Goal: Communication & Community: Share content

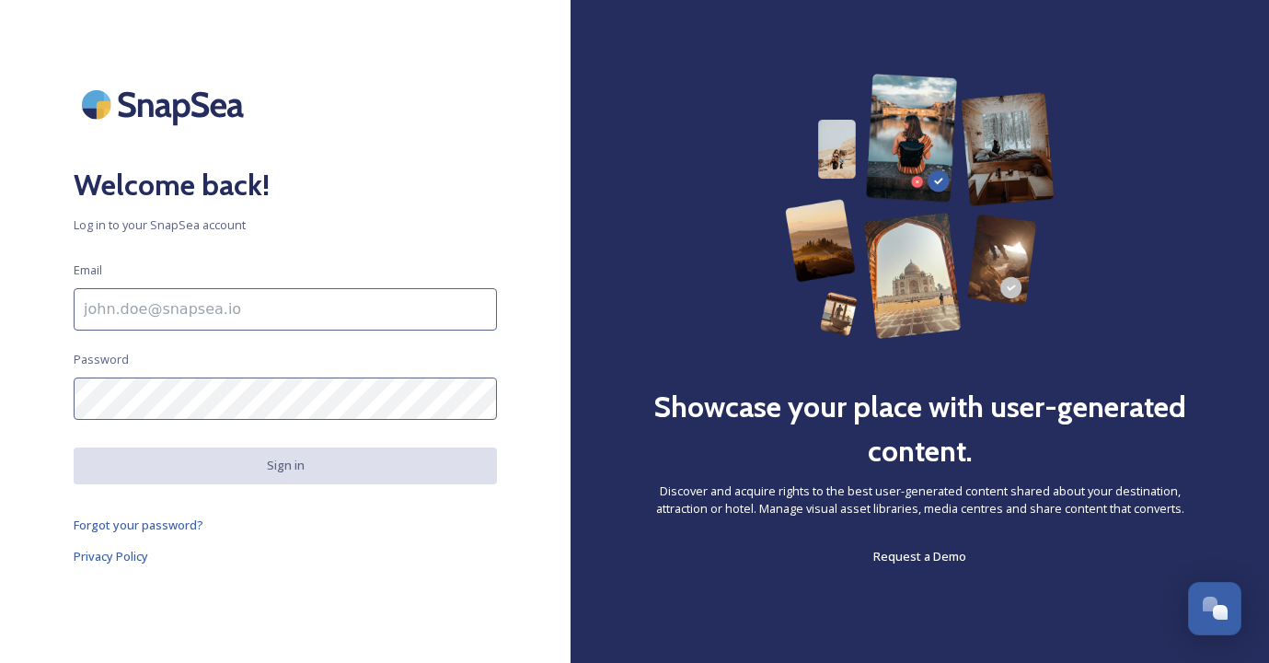
scroll to position [4888, 0]
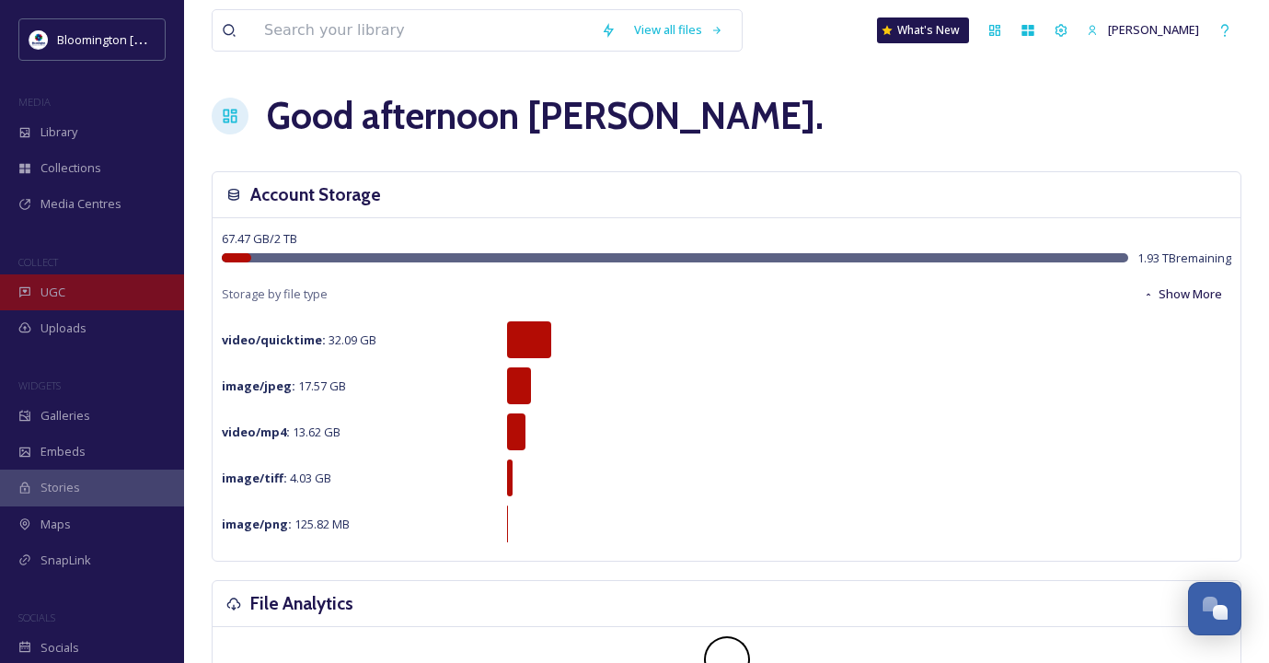
click at [75, 298] on div "UGC" at bounding box center [92, 292] width 184 height 36
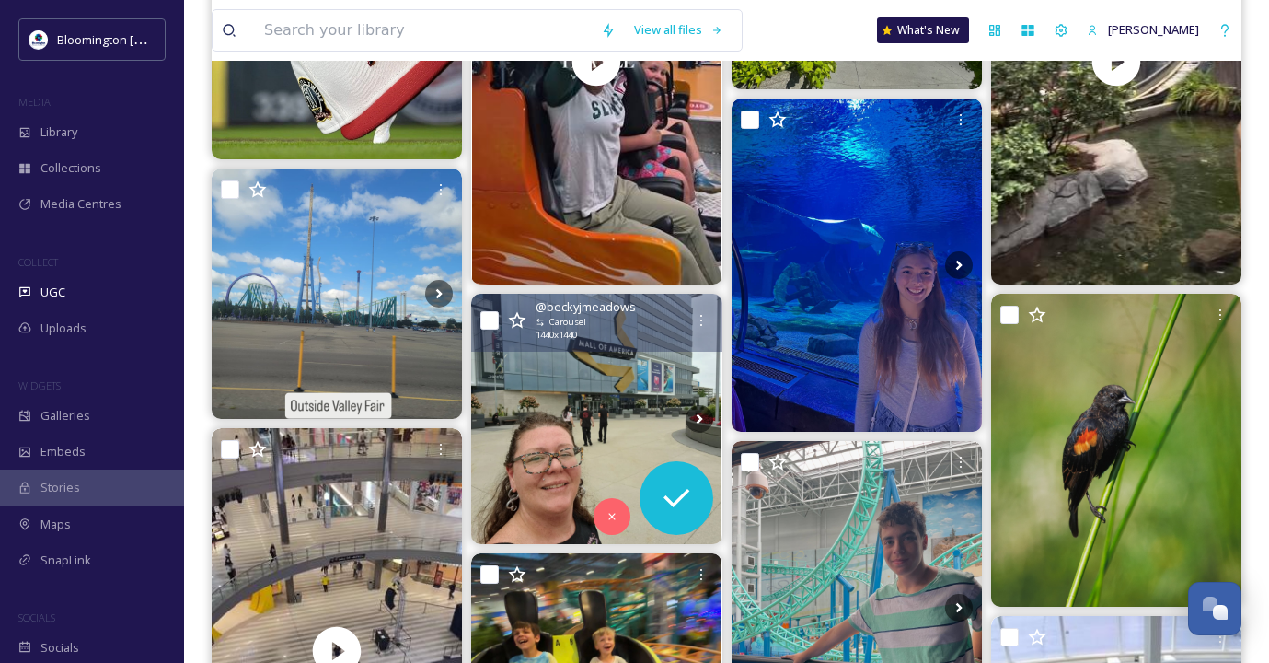
scroll to position [428, 0]
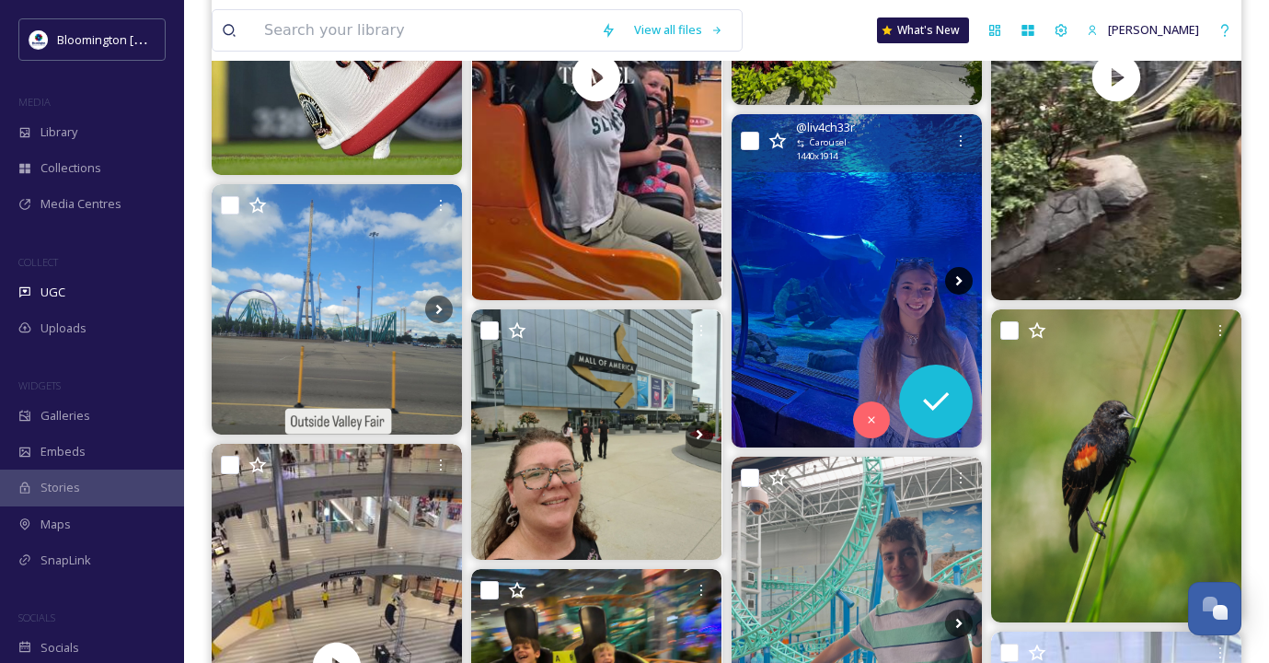
click at [954, 278] on icon at bounding box center [959, 281] width 28 height 28
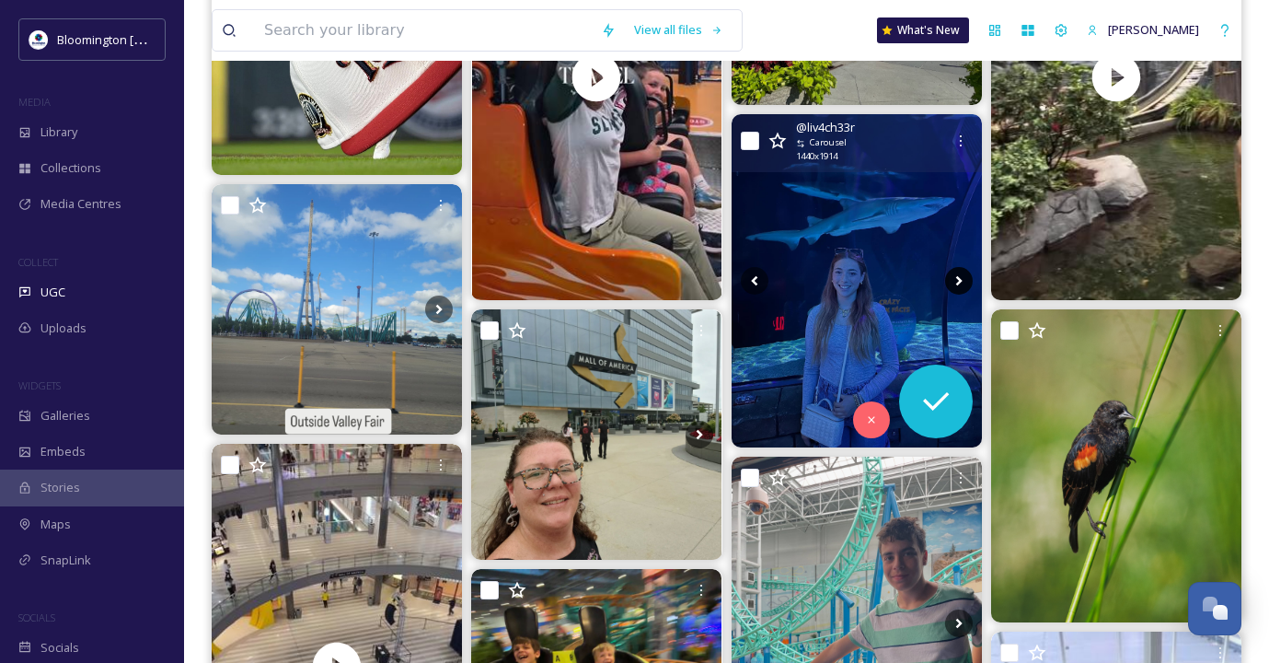
click at [957, 279] on icon at bounding box center [959, 281] width 28 height 28
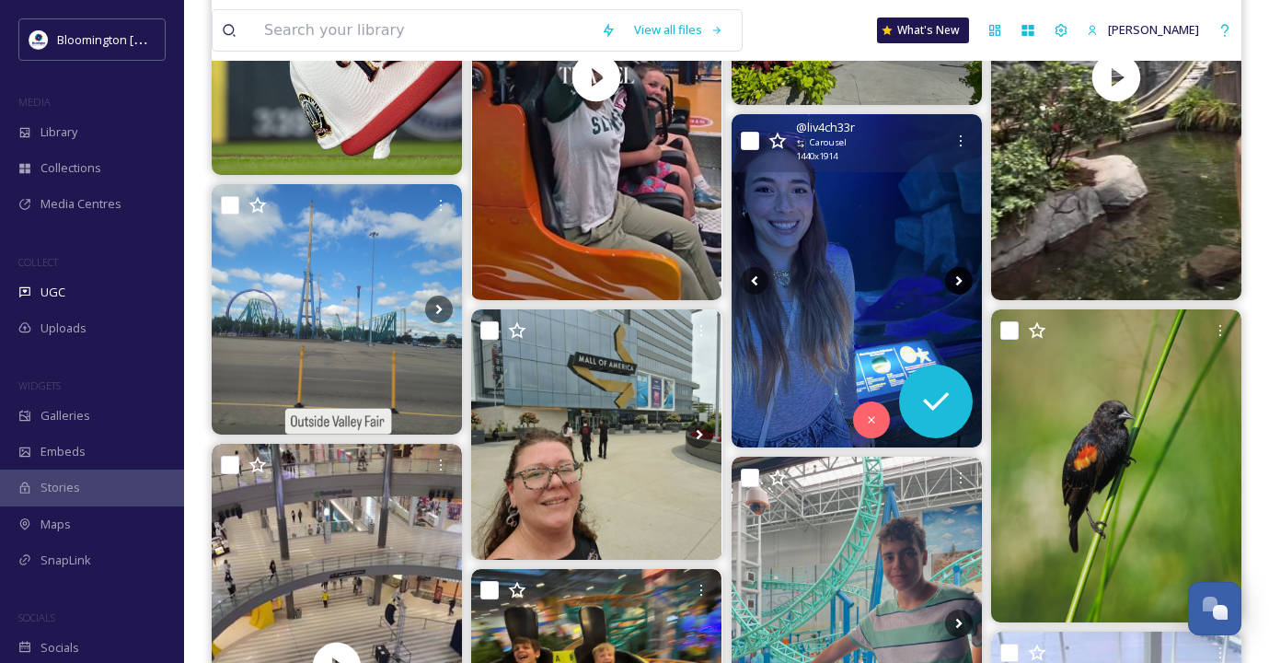
click at [958, 281] on icon at bounding box center [958, 281] width 6 height 10
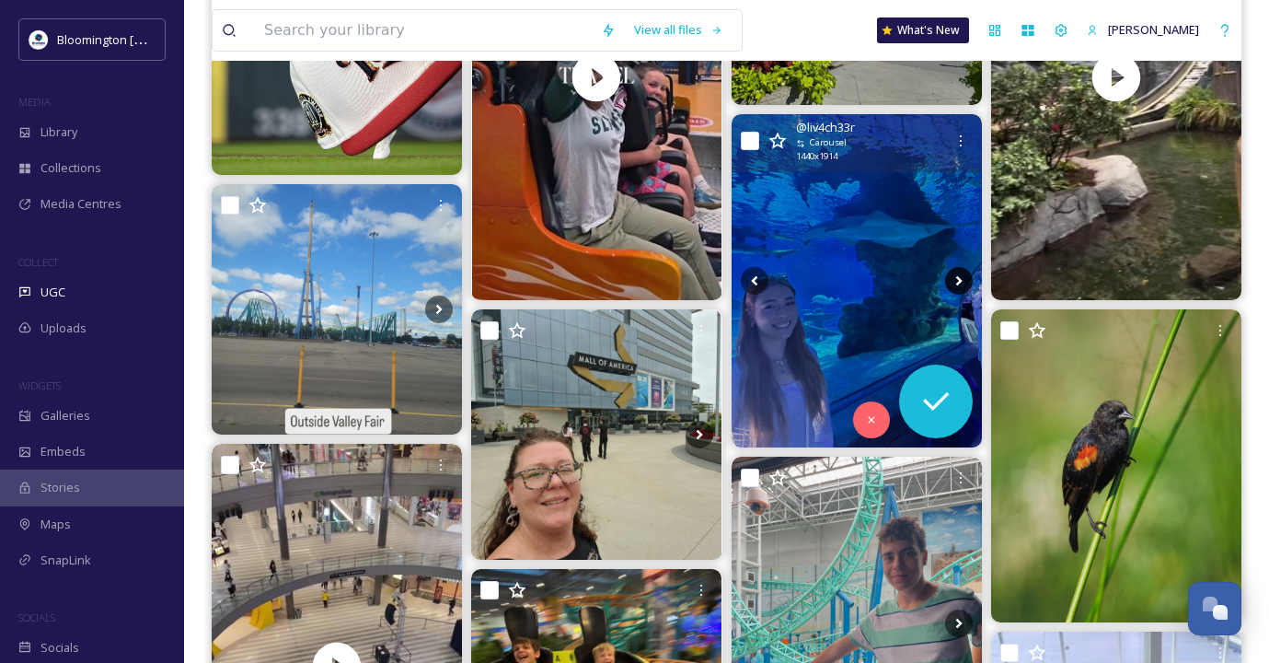
click at [958, 281] on icon at bounding box center [958, 281] width 6 height 10
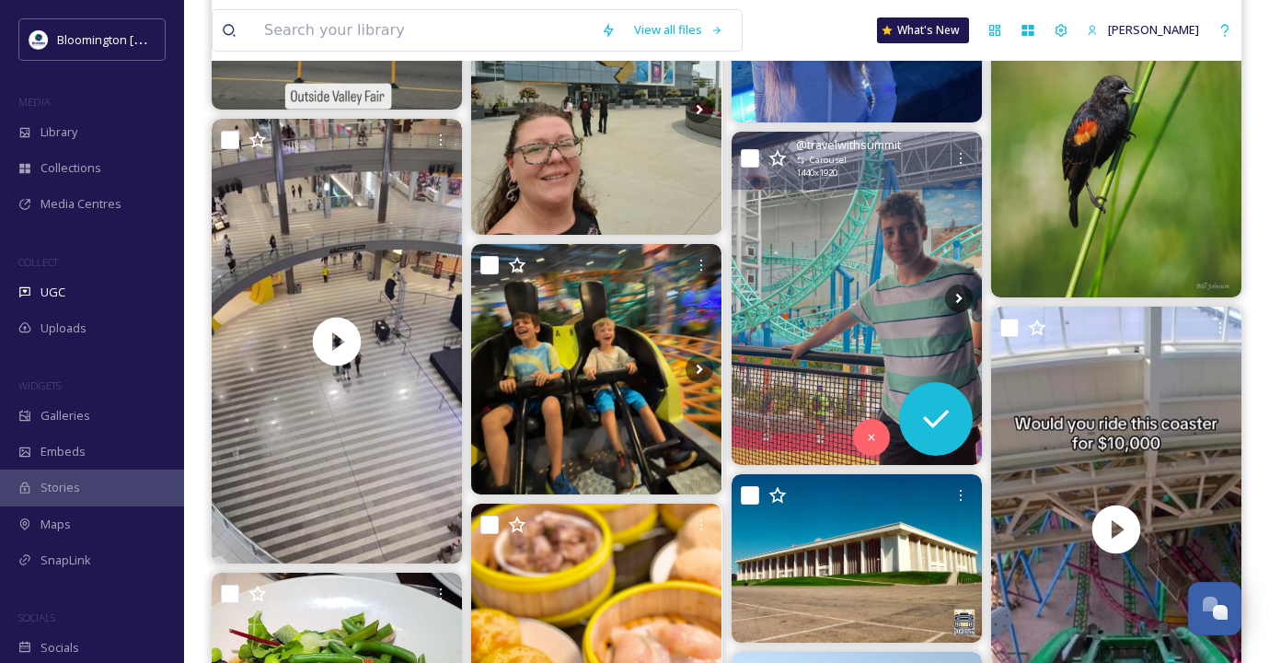
scroll to position [764, 0]
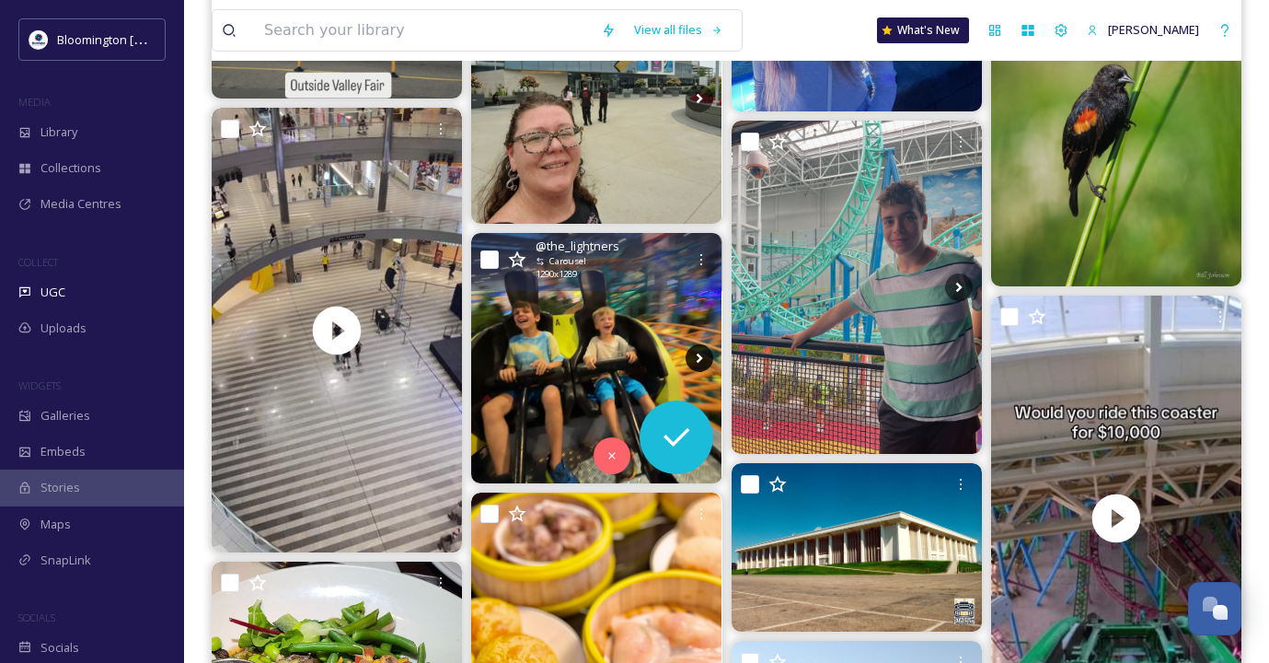
click at [694, 354] on icon at bounding box center [700, 358] width 28 height 28
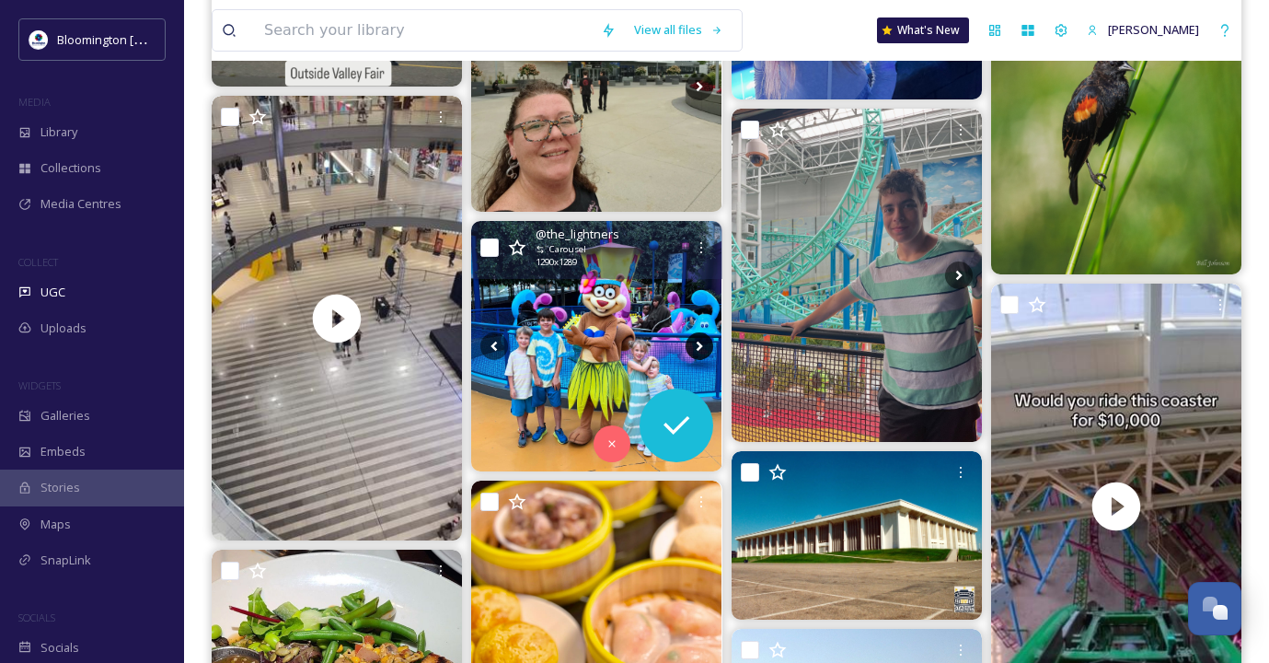
scroll to position [777, 0]
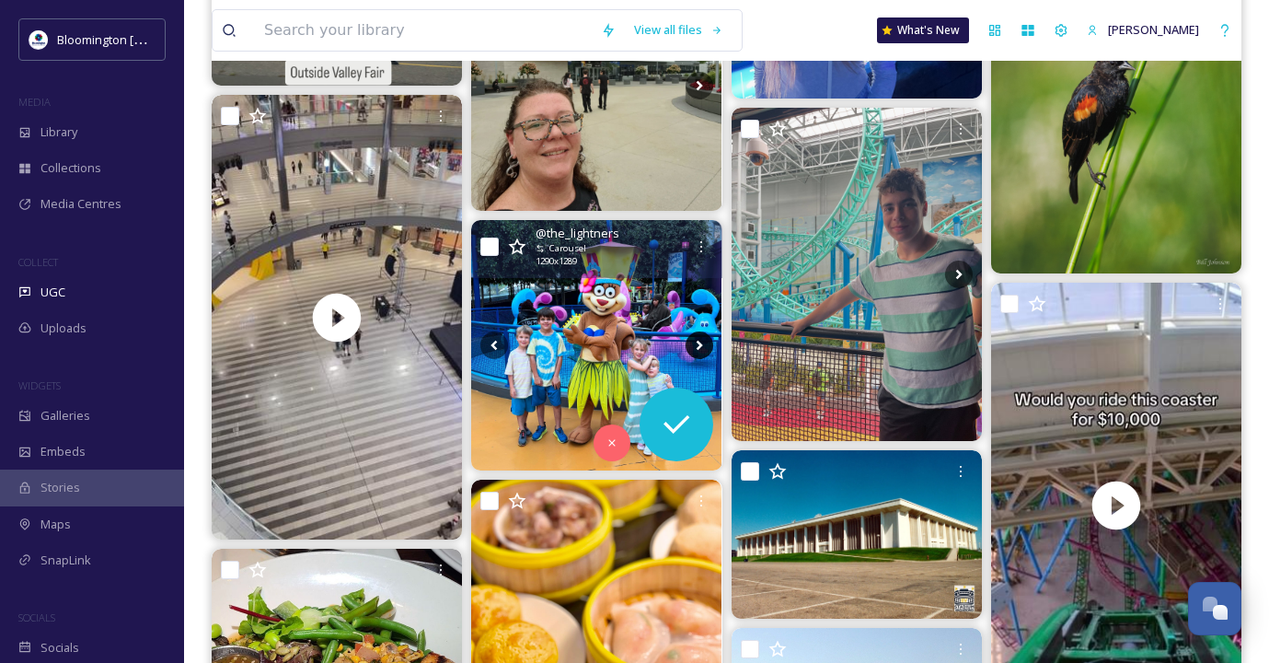
click at [697, 342] on icon at bounding box center [700, 345] width 28 height 28
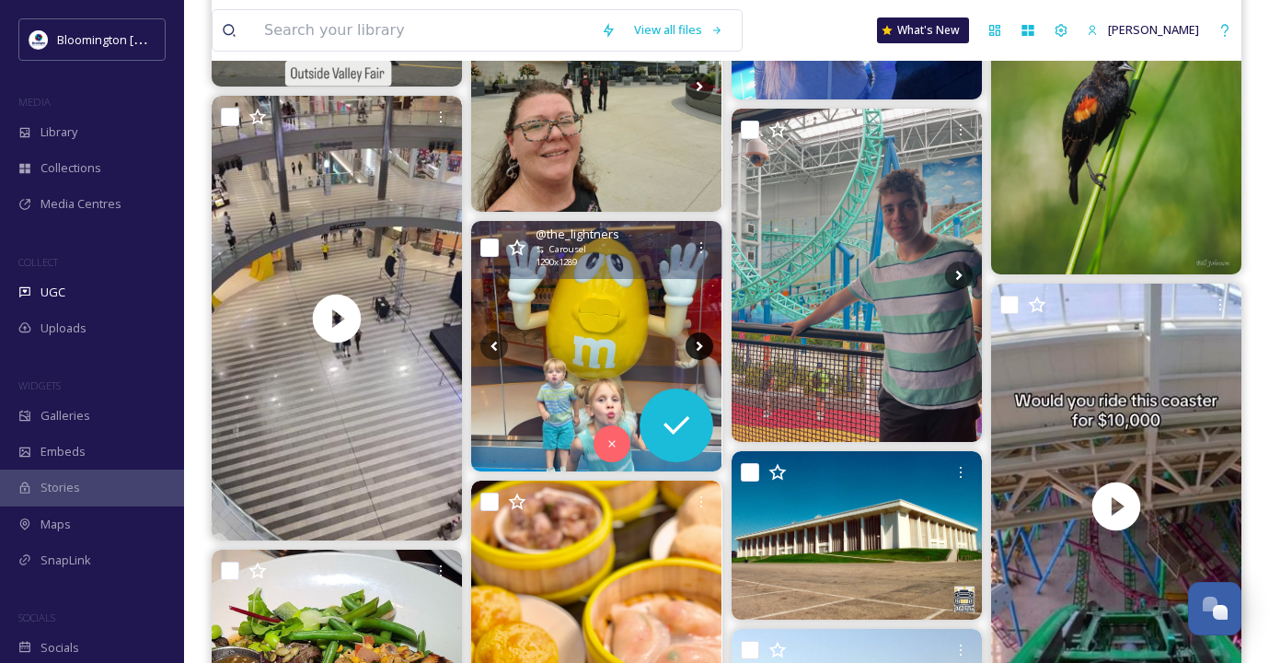
scroll to position [779, 0]
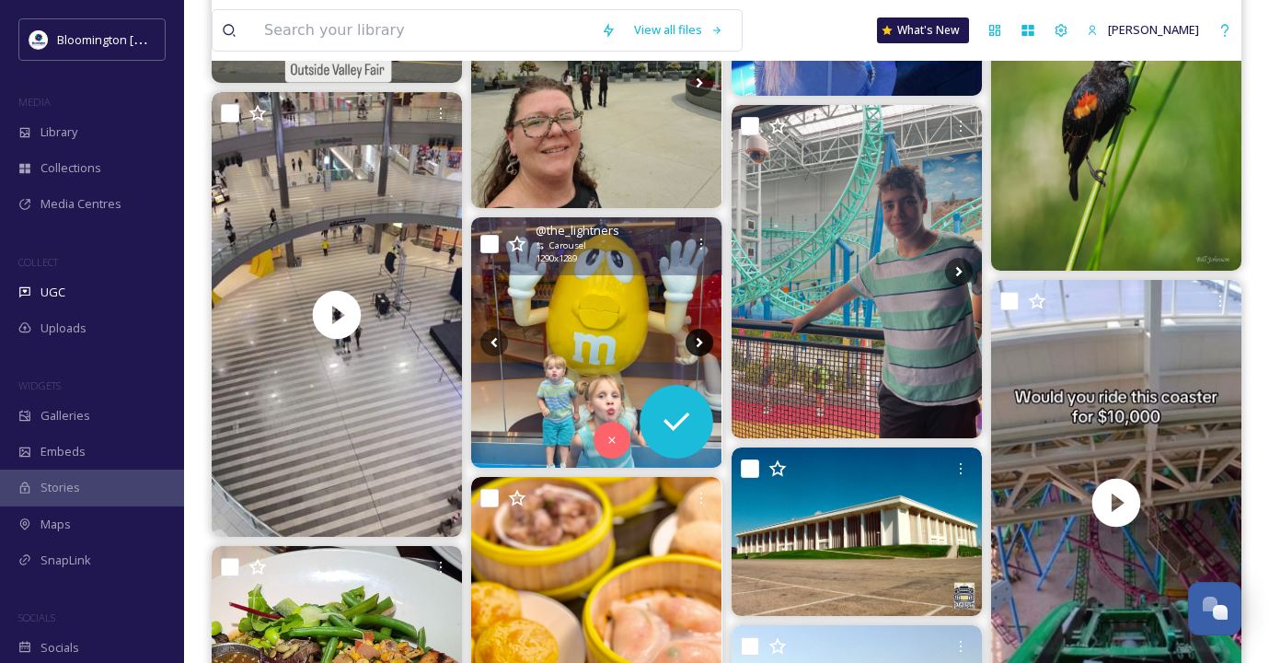
click at [698, 339] on icon at bounding box center [699, 342] width 6 height 10
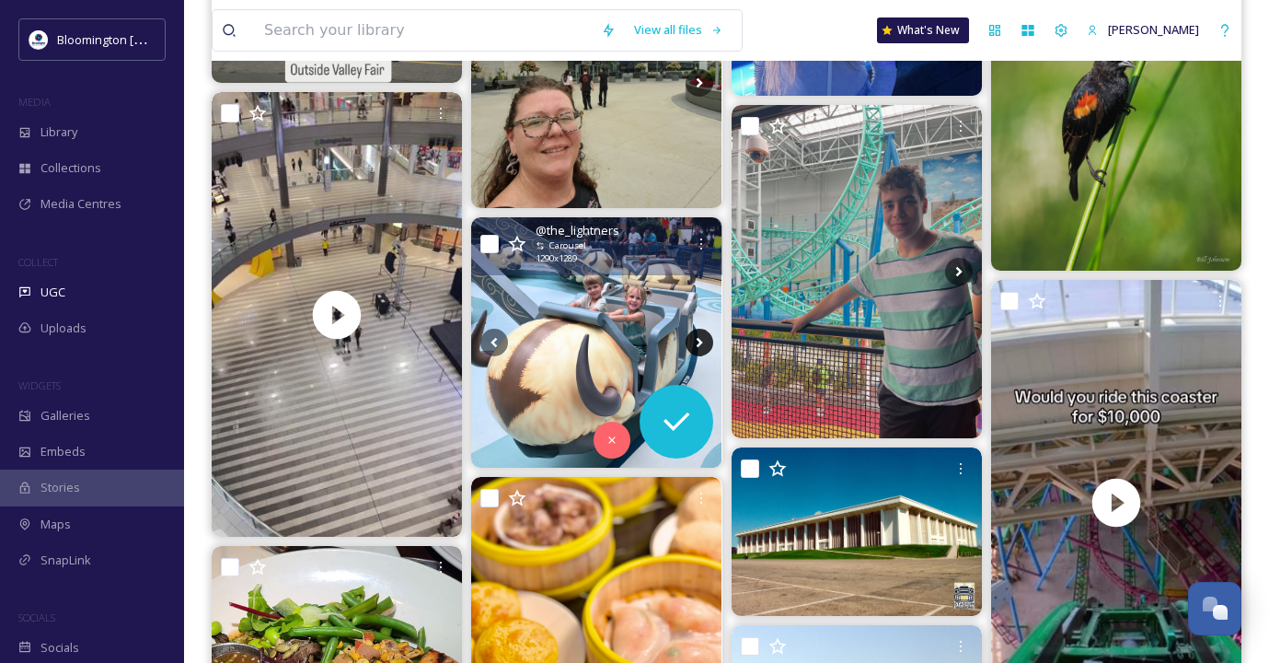
scroll to position [777, 0]
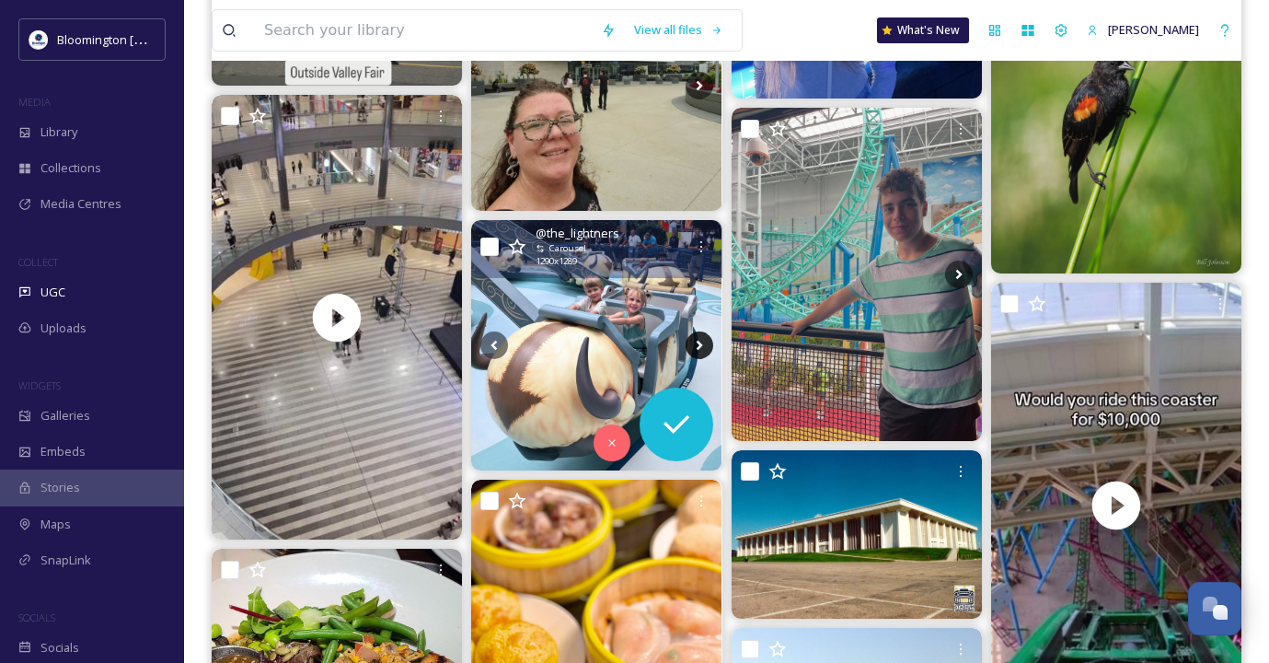
click at [698, 339] on icon at bounding box center [700, 345] width 28 height 28
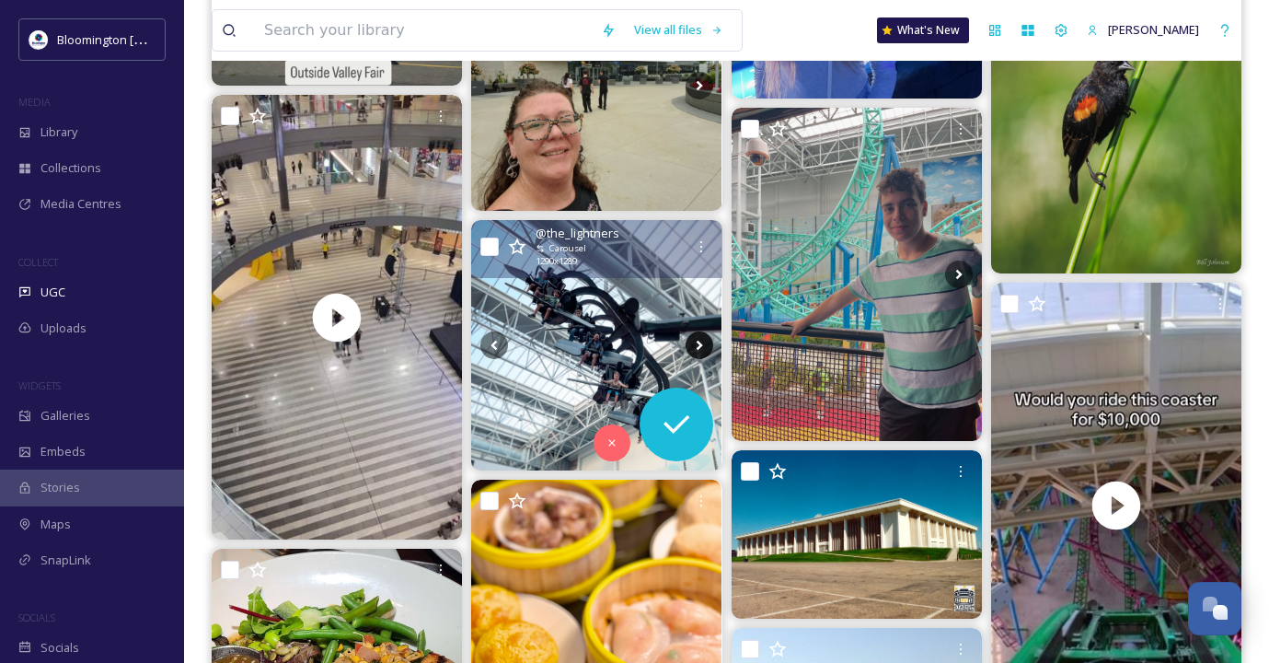
click at [698, 339] on icon at bounding box center [700, 345] width 28 height 28
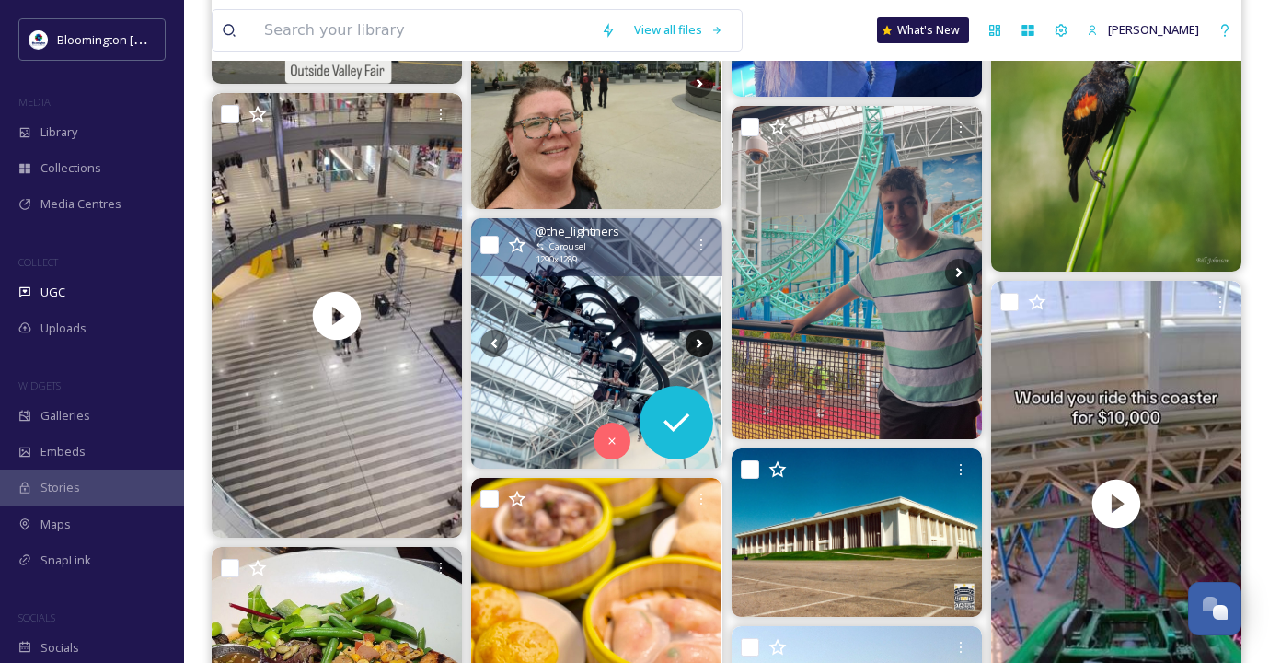
scroll to position [780, 0]
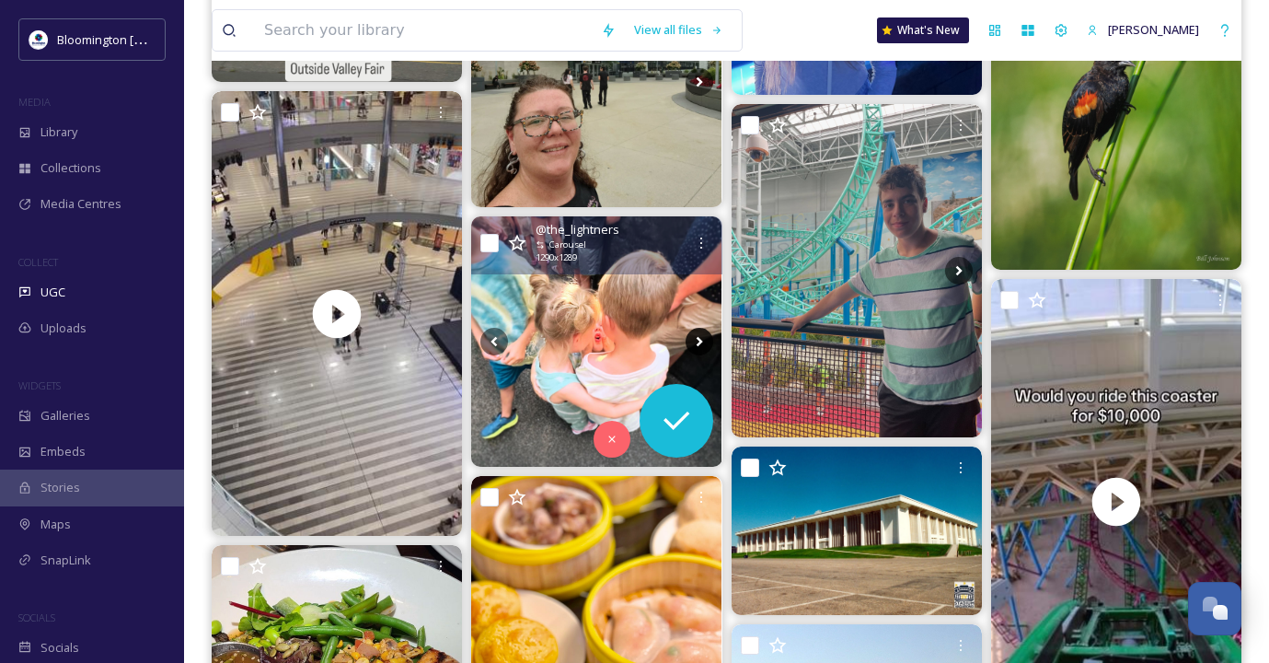
click at [698, 339] on icon at bounding box center [699, 341] width 6 height 10
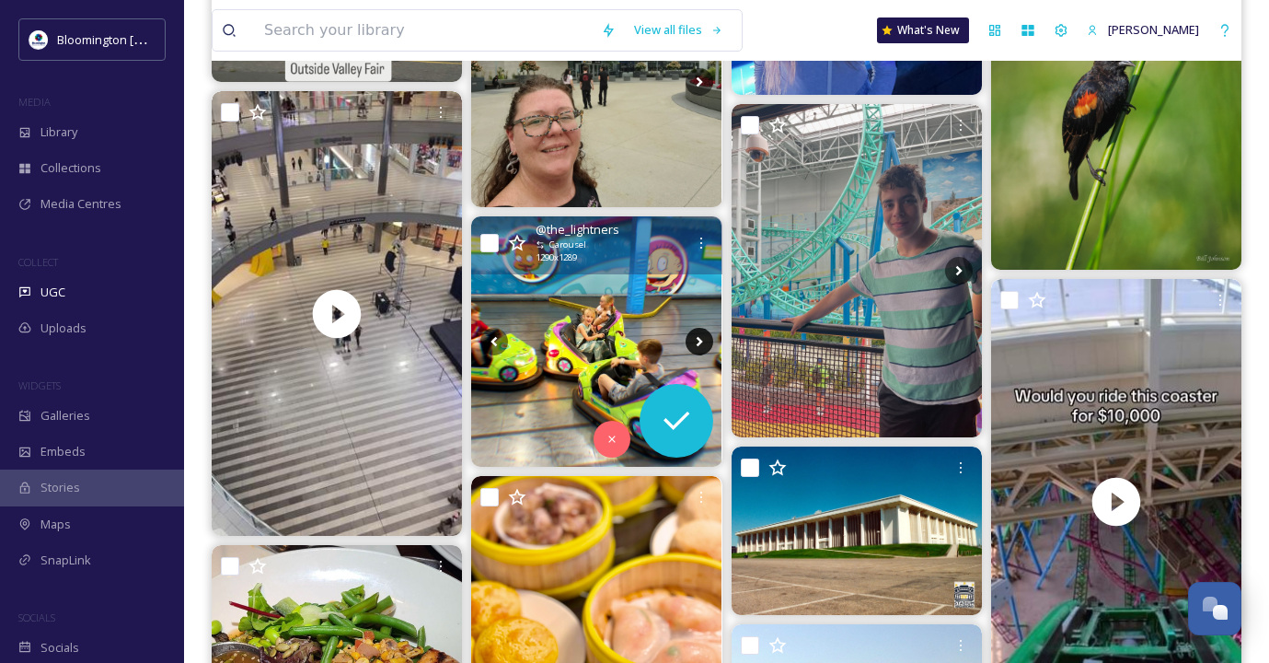
scroll to position [775, 0]
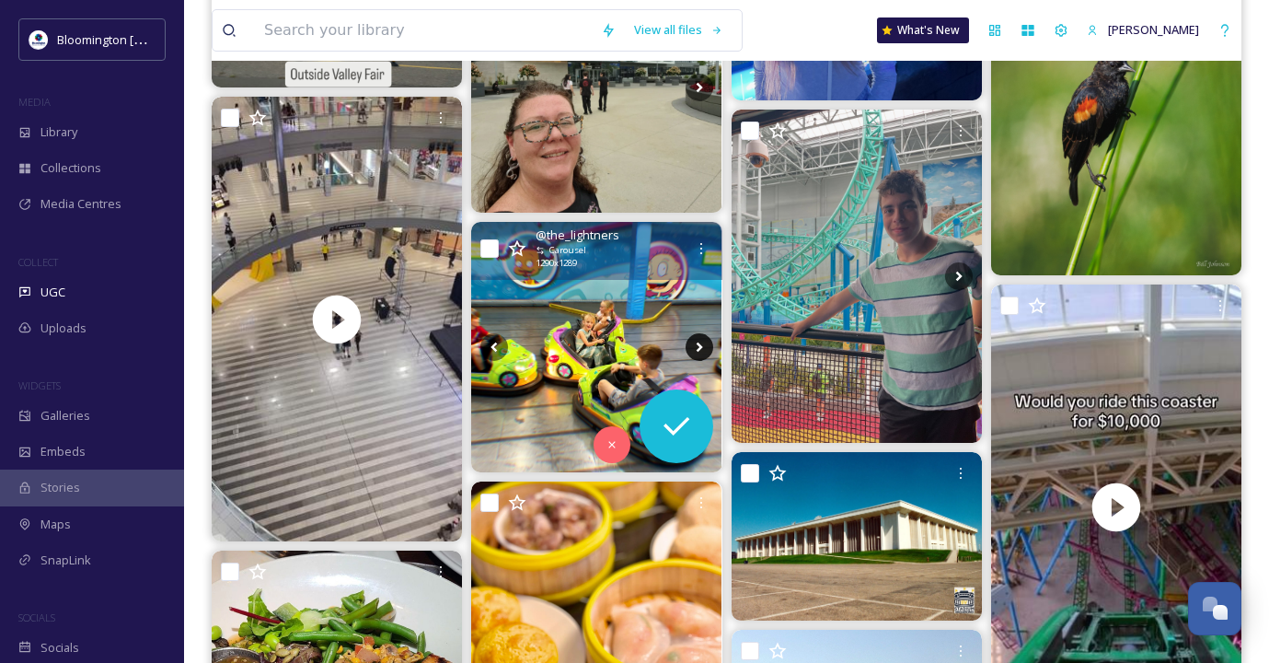
click at [698, 339] on icon at bounding box center [700, 347] width 28 height 28
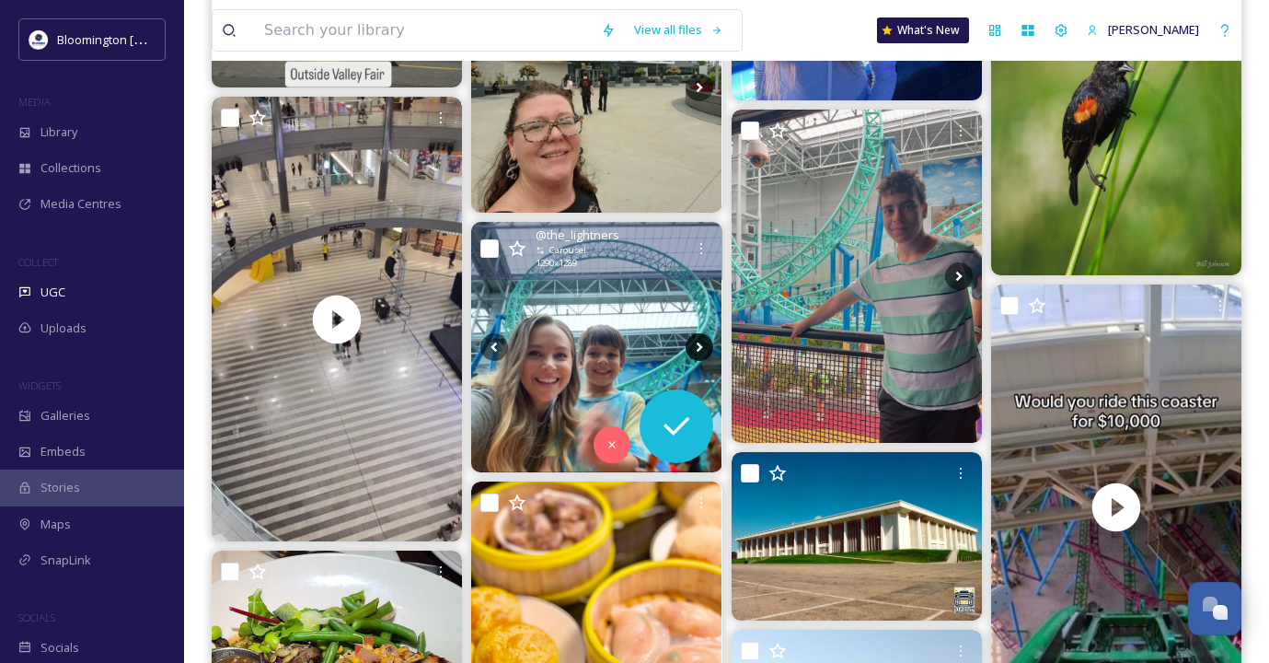
scroll to position [772, 0]
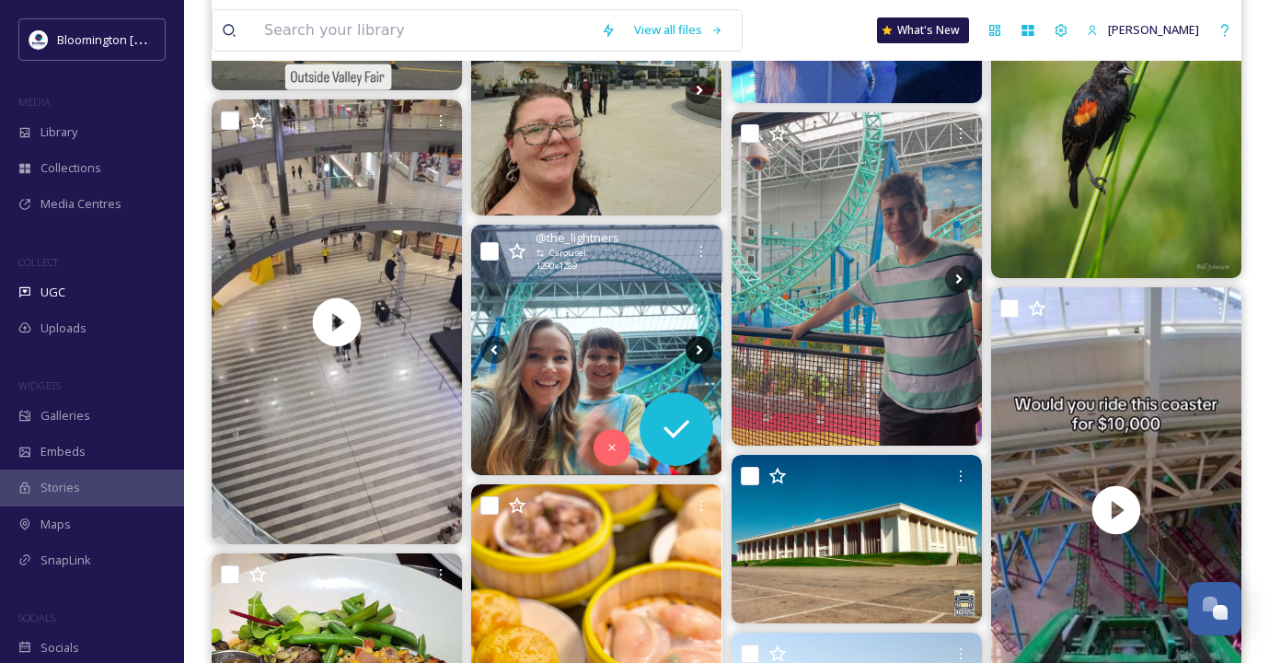
click at [698, 339] on icon at bounding box center [700, 350] width 28 height 28
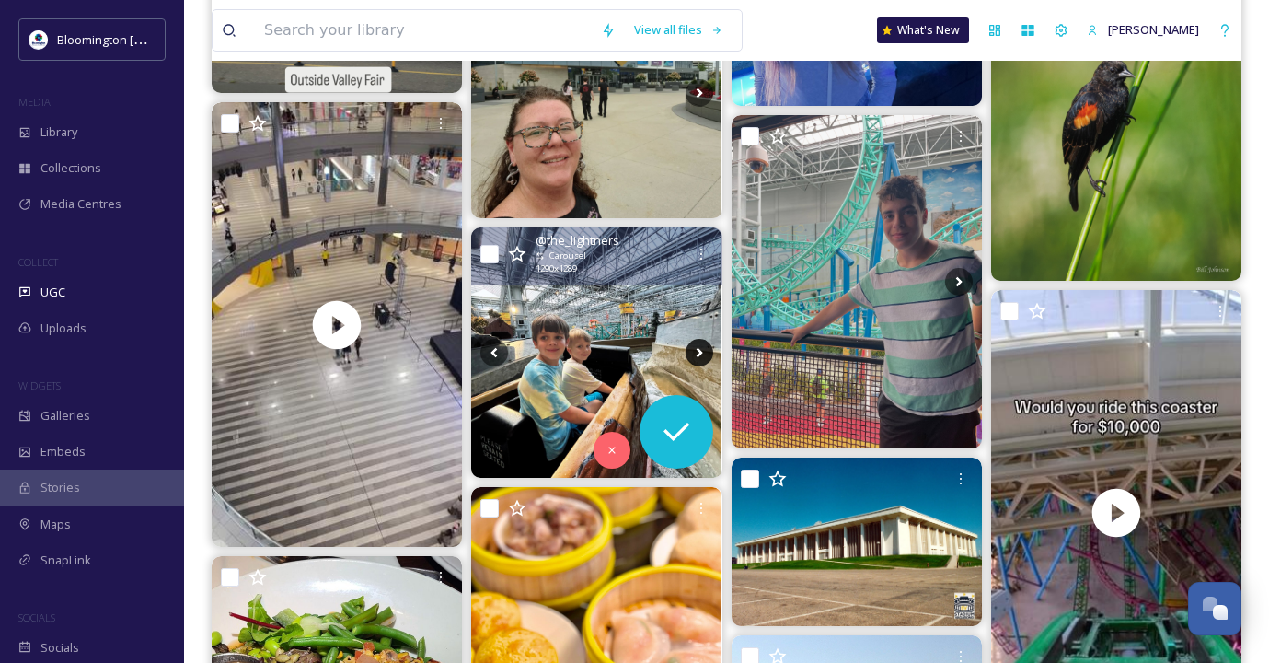
click at [698, 339] on icon at bounding box center [700, 353] width 28 height 28
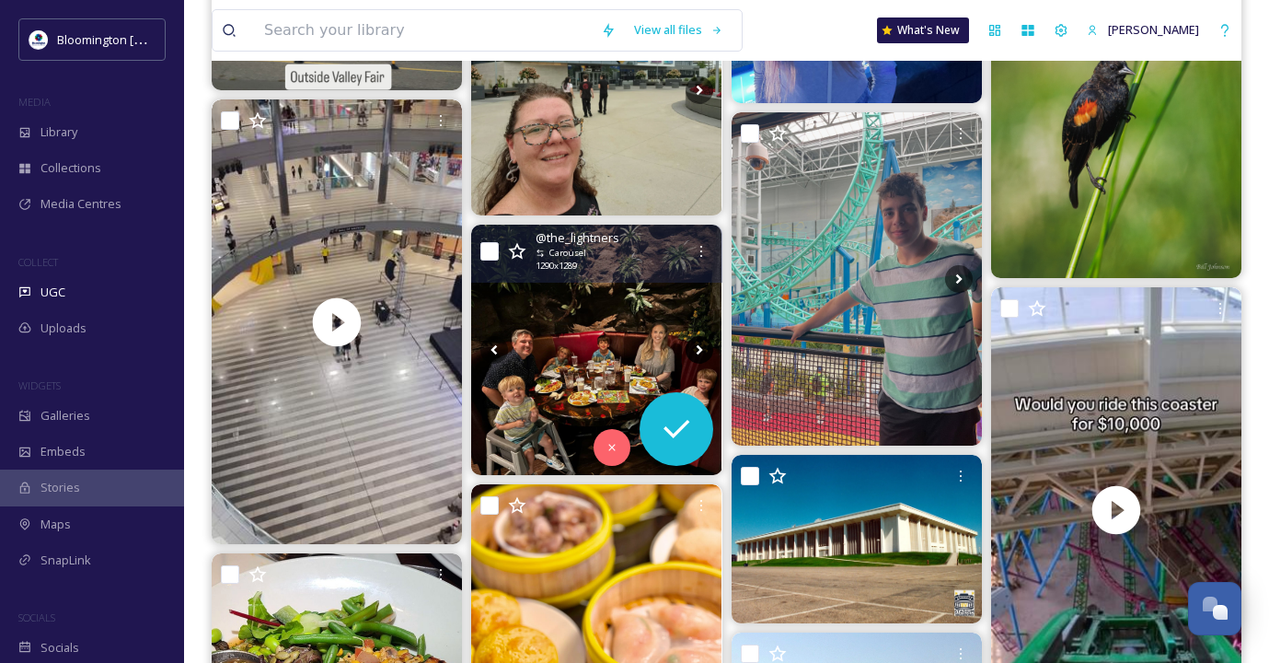
click at [698, 339] on icon at bounding box center [700, 350] width 28 height 28
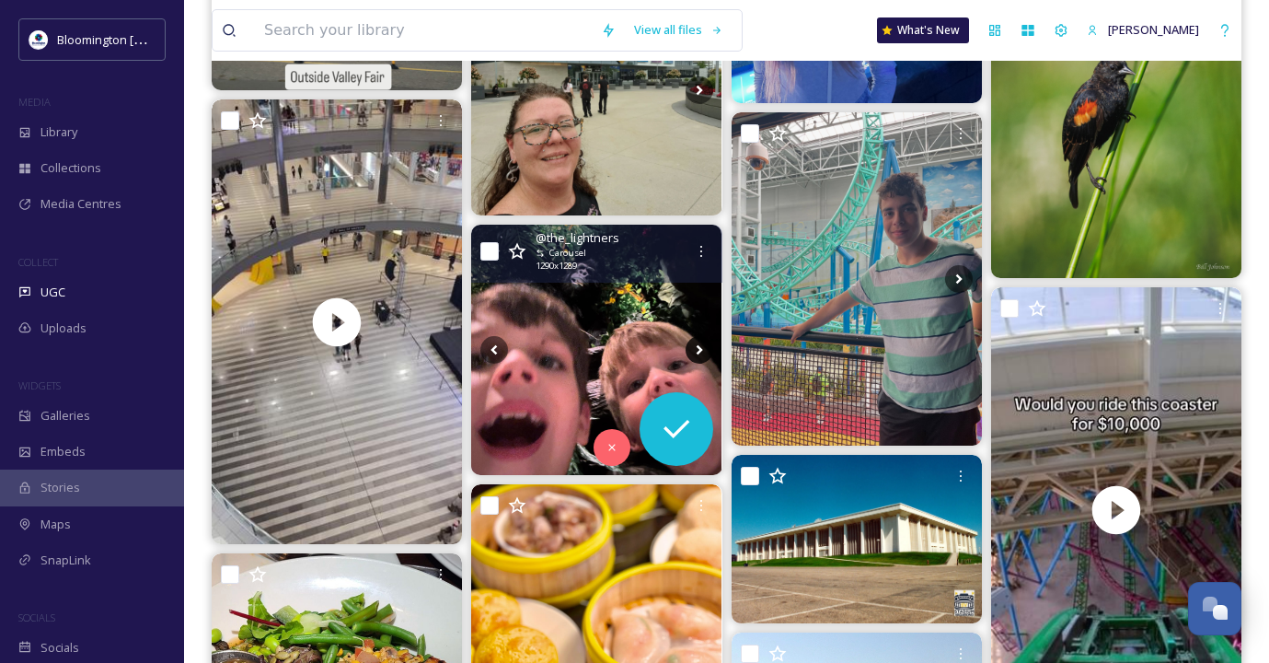
scroll to position [768, 0]
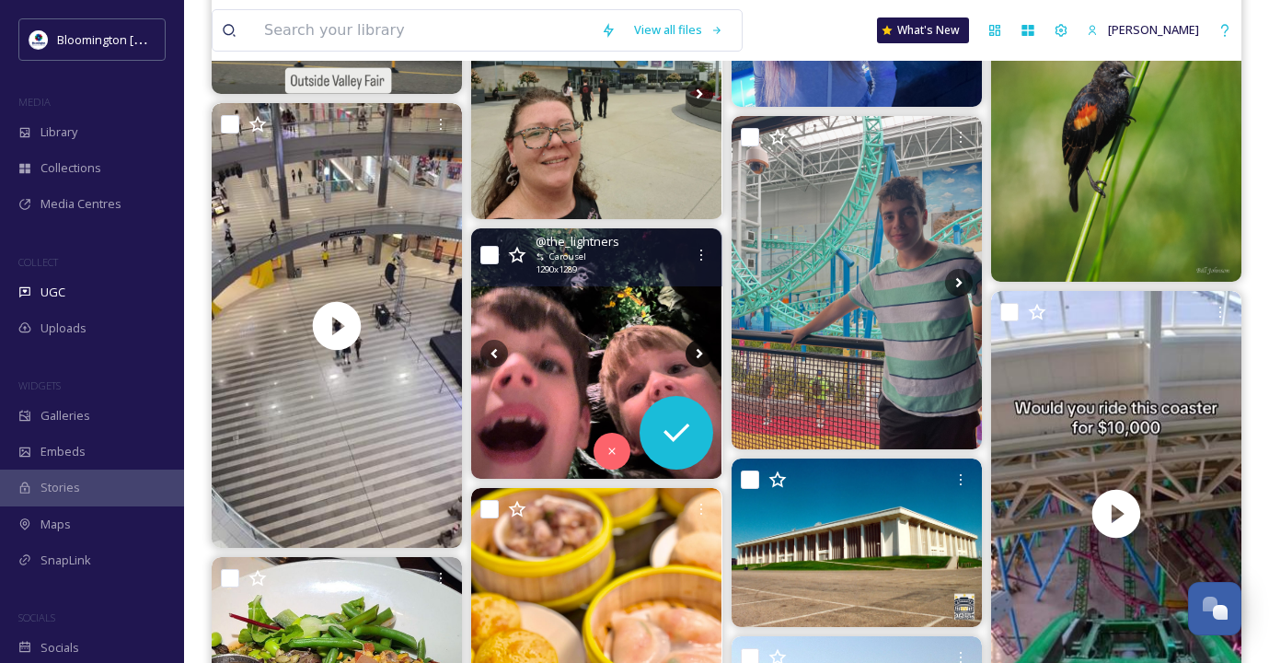
click at [695, 343] on icon at bounding box center [700, 354] width 28 height 28
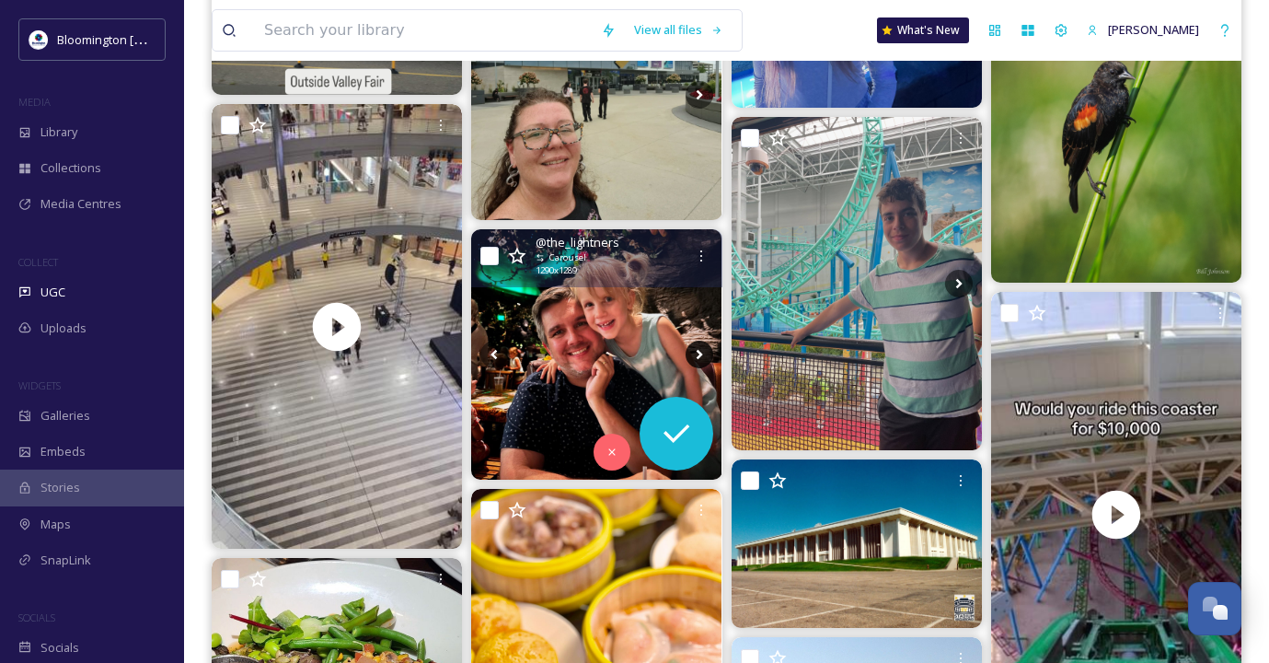
click at [696, 345] on icon at bounding box center [700, 354] width 28 height 28
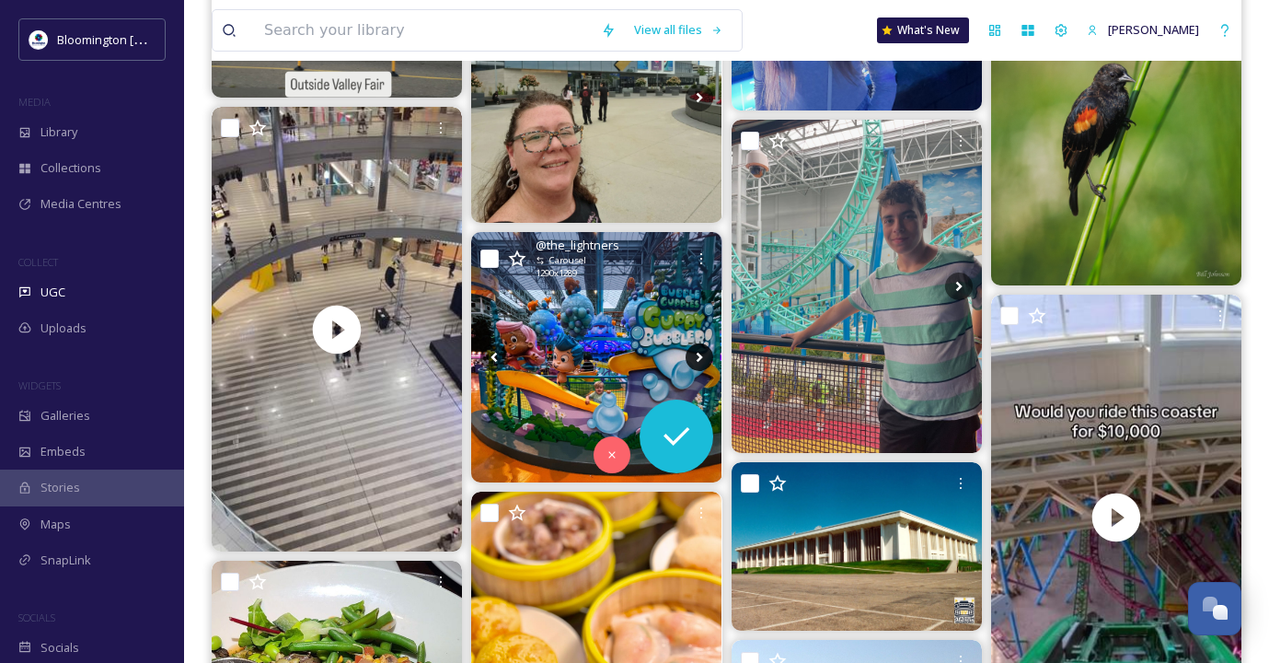
scroll to position [760, 0]
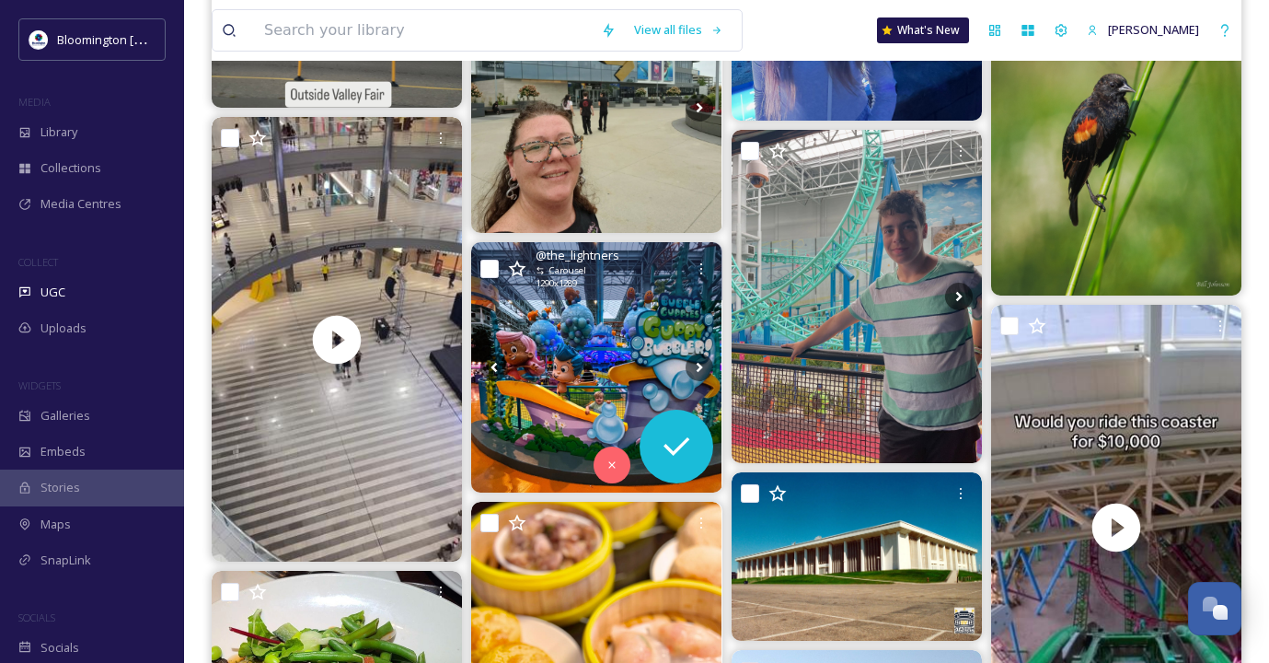
click at [696, 352] on img at bounding box center [596, 367] width 250 height 250
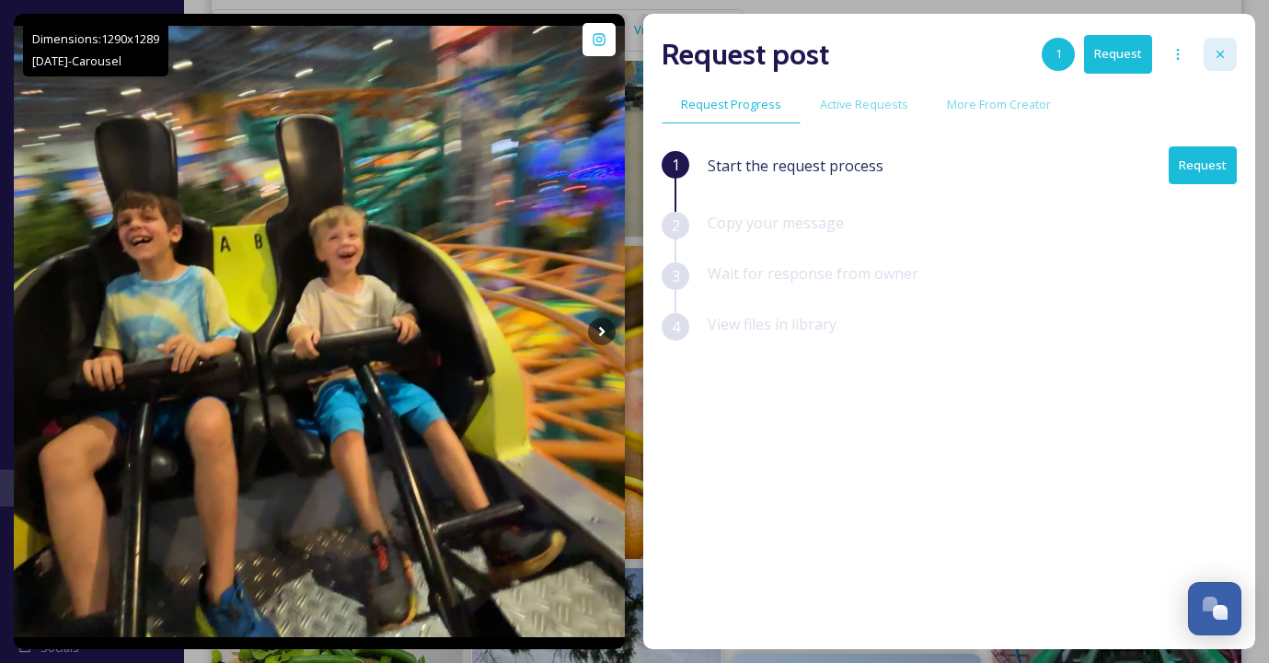
scroll to position [753, 0]
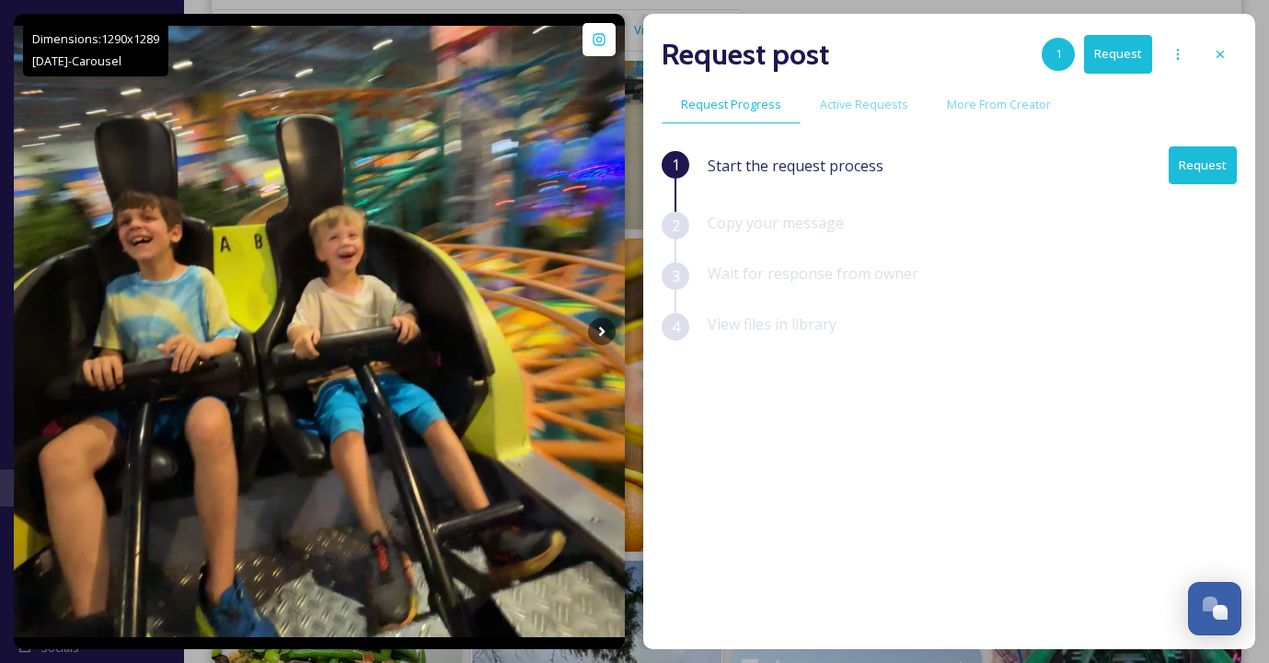
click at [1200, 161] on button "Request" at bounding box center [1203, 165] width 68 height 38
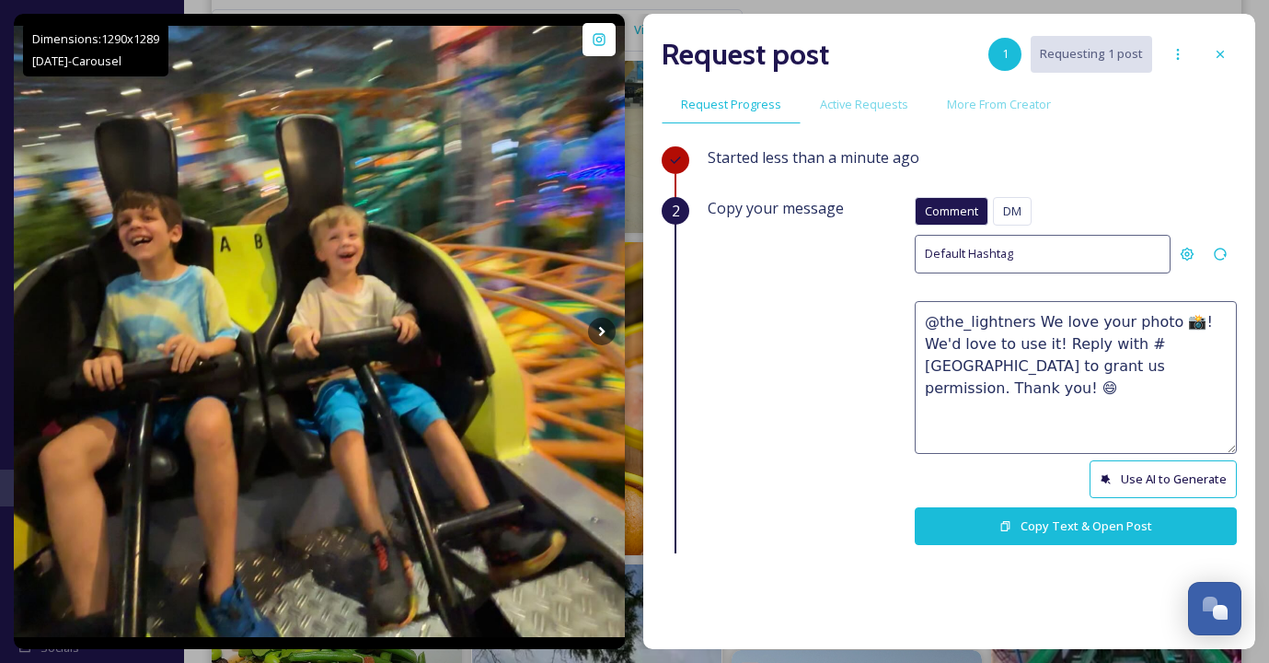
click at [1159, 473] on button "Use AI to Generate" at bounding box center [1163, 479] width 147 height 38
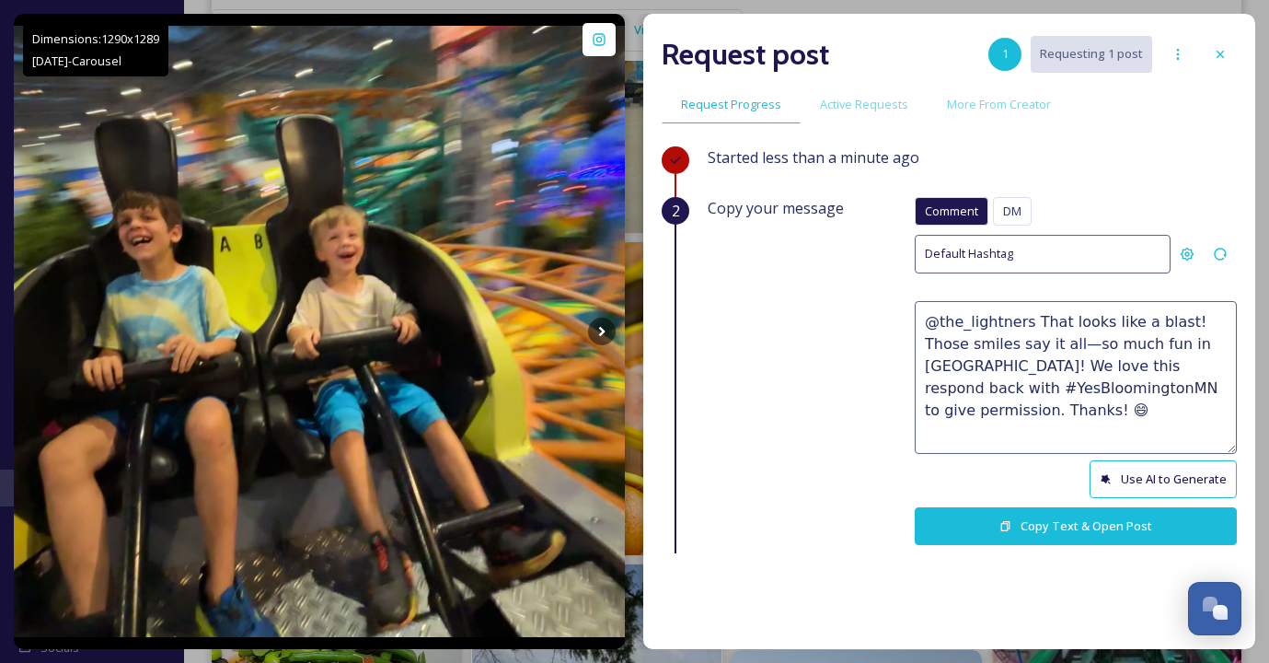
drag, startPoint x: 1177, startPoint y: 321, endPoint x: 1032, endPoint y: 322, distance: 144.5
click at [1032, 322] on textarea "@the_lightners That looks like a blast! Those smiles say it all—so much fun in …" at bounding box center [1076, 377] width 322 height 153
click at [1061, 323] on textarea "@the_lightners That looks like a blast! Those smiles say it all—so much fun in …" at bounding box center [1076, 377] width 322 height 153
drag, startPoint x: 1135, startPoint y: 321, endPoint x: 1032, endPoint y: 320, distance: 103.1
click at [1032, 320] on textarea "@the_lightners That looks like a blast! Those smiles say it all—so much fun in …" at bounding box center [1076, 377] width 322 height 153
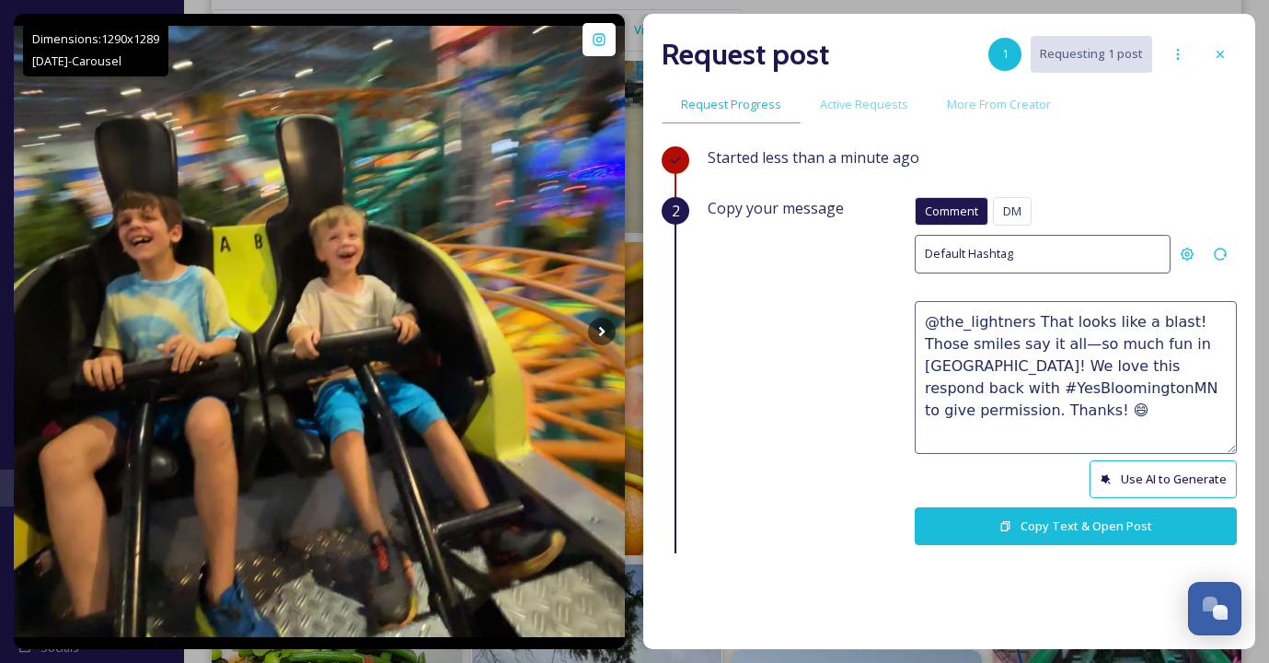
click at [1115, 325] on textarea "@the_lightners That looks like a blast! Those smiles say it all—so much fun in …" at bounding box center [1076, 377] width 322 height 153
click at [1036, 340] on textarea "@the_lightners That looks like a blast! Those smiles say it all—so much fun in …" at bounding box center [1076, 377] width 322 height 153
drag, startPoint x: 1216, startPoint y: 344, endPoint x: 1027, endPoint y: 344, distance: 188.6
click at [1027, 344] on textarea "@the_lightners That looks like a blast! Those smiles say it allso much fun in […" at bounding box center [1076, 377] width 322 height 153
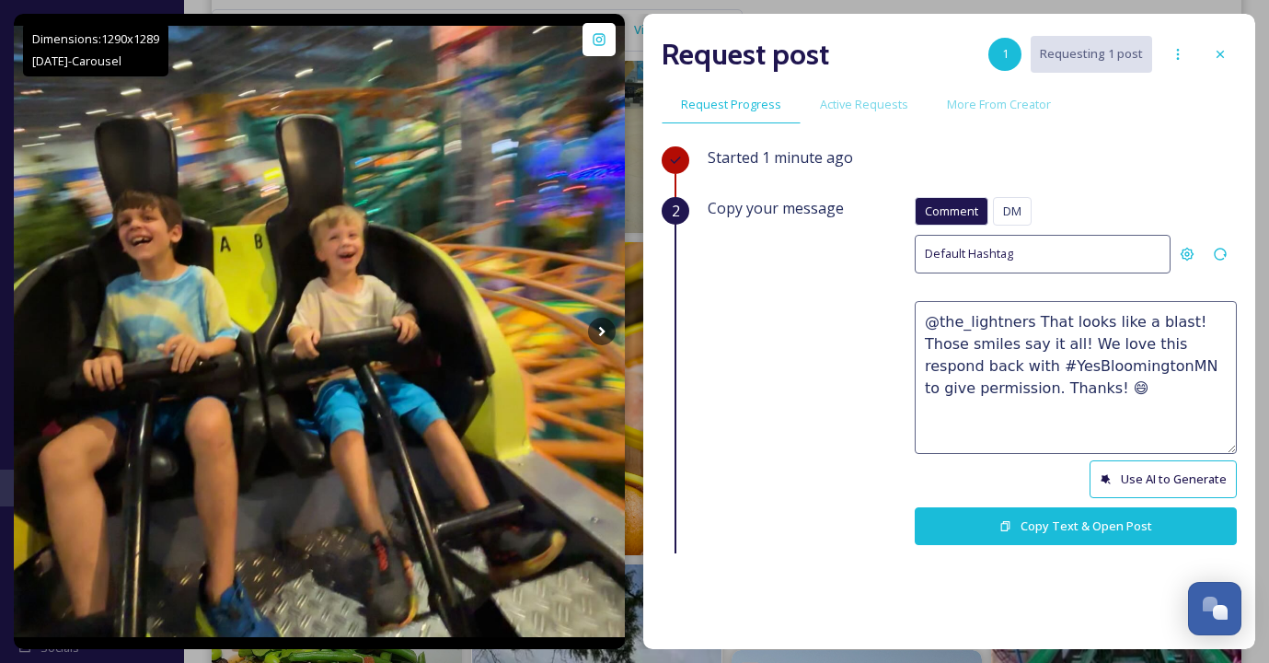
drag, startPoint x: 1187, startPoint y: 320, endPoint x: 1033, endPoint y: 320, distance: 153.7
click at [1033, 320] on textarea "@the_lightners That looks like a blast! Those smiles say it all! We love this r…" at bounding box center [1076, 377] width 322 height 153
click at [1094, 343] on textarea "@the_lightners What a fun day at [GEOGRAPHIC_DATA], those smiles say it all! We…" at bounding box center [1076, 377] width 322 height 153
drag, startPoint x: 1167, startPoint y: 343, endPoint x: 1144, endPoint y: 343, distance: 23.0
click at [1144, 343] on textarea "@the_lightners What a fun day at [GEOGRAPHIC_DATA], those smiles say it all! We…" at bounding box center [1076, 377] width 322 height 153
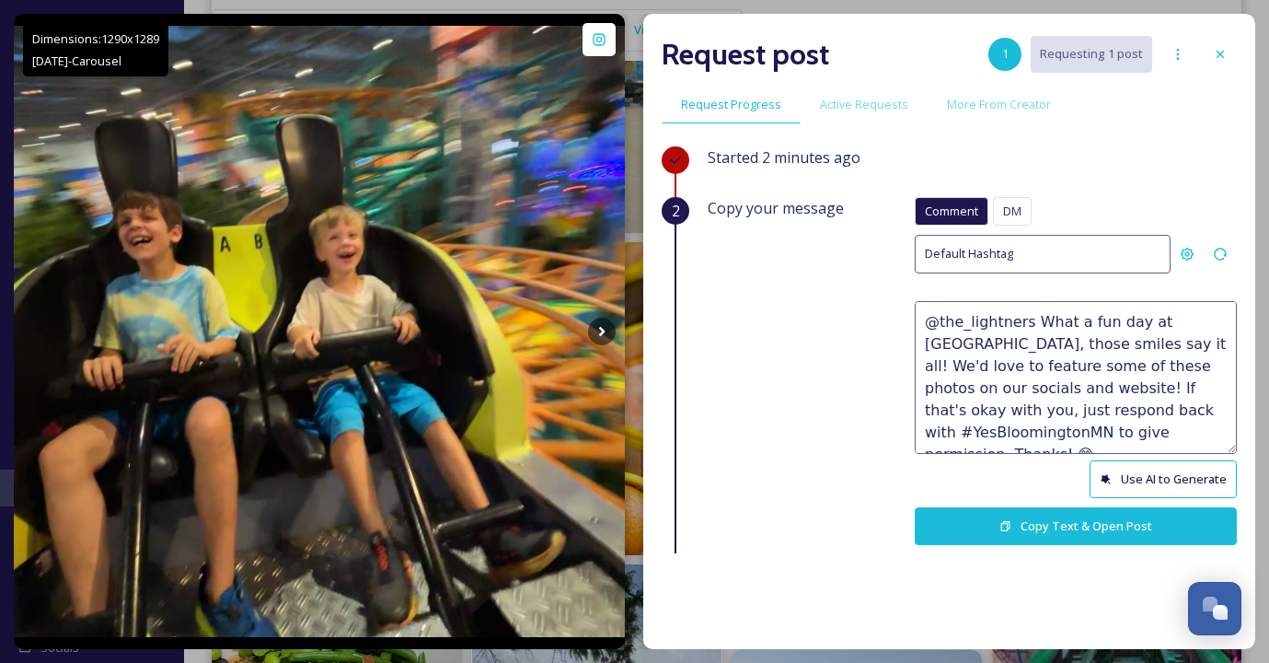
drag, startPoint x: 1080, startPoint y: 432, endPoint x: 1062, endPoint y: 432, distance: 18.4
click at [1062, 432] on textarea "@the_lightners What a fun day at [GEOGRAPHIC_DATA], those smiles say it all! We…" at bounding box center [1076, 377] width 322 height 153
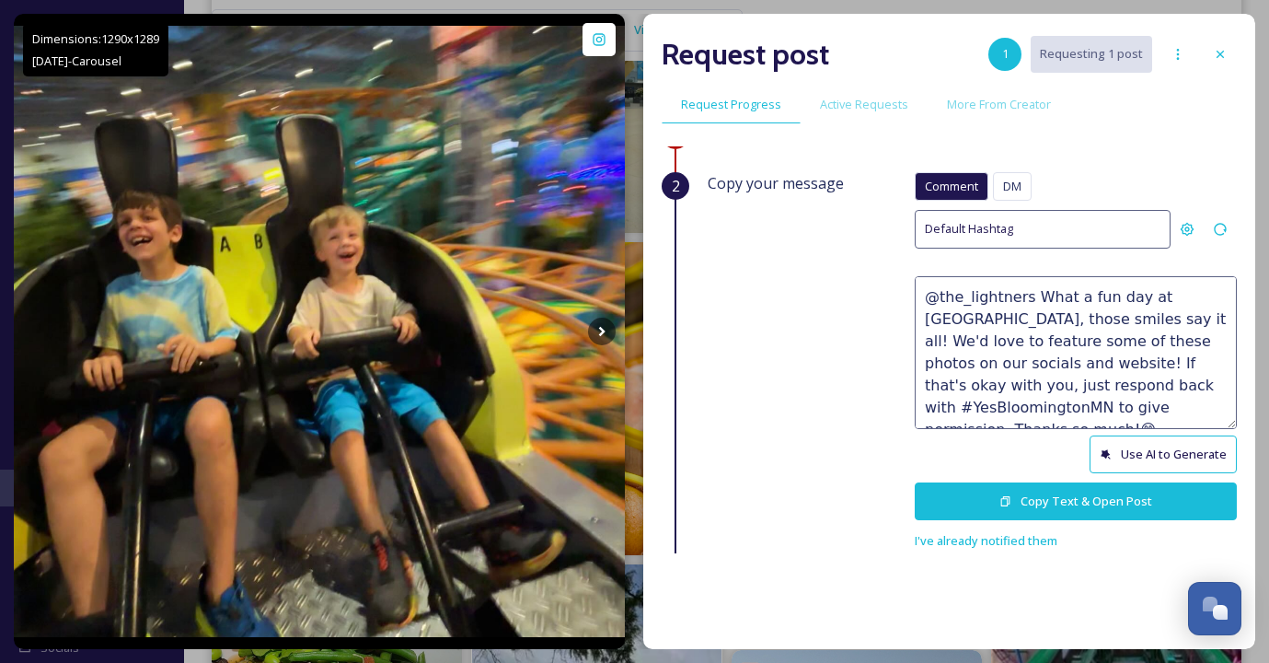
scroll to position [33, 0]
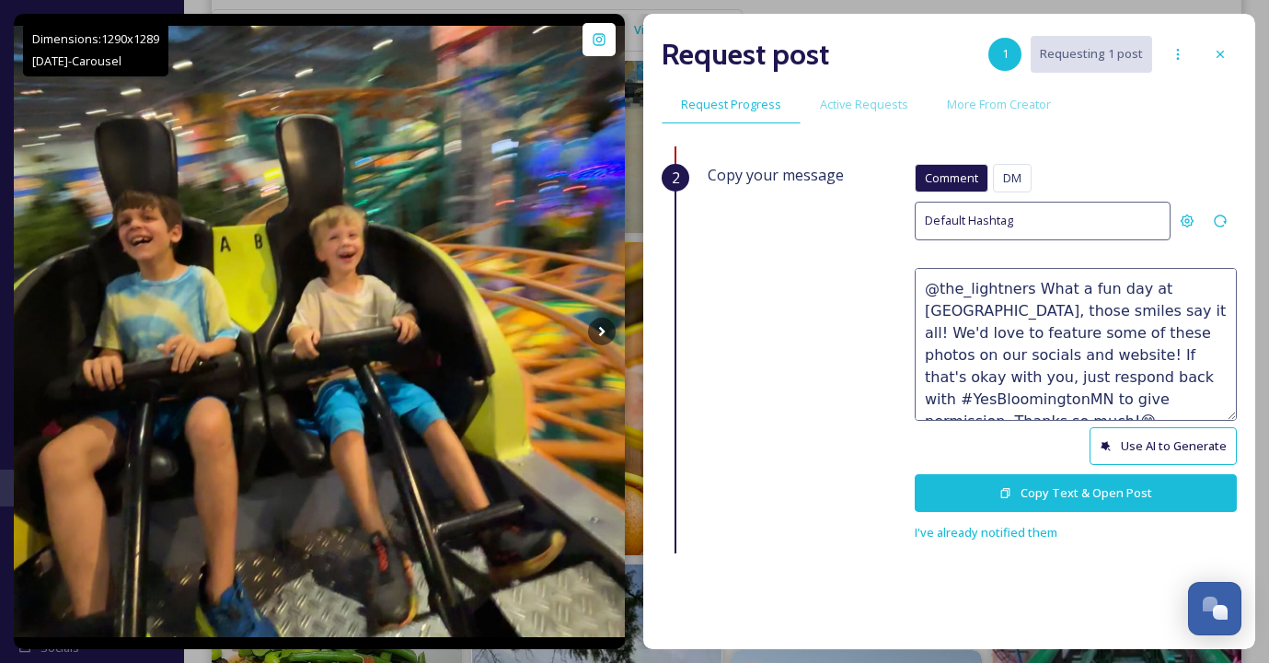
type textarea "@the_lightners What a fun day at [GEOGRAPHIC_DATA], those smiles say it all! We…"
click at [1040, 490] on button "Copy Text & Open Post" at bounding box center [1076, 493] width 322 height 38
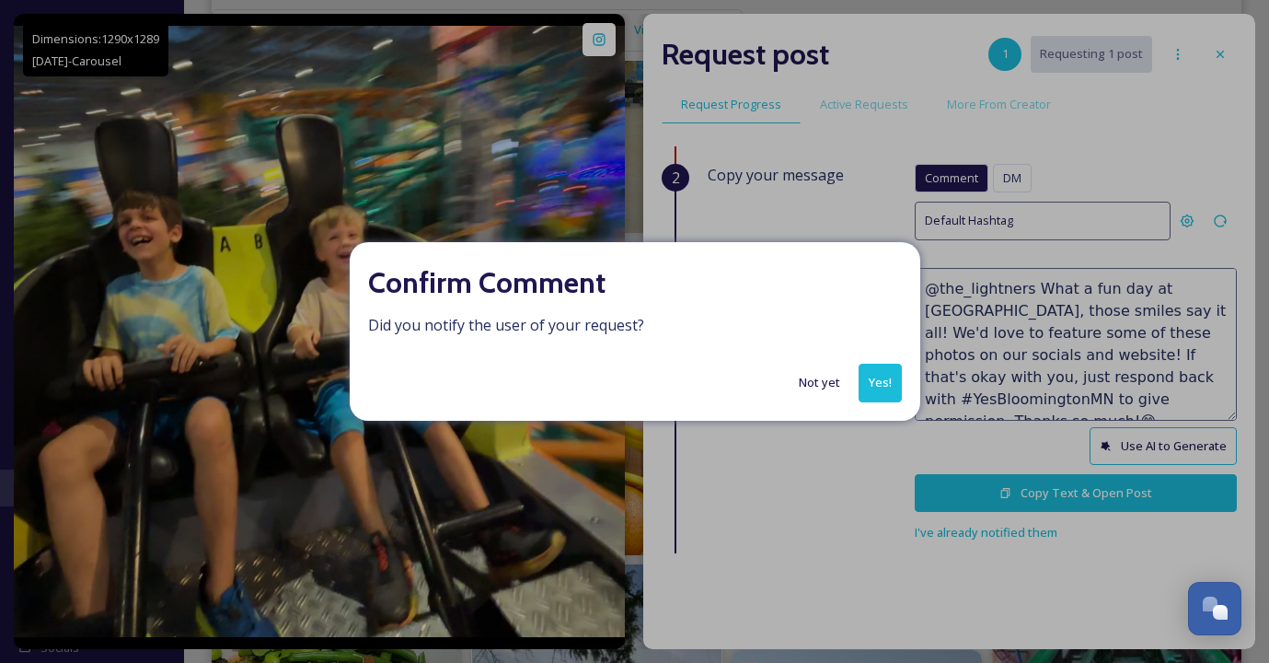
click at [820, 380] on button "Not yet" at bounding box center [820, 382] width 60 height 36
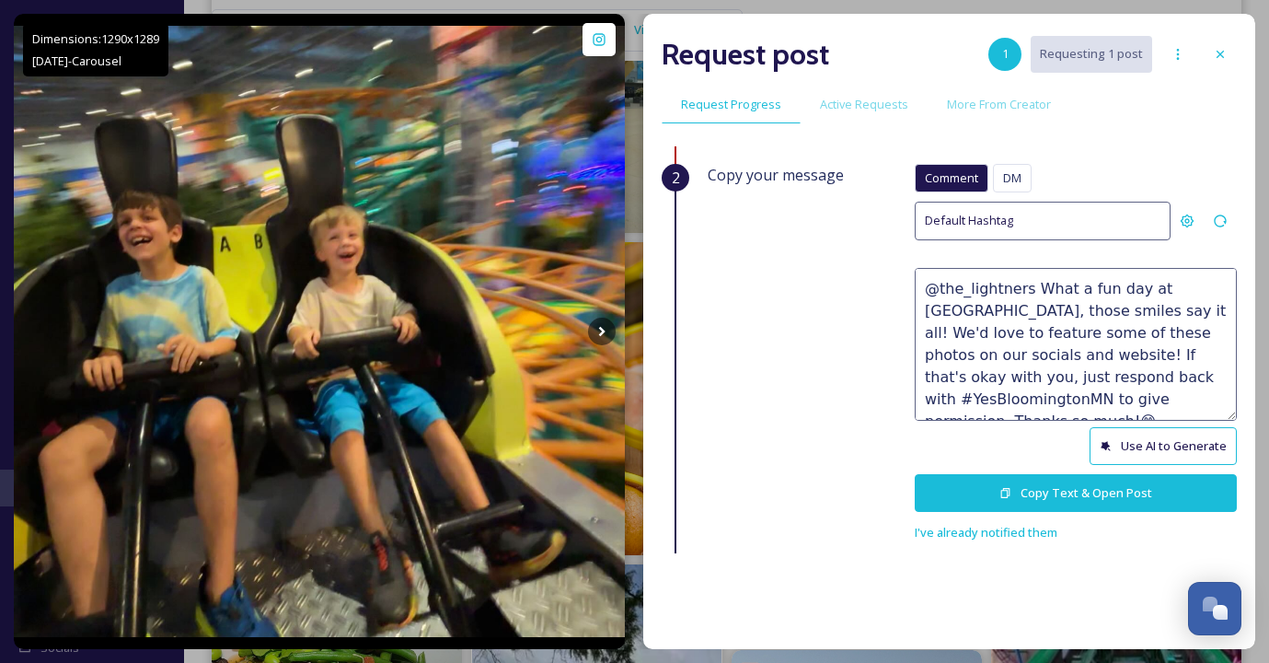
drag, startPoint x: 1142, startPoint y: 394, endPoint x: 916, endPoint y: 275, distance: 255.6
click at [916, 275] on textarea "@the_lightners What a fun day at [GEOGRAPHIC_DATA], those smiles say it all! We…" at bounding box center [1076, 344] width 322 height 153
click at [1019, 172] on span "DM" at bounding box center [1012, 177] width 18 height 17
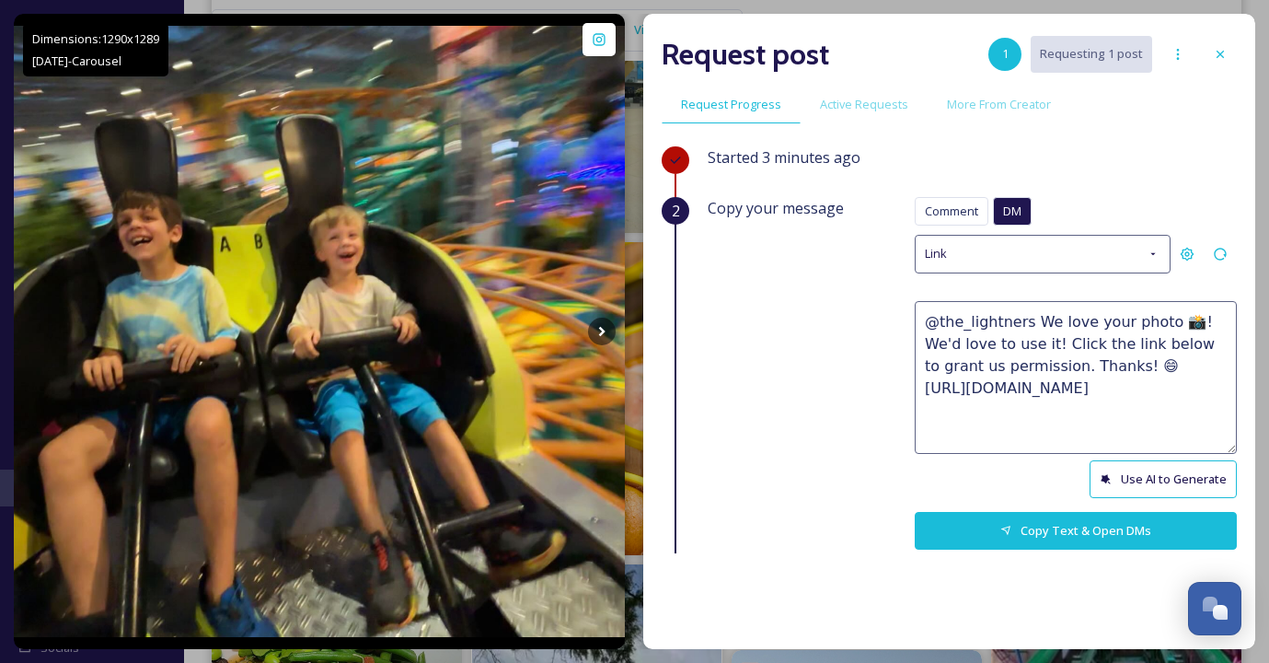
click at [1177, 477] on button "Use AI to Generate" at bounding box center [1163, 479] width 147 height 38
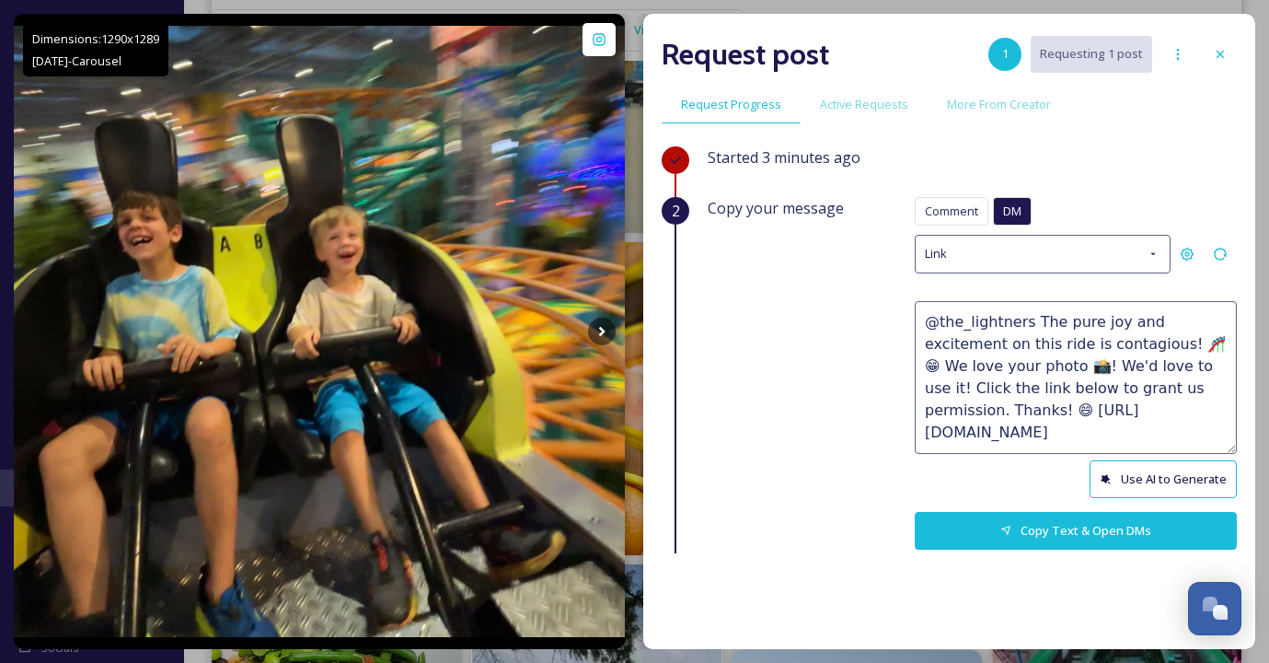
drag, startPoint x: 1124, startPoint y: 364, endPoint x: 1031, endPoint y: 320, distance: 103.7
click at [1031, 320] on textarea "@the_lightners The pure joy and excitement on this ride is contagious! 🎢😁 We lo…" at bounding box center [1076, 377] width 322 height 153
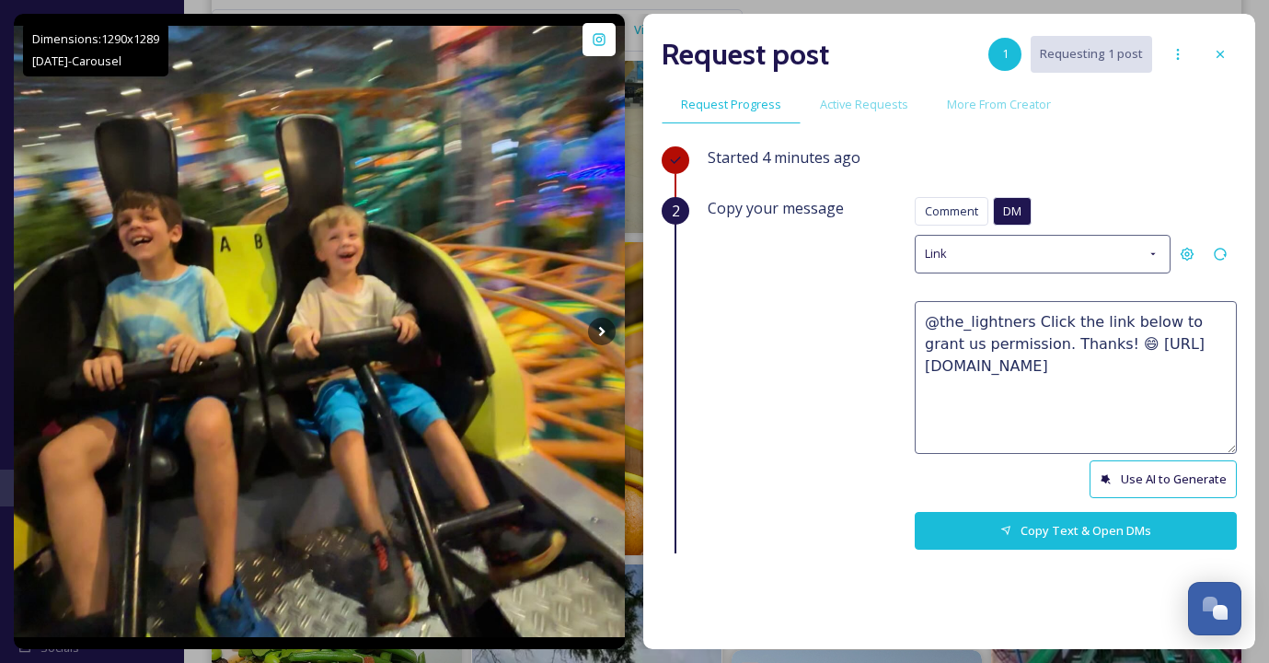
paste textarea "@the_lightners What a fun day at [GEOGRAPHIC_DATA], those smiles say it all! We…"
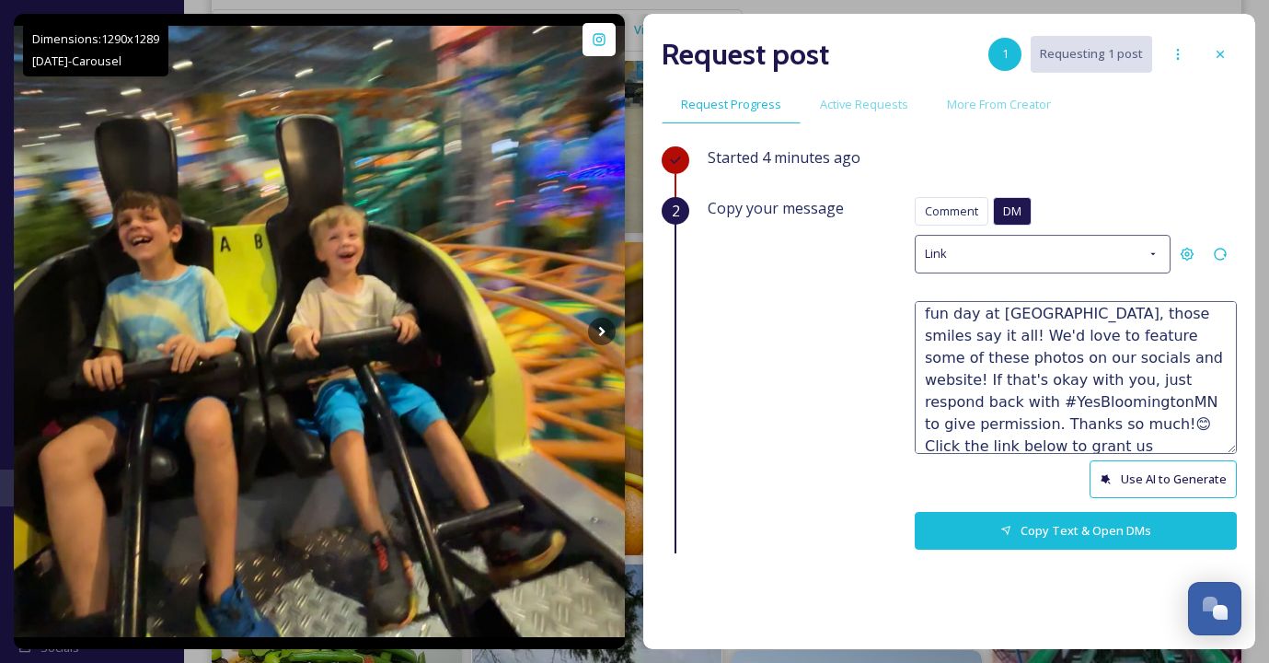
scroll to position [46, 0]
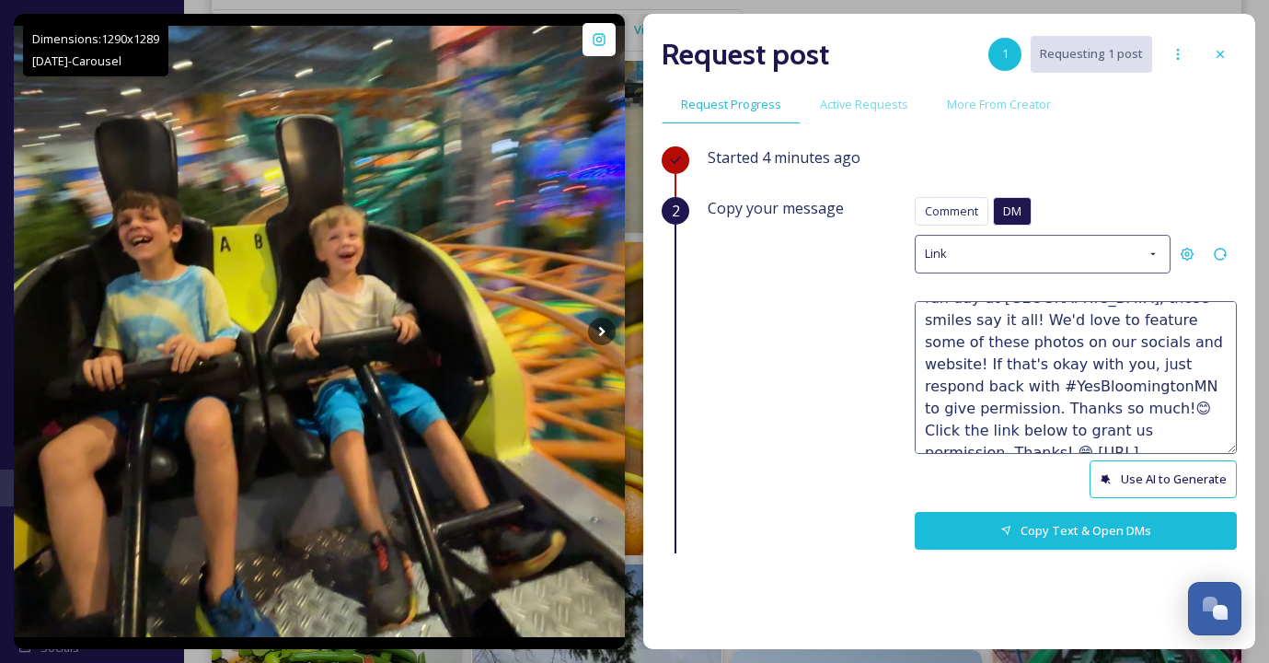
drag, startPoint x: 1186, startPoint y: 386, endPoint x: 952, endPoint y: 368, distance: 234.4
click at [952, 368] on textarea "@the_lightners @the_lightners What a fun day at [GEOGRAPHIC_DATA], those smiles…" at bounding box center [1076, 377] width 322 height 153
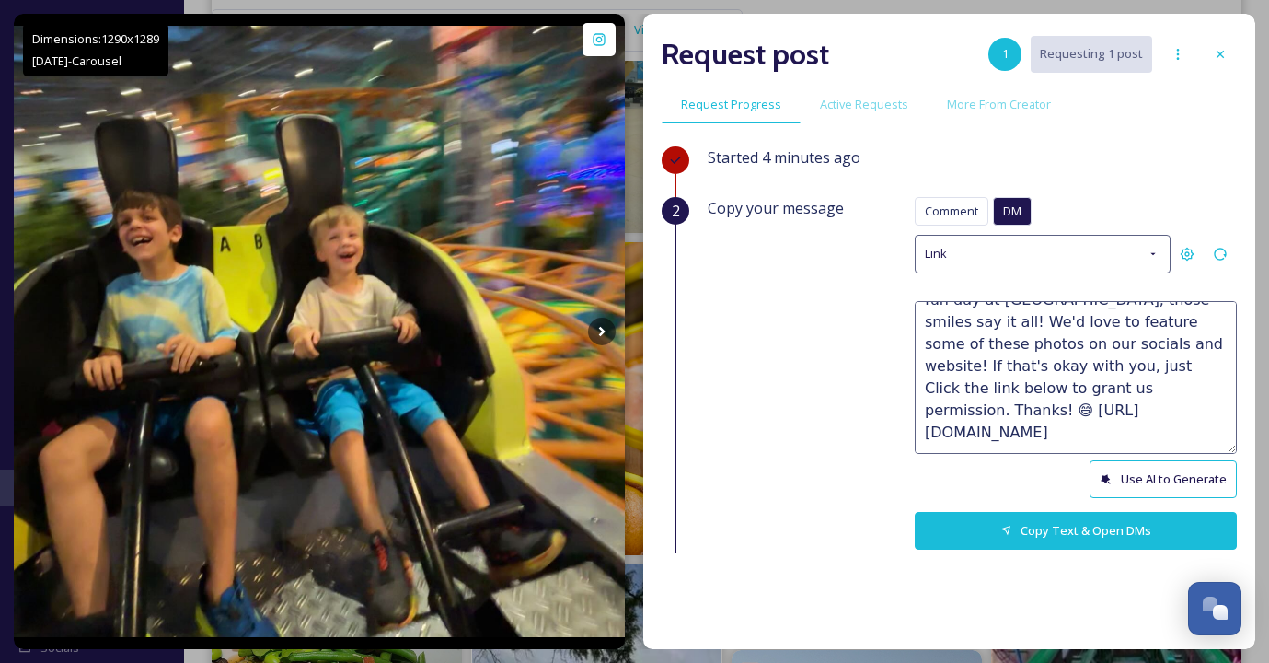
scroll to position [22, 0]
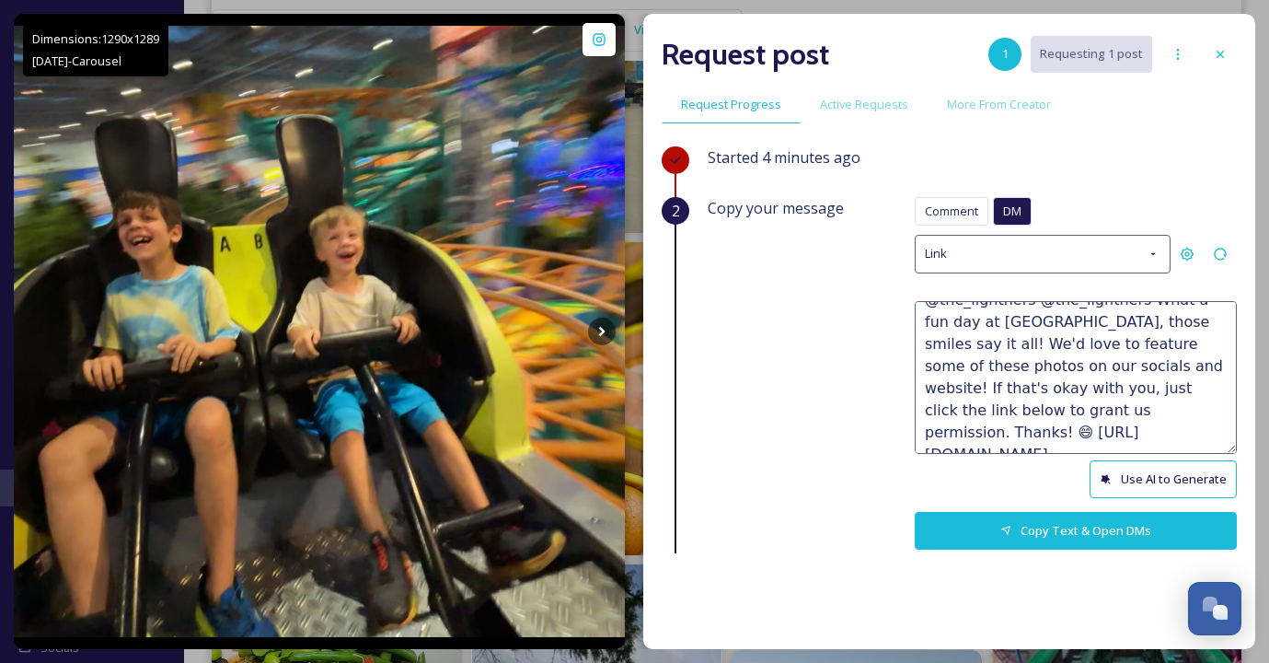
click at [1079, 409] on textarea "@the_lightners @the_lightners What a fun day at [GEOGRAPHIC_DATA], those smiles…" at bounding box center [1076, 377] width 322 height 153
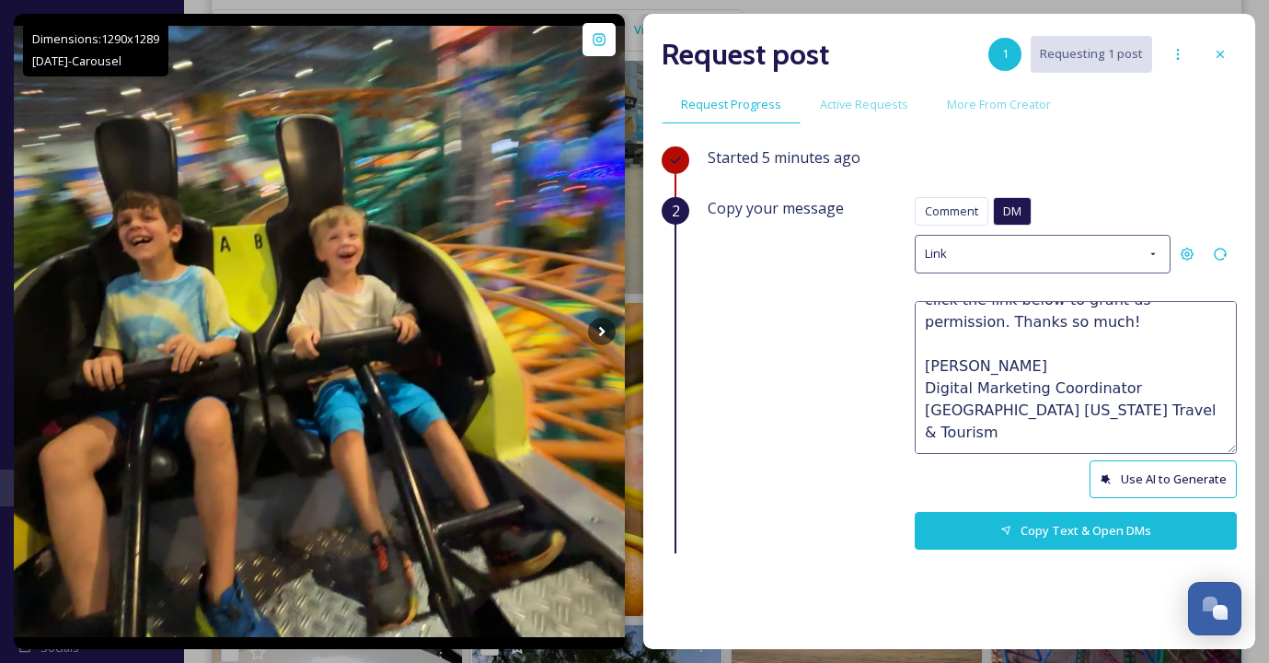
scroll to position [705, 0]
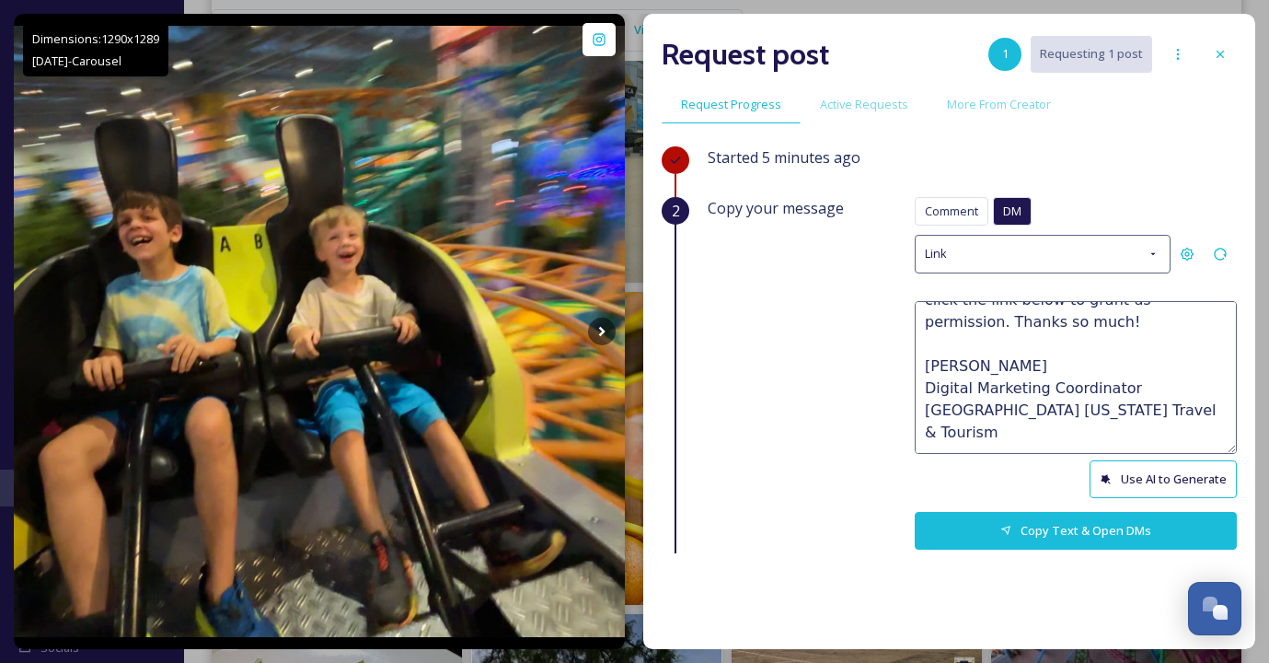
type textarea "@the_lightners @the_lightners What a fun day at [GEOGRAPHIC_DATA], those smiles…"
click at [1087, 520] on button "Copy Text & Open DMs" at bounding box center [1076, 531] width 322 height 38
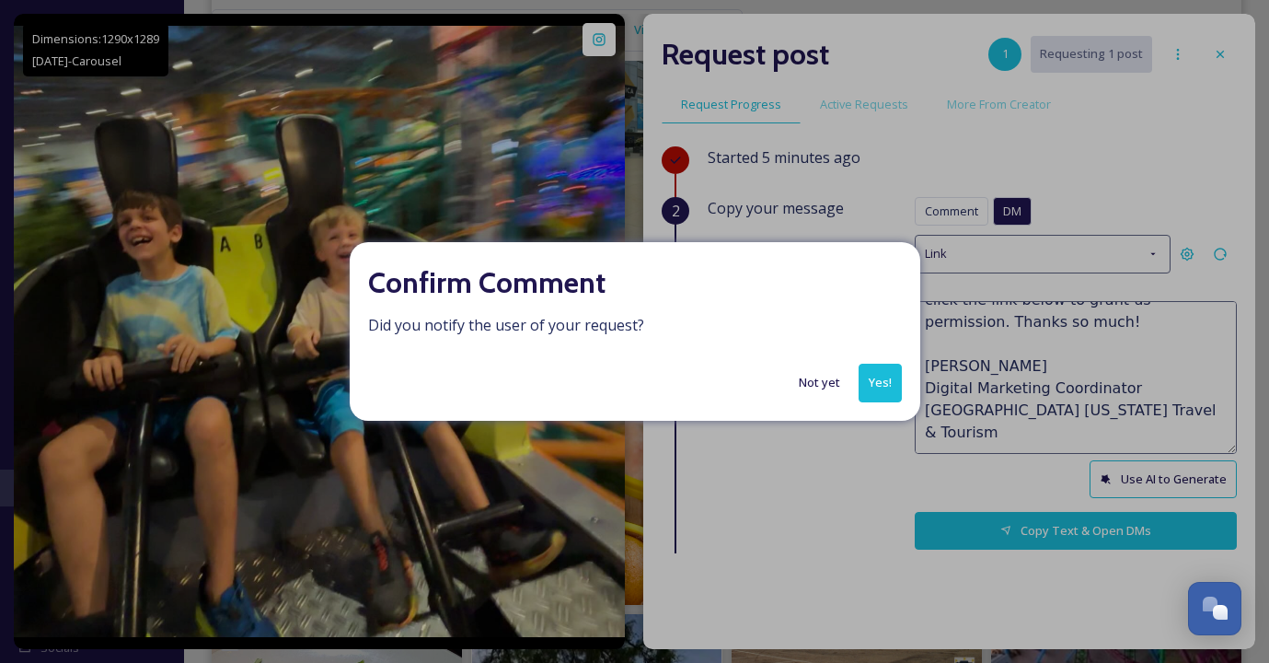
click at [879, 377] on button "Yes!" at bounding box center [880, 382] width 43 height 38
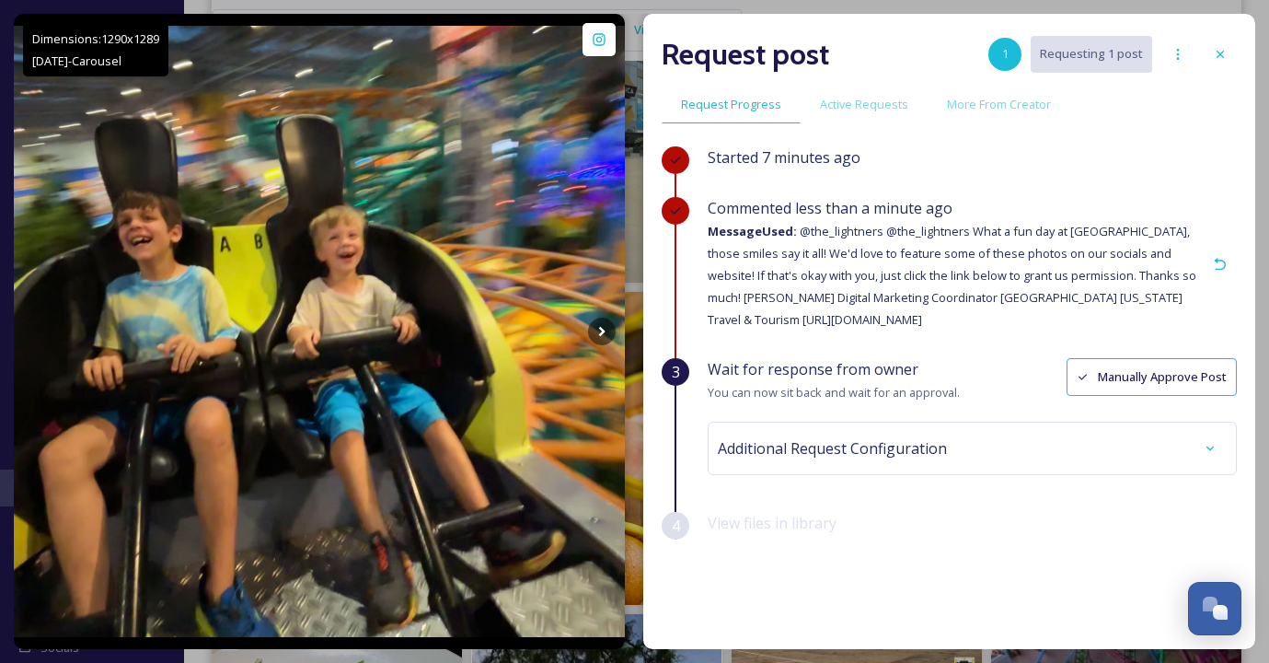
click at [928, 442] on span "Additional Request Configuration" at bounding box center [832, 448] width 229 height 22
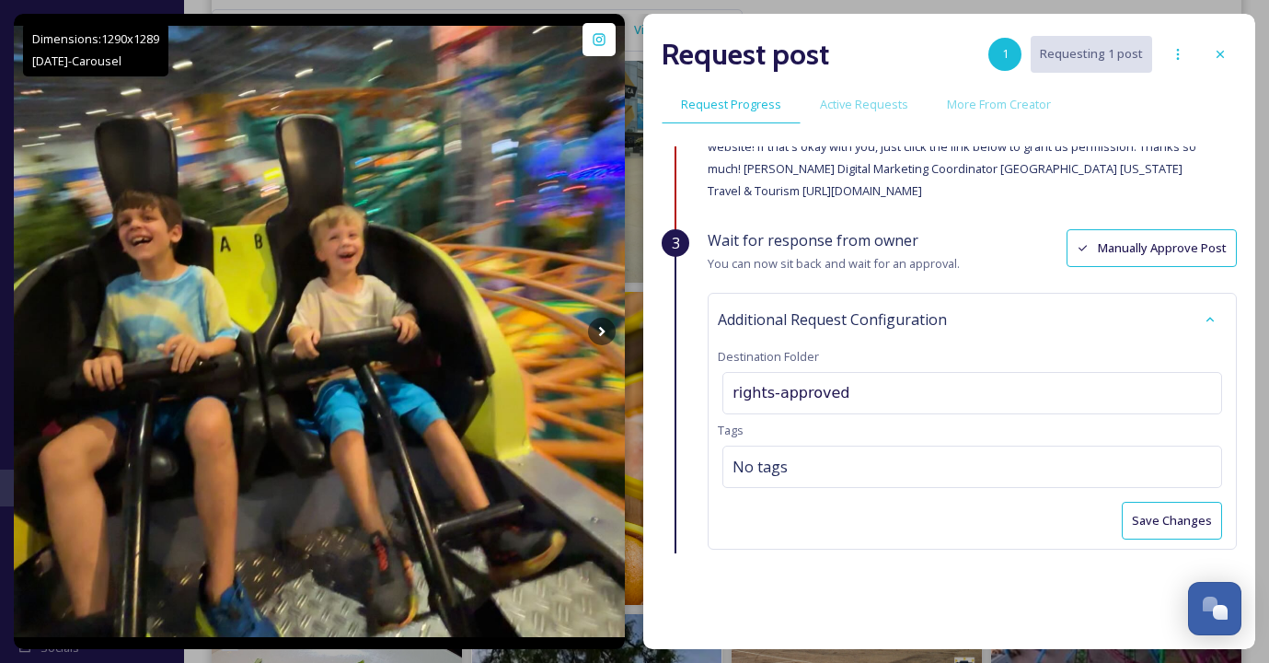
scroll to position [159, 0]
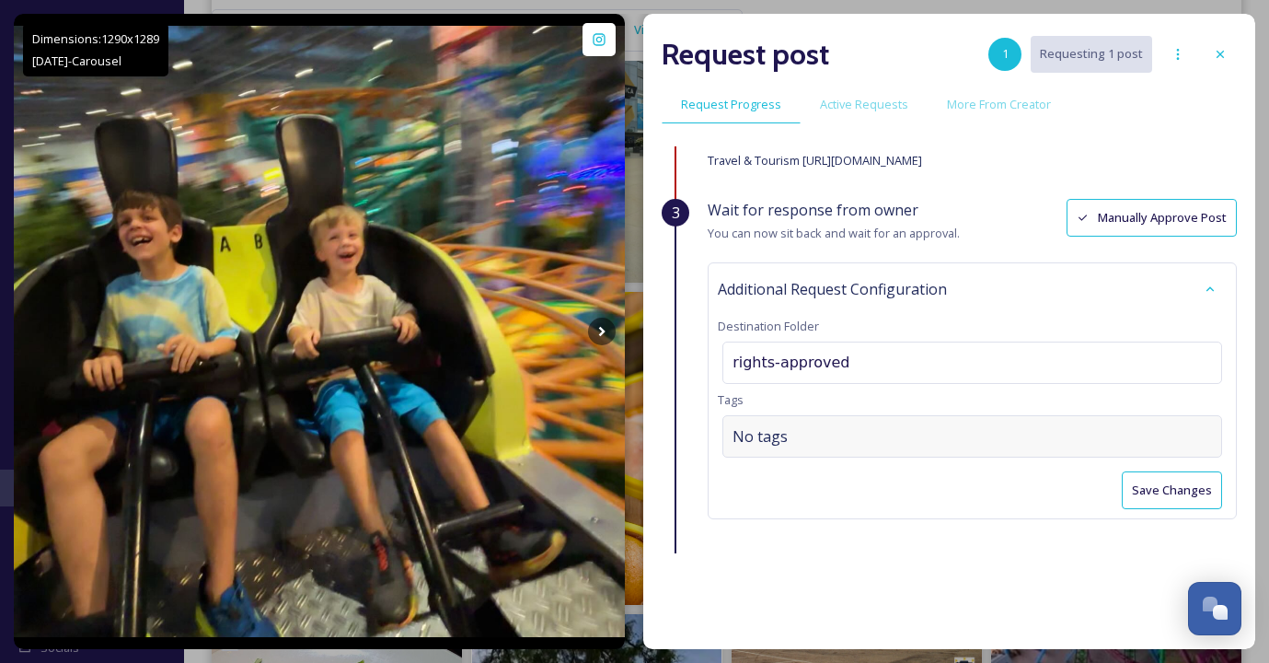
click at [902, 431] on div "No tags" at bounding box center [972, 436] width 500 height 42
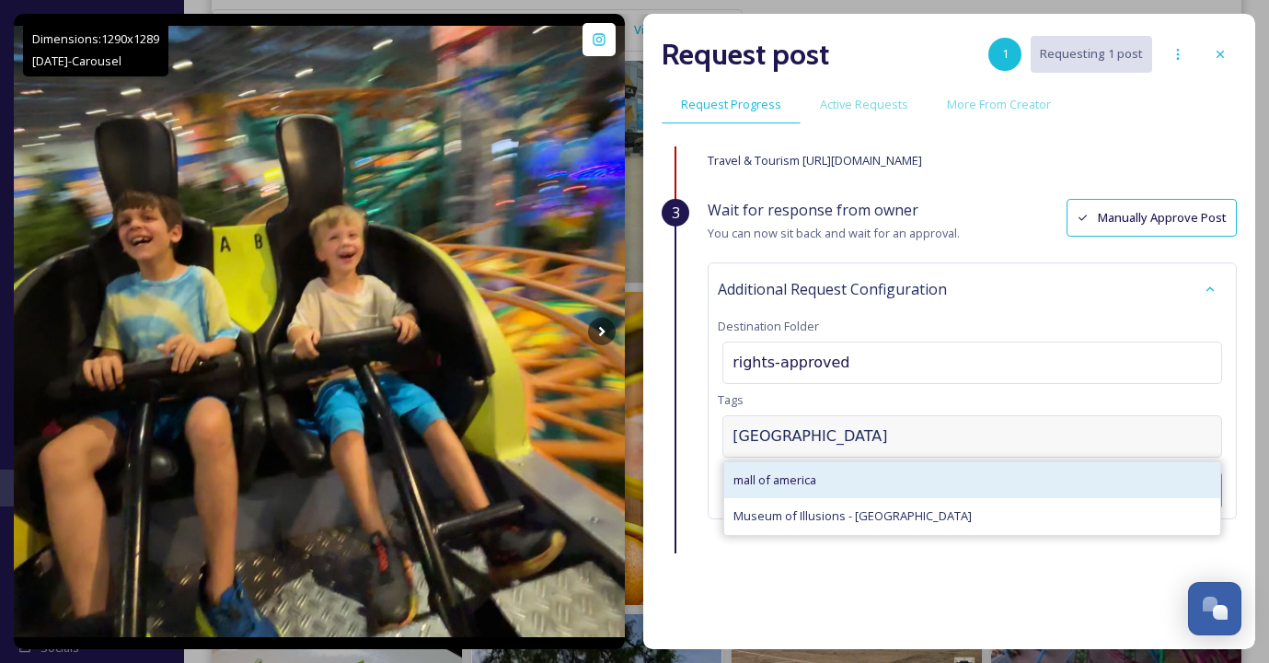
type input "[GEOGRAPHIC_DATA]"
click at [897, 469] on div "mall of america" at bounding box center [972, 480] width 496 height 36
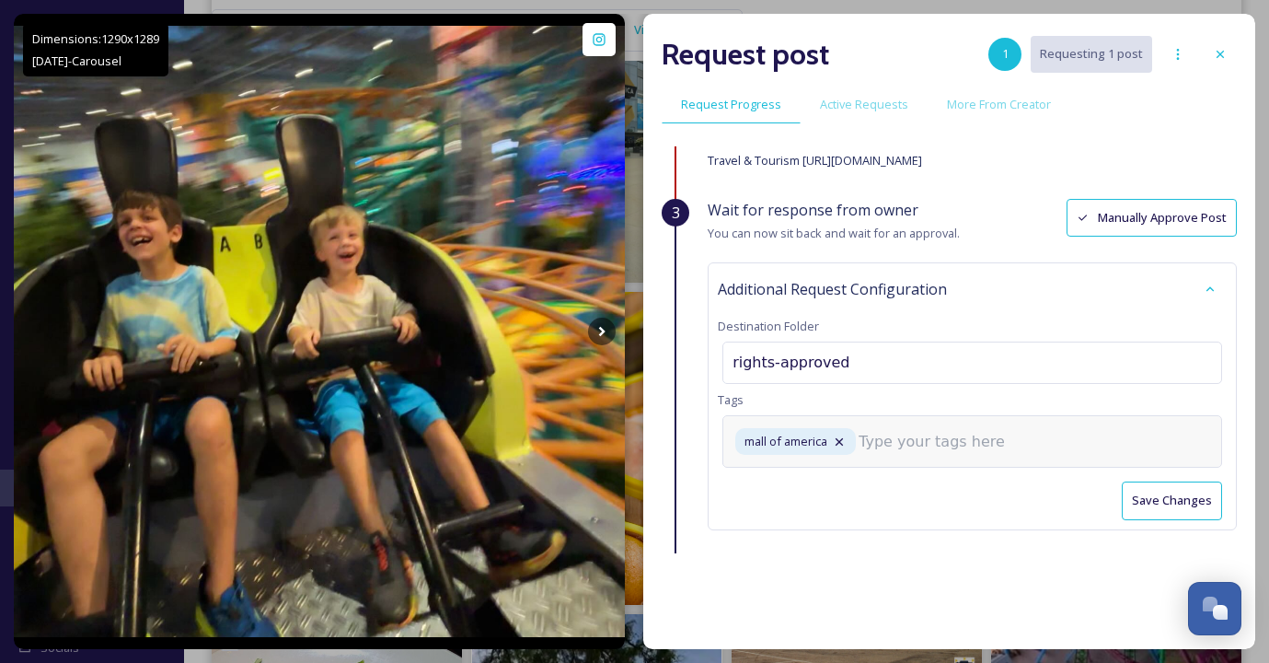
click at [899, 441] on input at bounding box center [951, 442] width 184 height 22
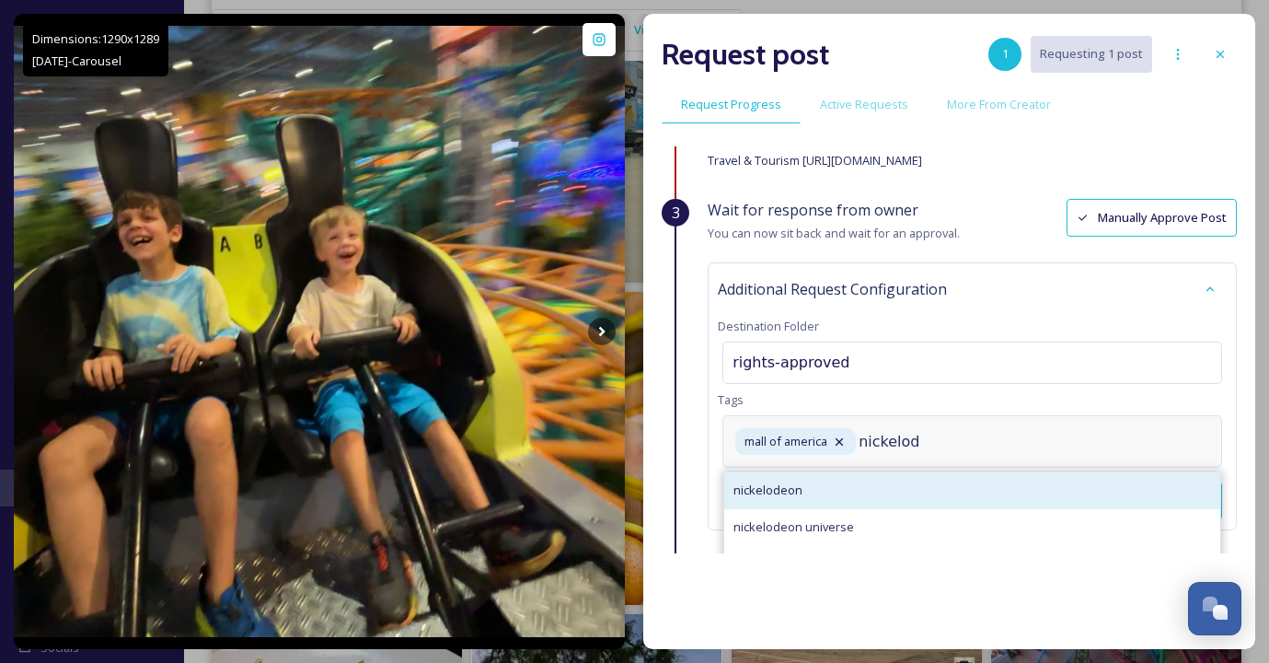
type input "nickelod"
click at [861, 480] on div "nickelodeon" at bounding box center [972, 490] width 496 height 36
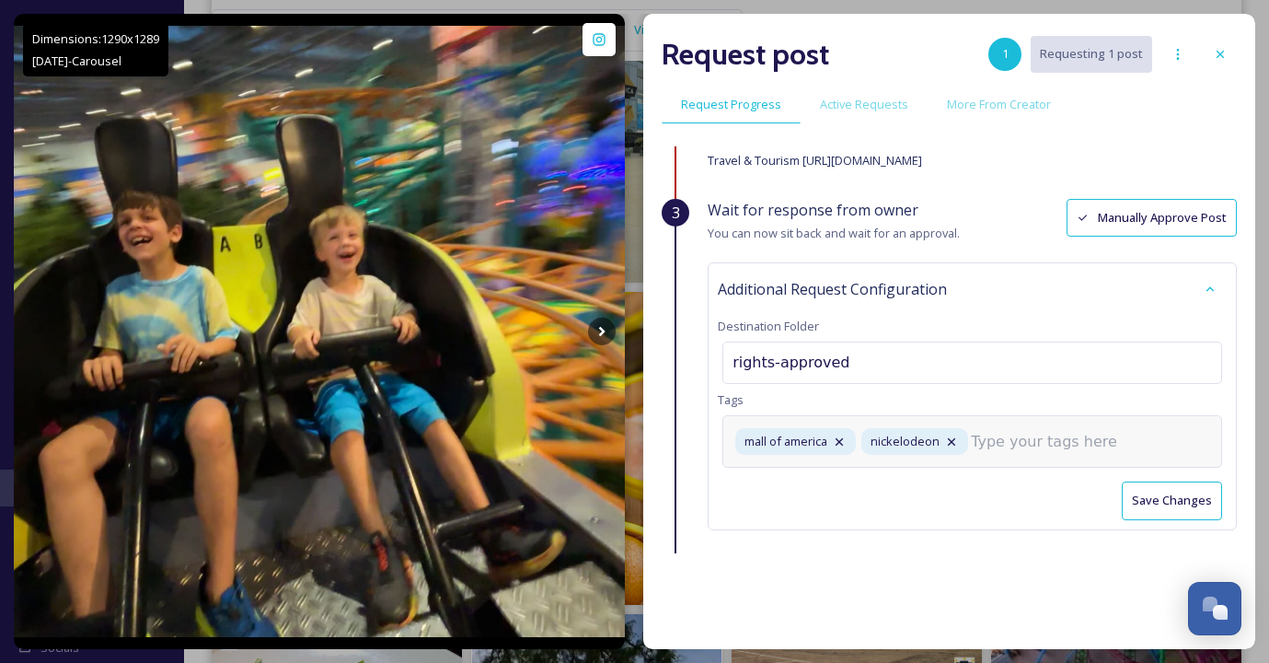
click at [1000, 438] on input at bounding box center [1063, 442] width 184 height 22
type input "m"
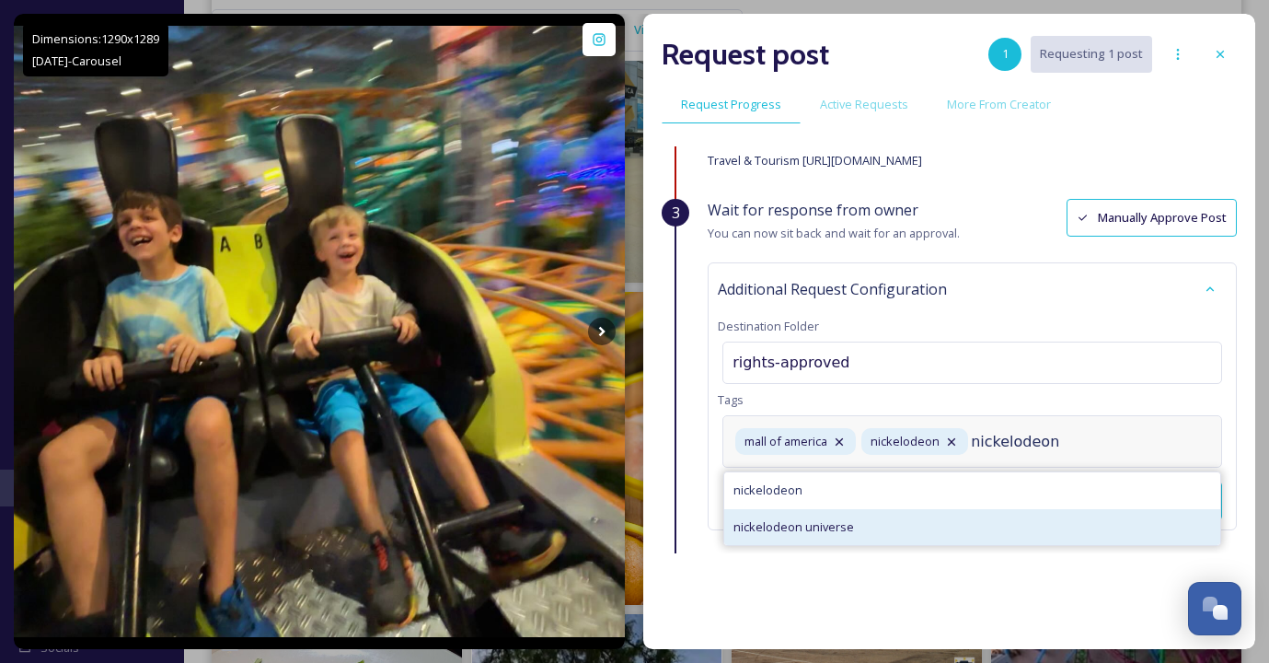
type input "nickelodeon"
click at [848, 519] on span "nickelodeon universe" at bounding box center [793, 526] width 121 height 17
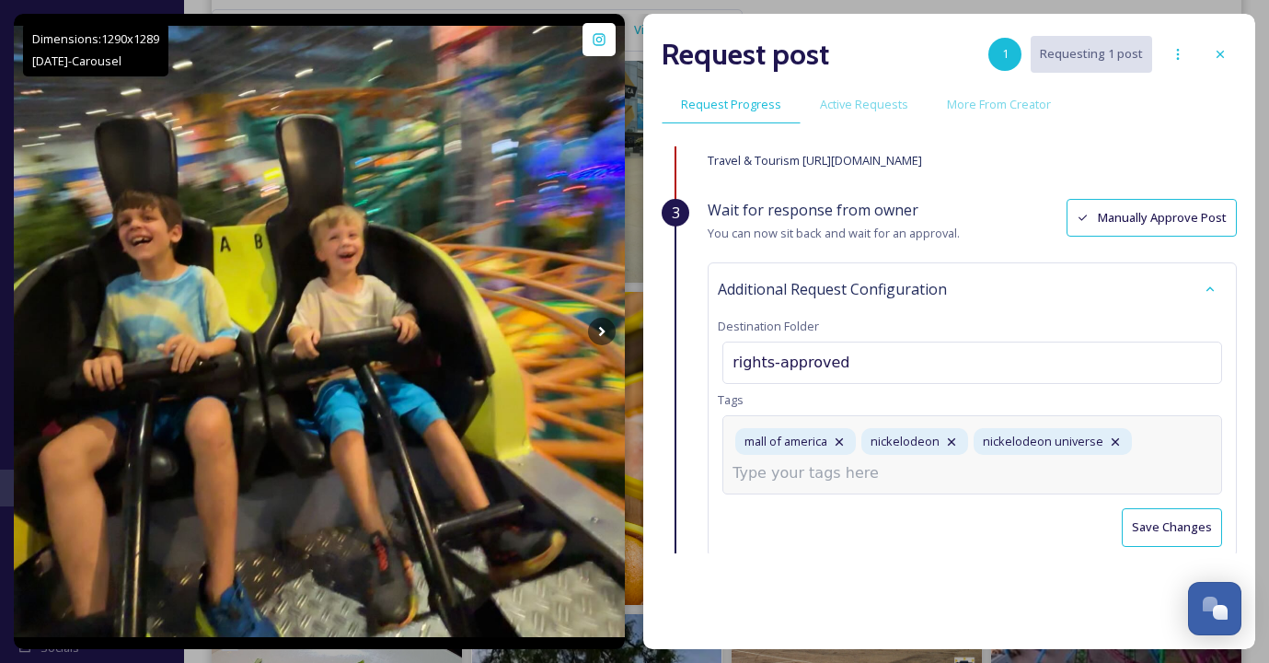
click at [878, 467] on input at bounding box center [824, 473] width 184 height 22
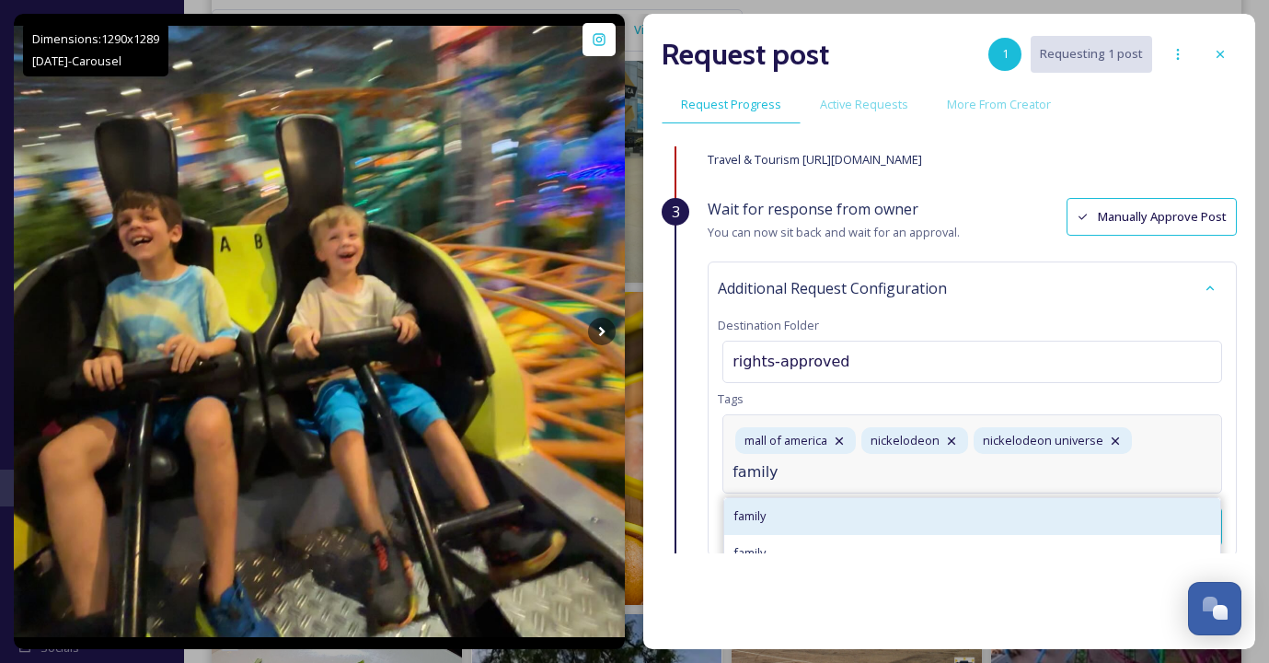
type input "family"
click at [825, 517] on div "family" at bounding box center [972, 516] width 496 height 36
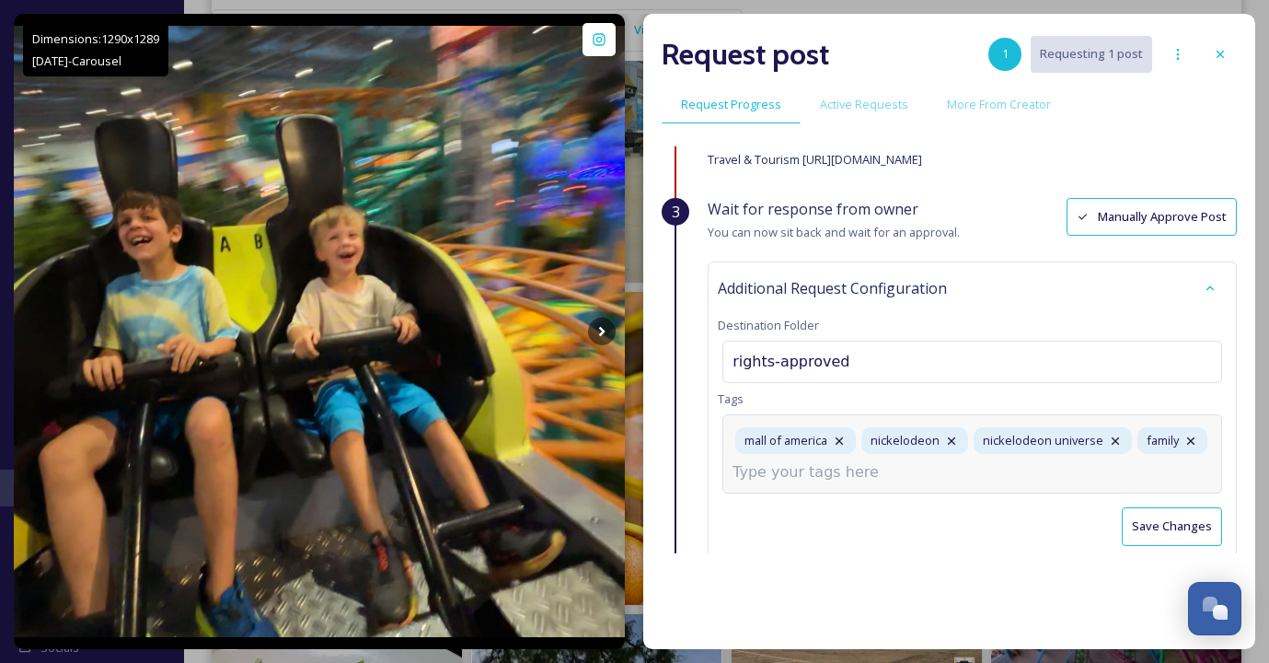
click at [878, 467] on input at bounding box center [824, 472] width 184 height 22
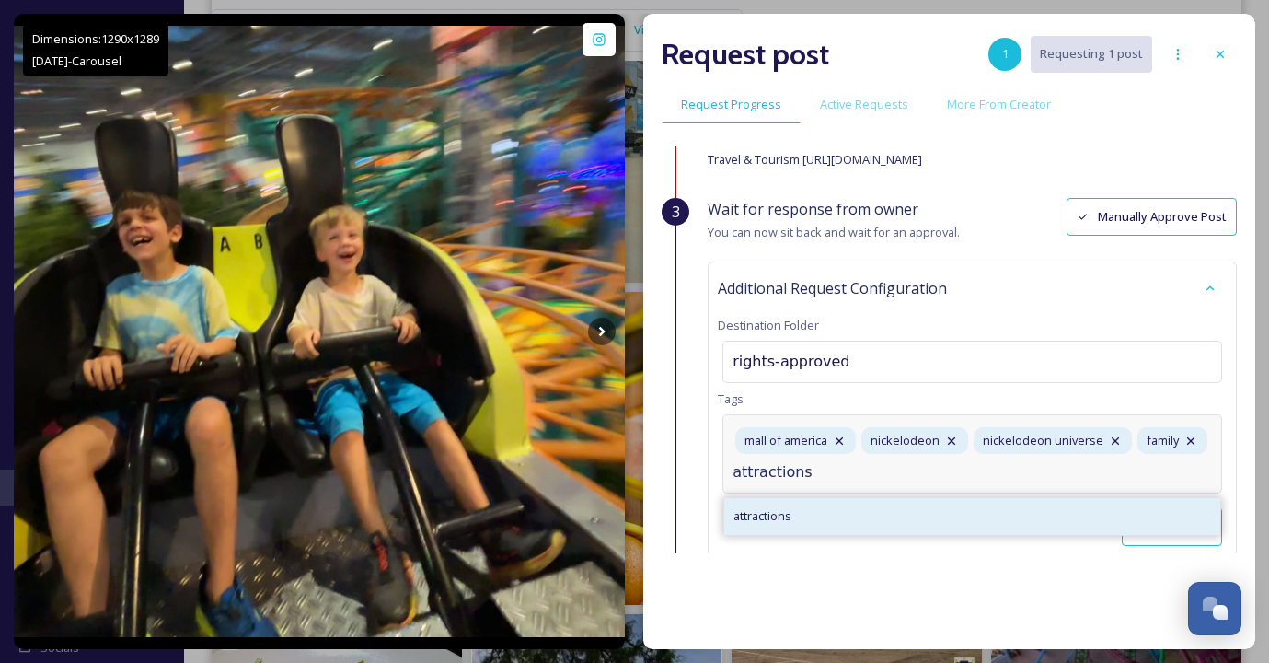
type input "attractions"
click at [829, 511] on div "attractions" at bounding box center [972, 516] width 496 height 36
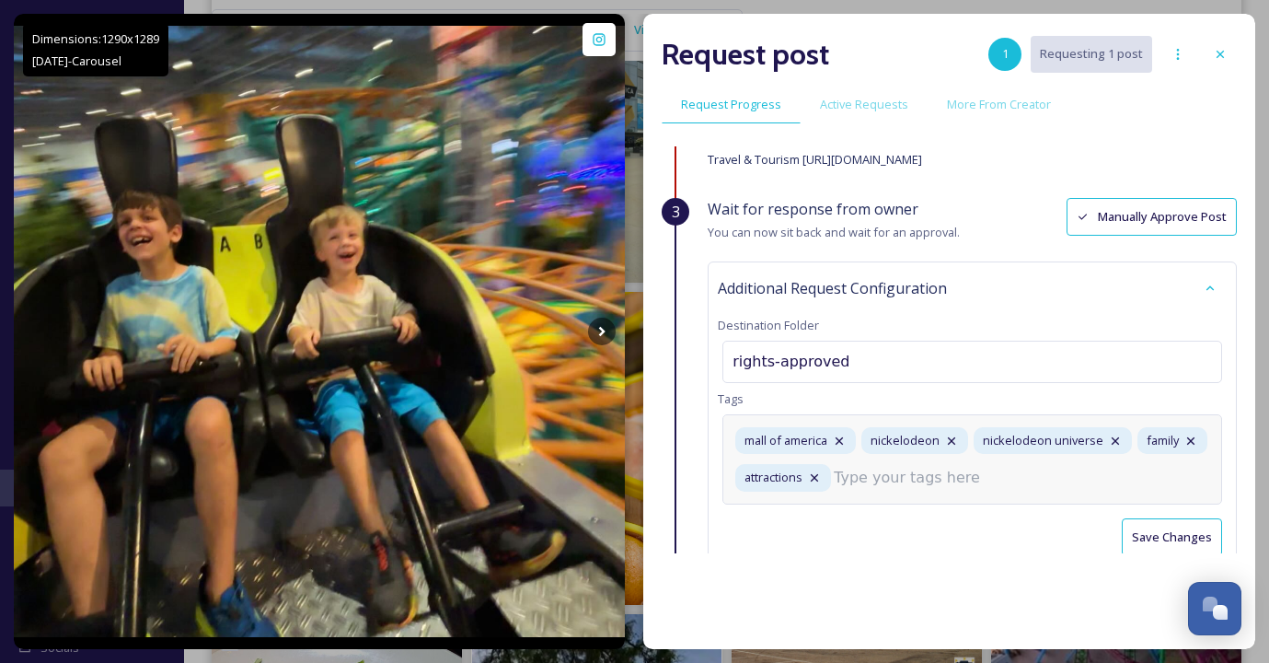
click at [890, 471] on input at bounding box center [926, 478] width 184 height 22
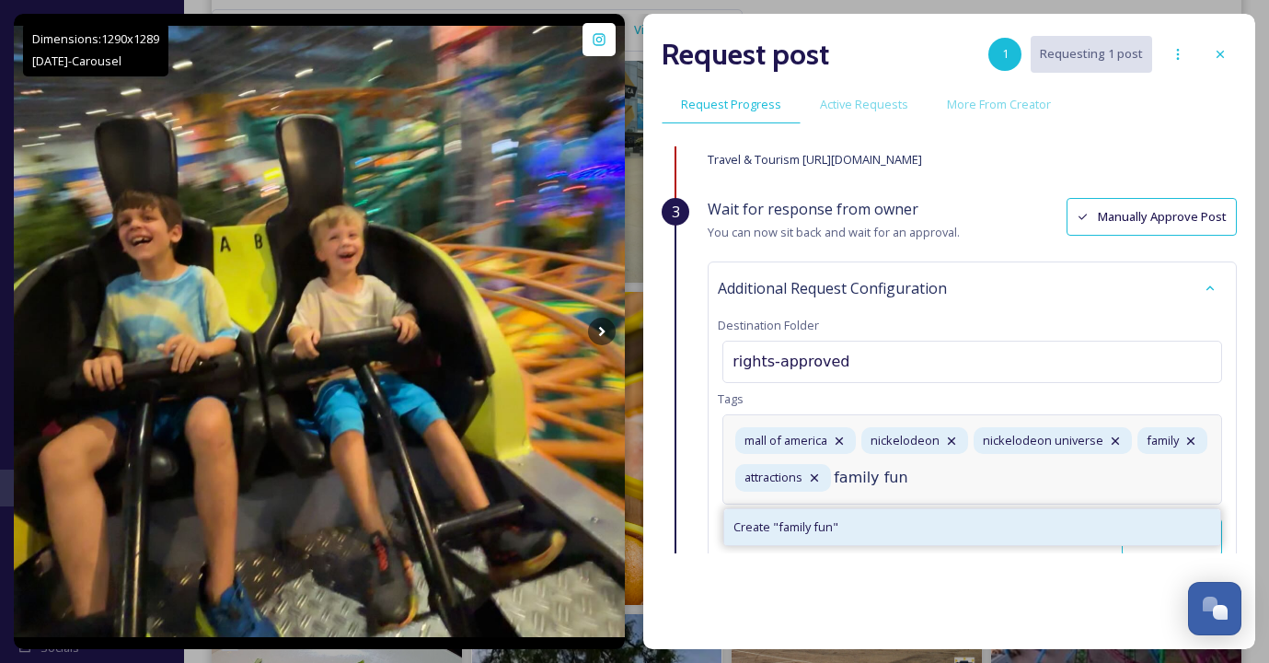
type input "family fun"
click at [851, 521] on div "Create " family fun "" at bounding box center [972, 527] width 496 height 36
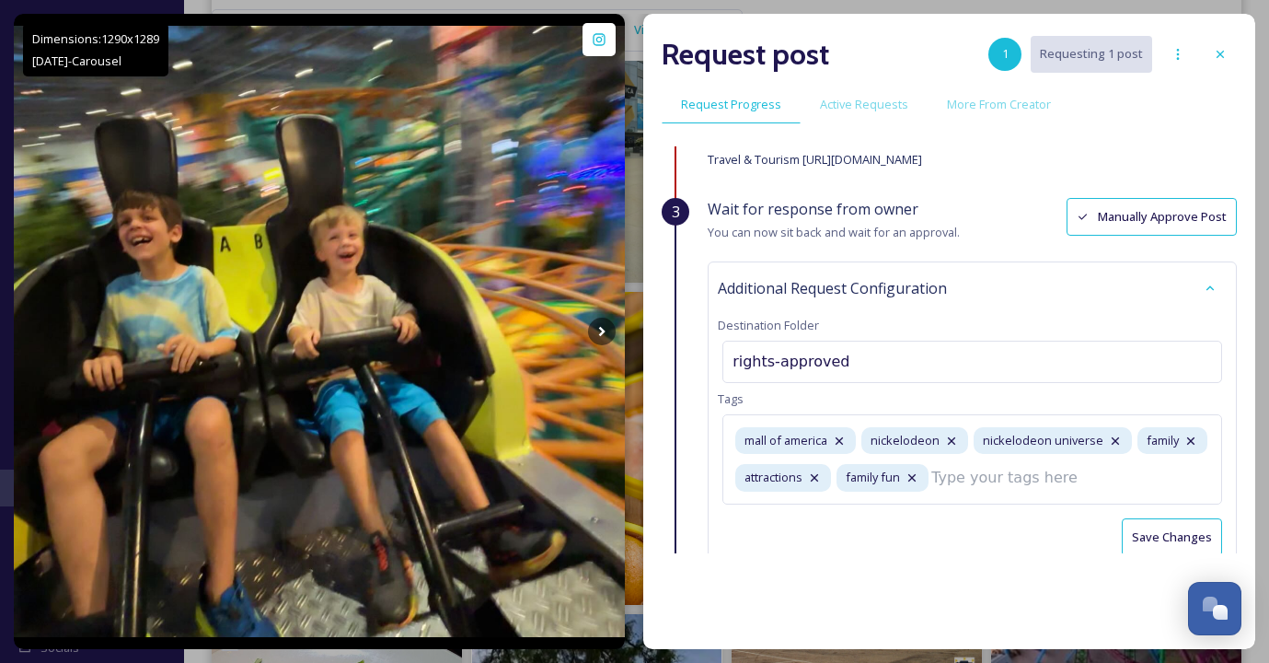
click at [1193, 536] on button "Save Changes" at bounding box center [1172, 537] width 100 height 38
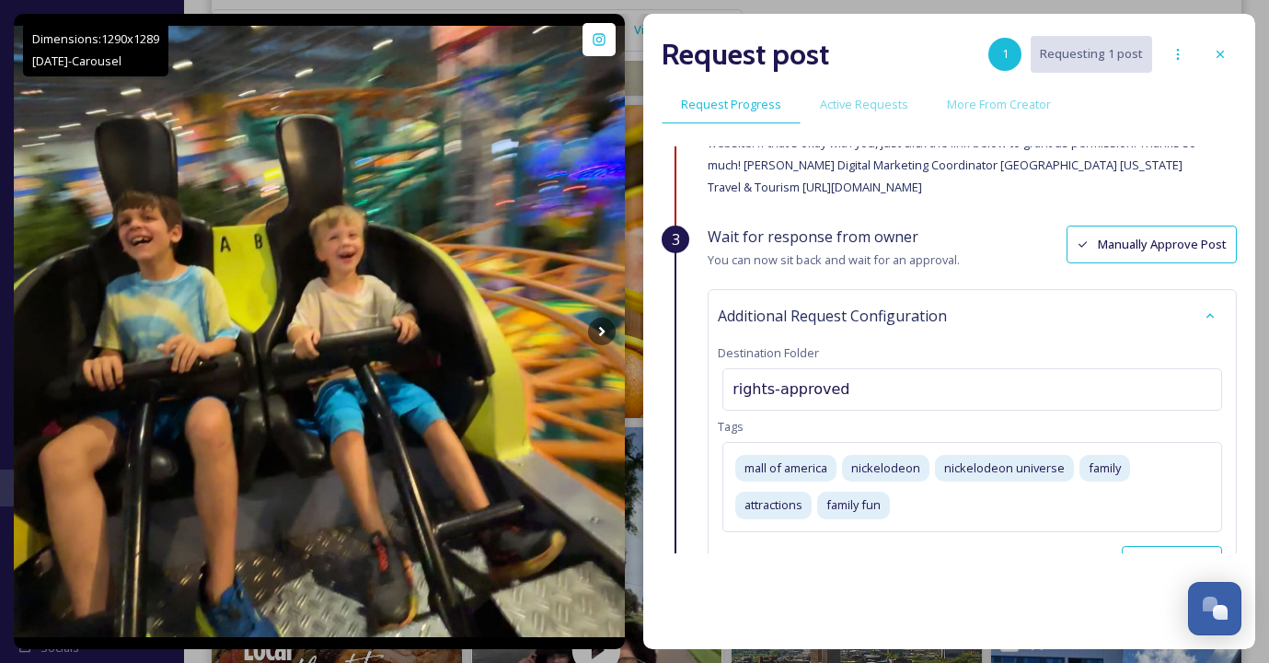
scroll to position [97, 0]
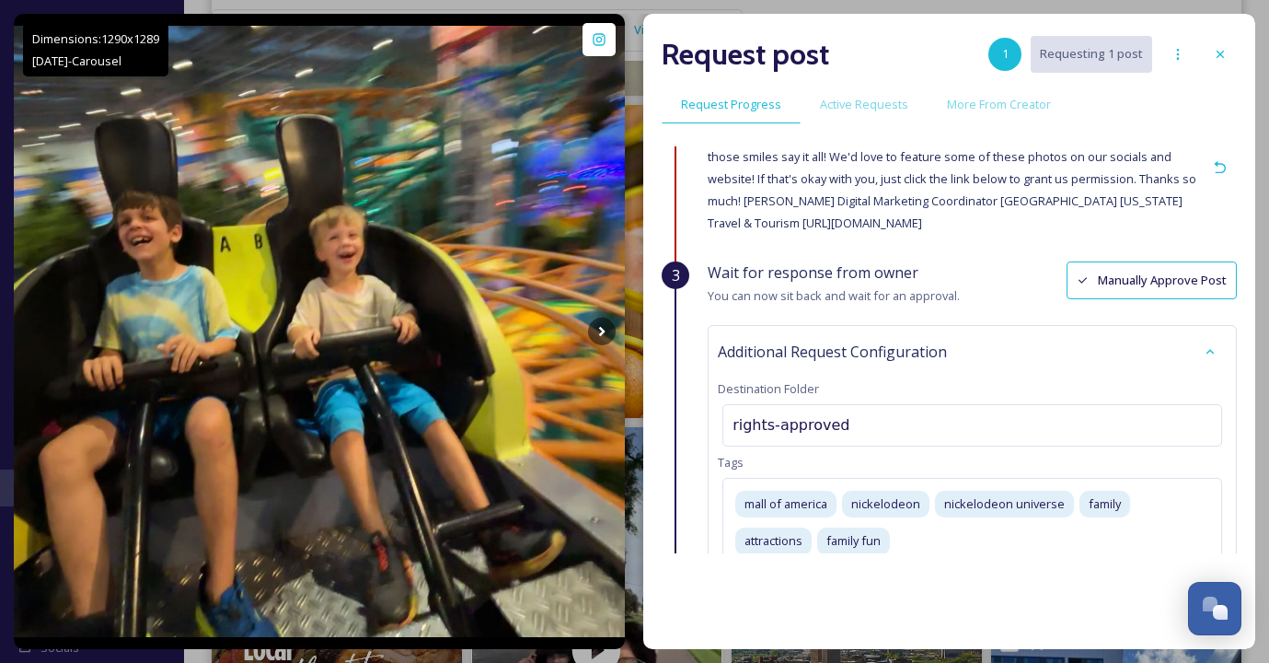
click at [1005, 241] on div "Commented less than a minute ago Message Used: @the_lightners @the_lightners Wh…" at bounding box center [972, 180] width 529 height 161
click at [1217, 51] on icon at bounding box center [1220, 54] width 7 height 7
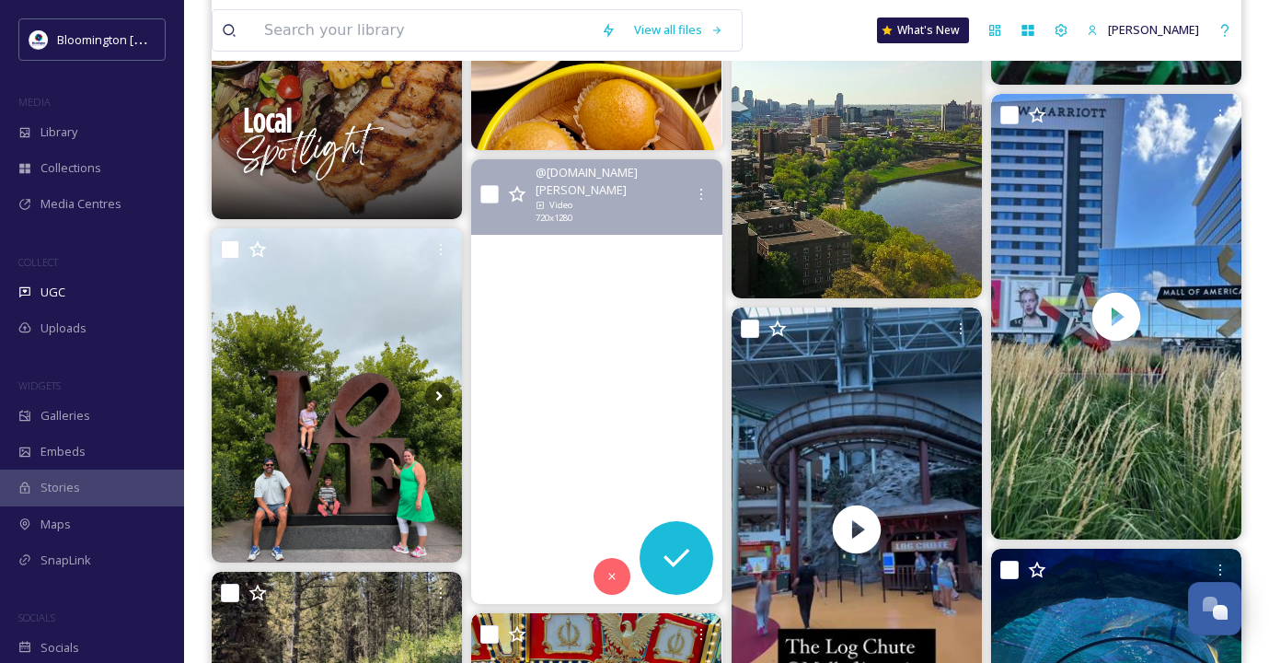
scroll to position [1424, 0]
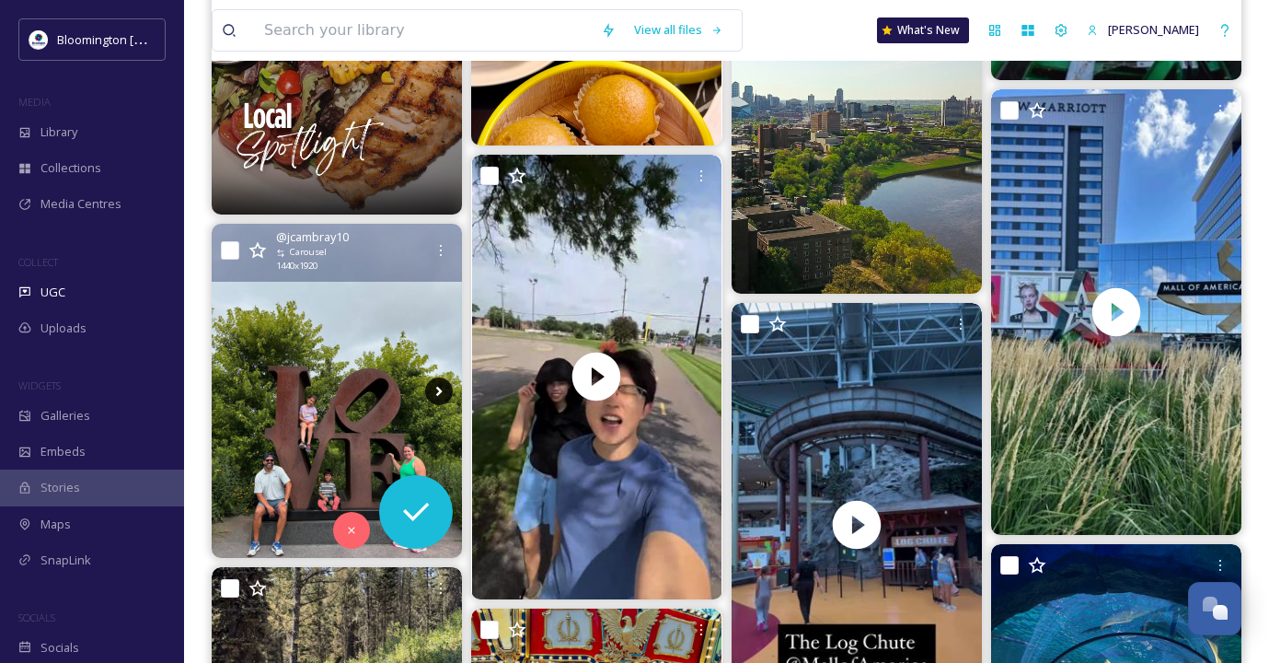
click at [446, 398] on icon at bounding box center [439, 391] width 28 height 28
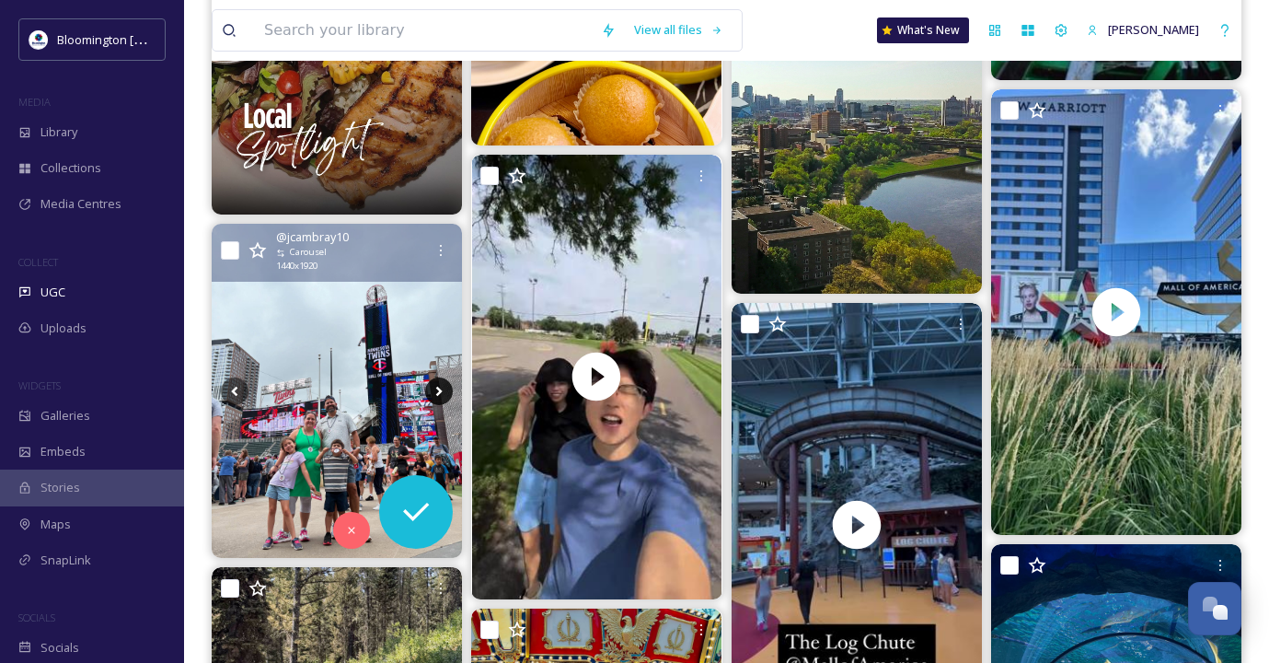
click at [444, 390] on icon at bounding box center [439, 391] width 28 height 28
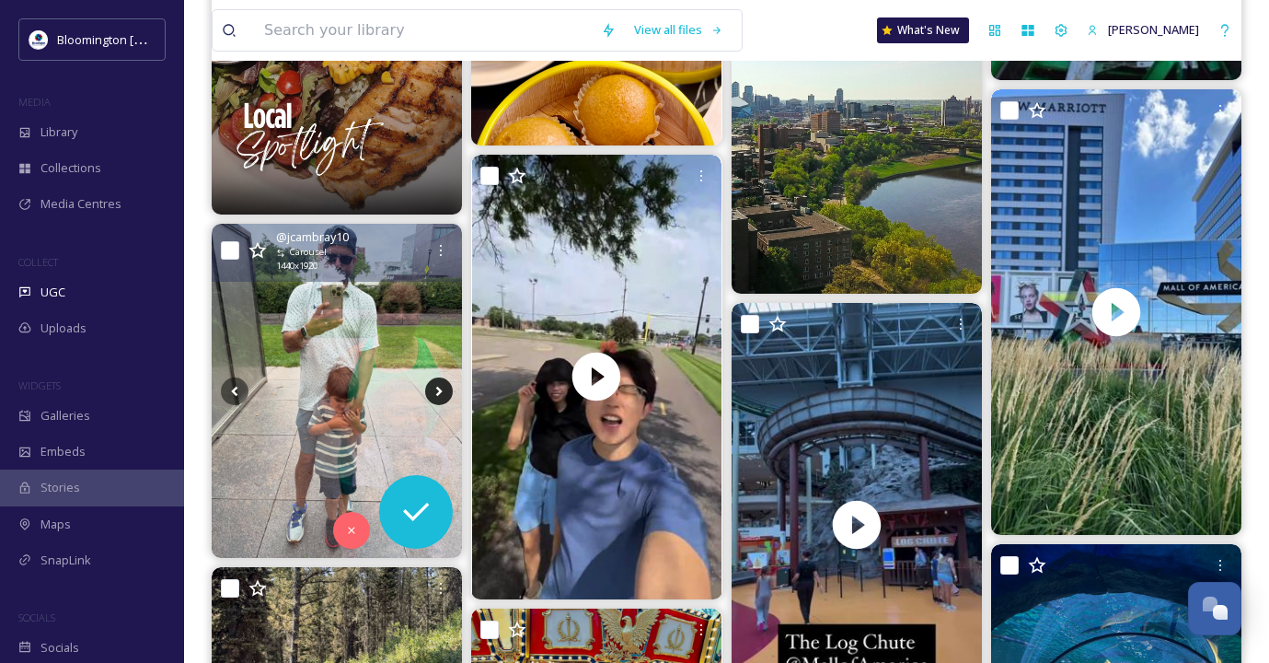
click at [442, 392] on icon at bounding box center [439, 391] width 28 height 28
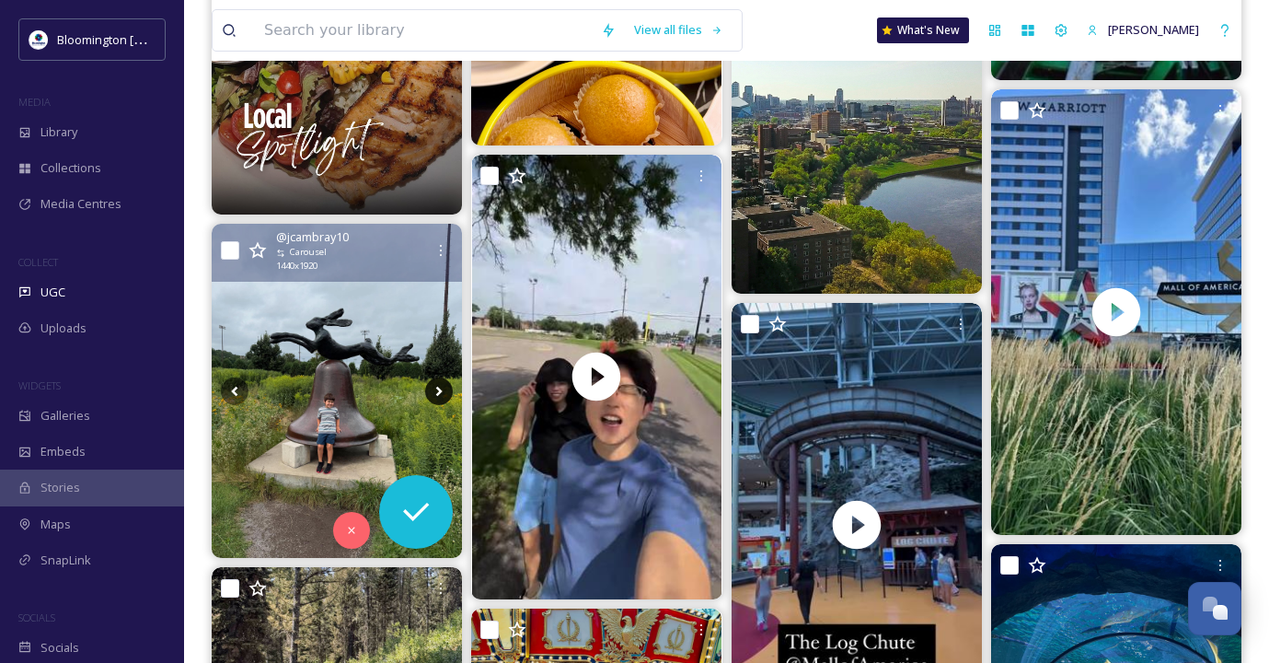
click at [442, 392] on icon at bounding box center [439, 391] width 28 height 28
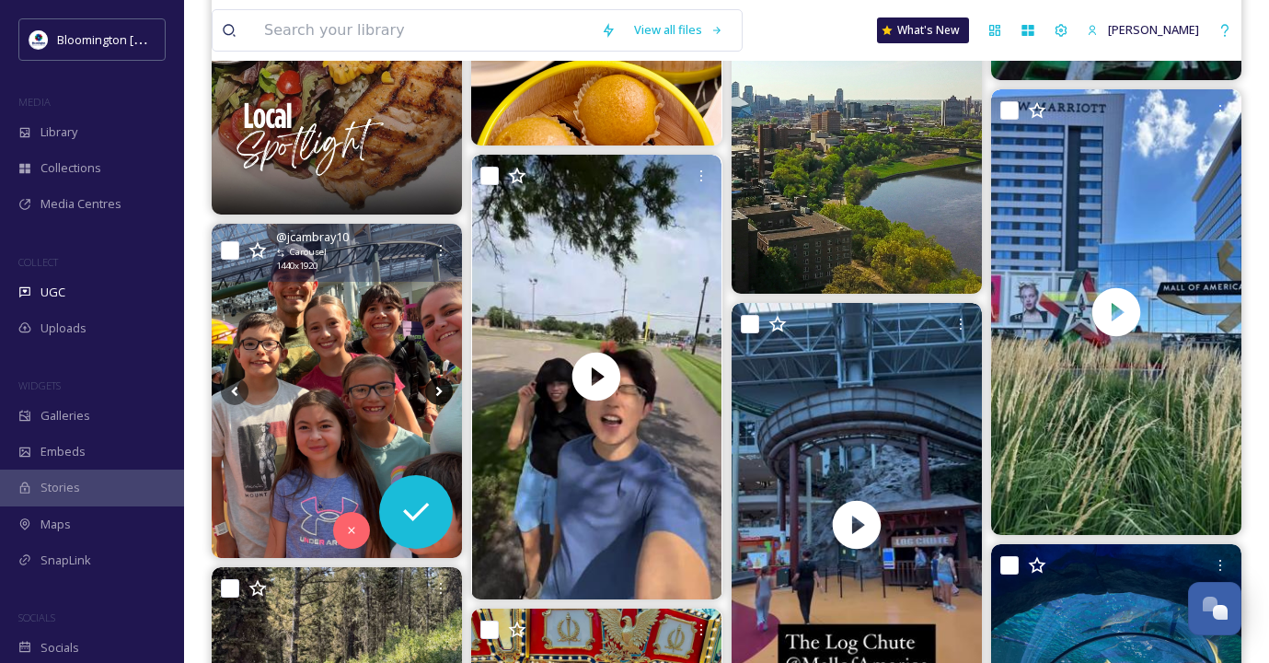
click at [442, 392] on icon at bounding box center [439, 391] width 28 height 28
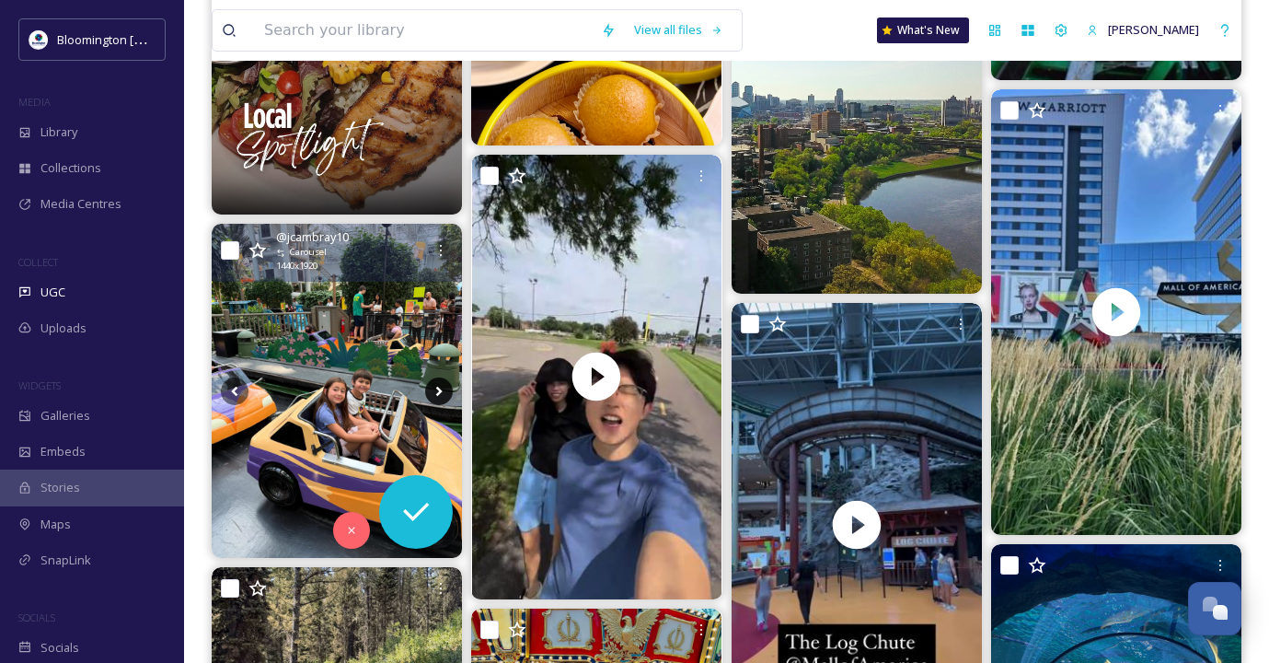
click at [442, 392] on icon at bounding box center [439, 391] width 28 height 28
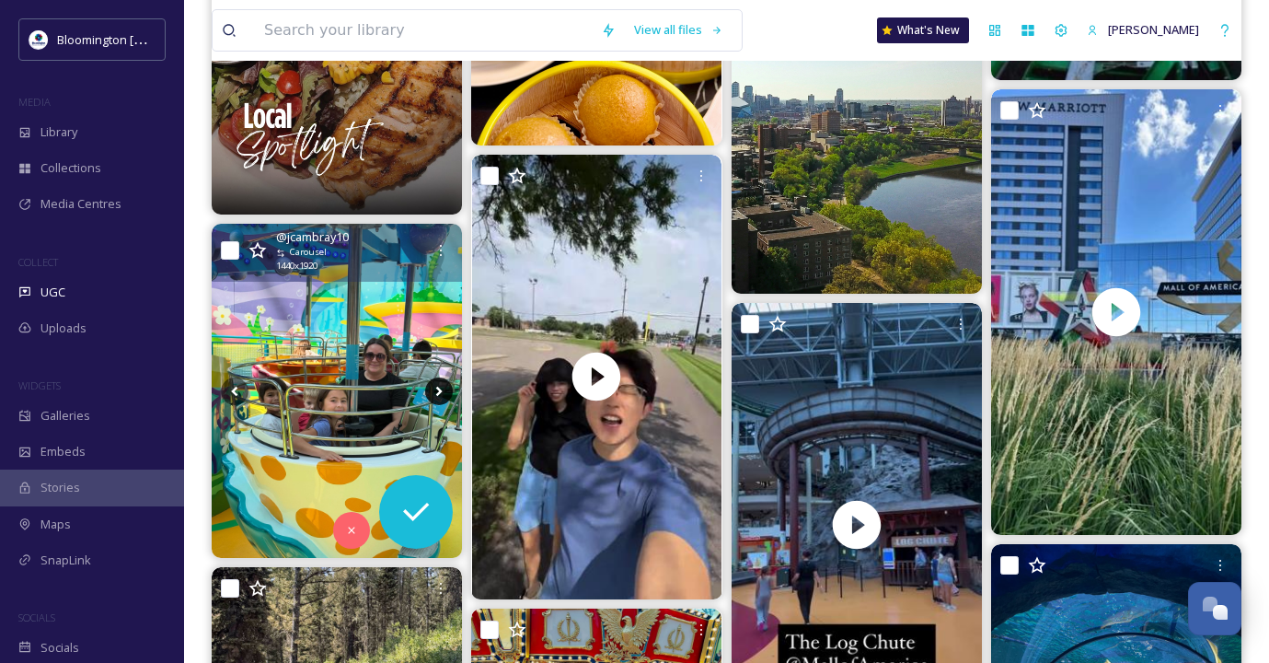
click at [442, 392] on icon at bounding box center [439, 391] width 28 height 28
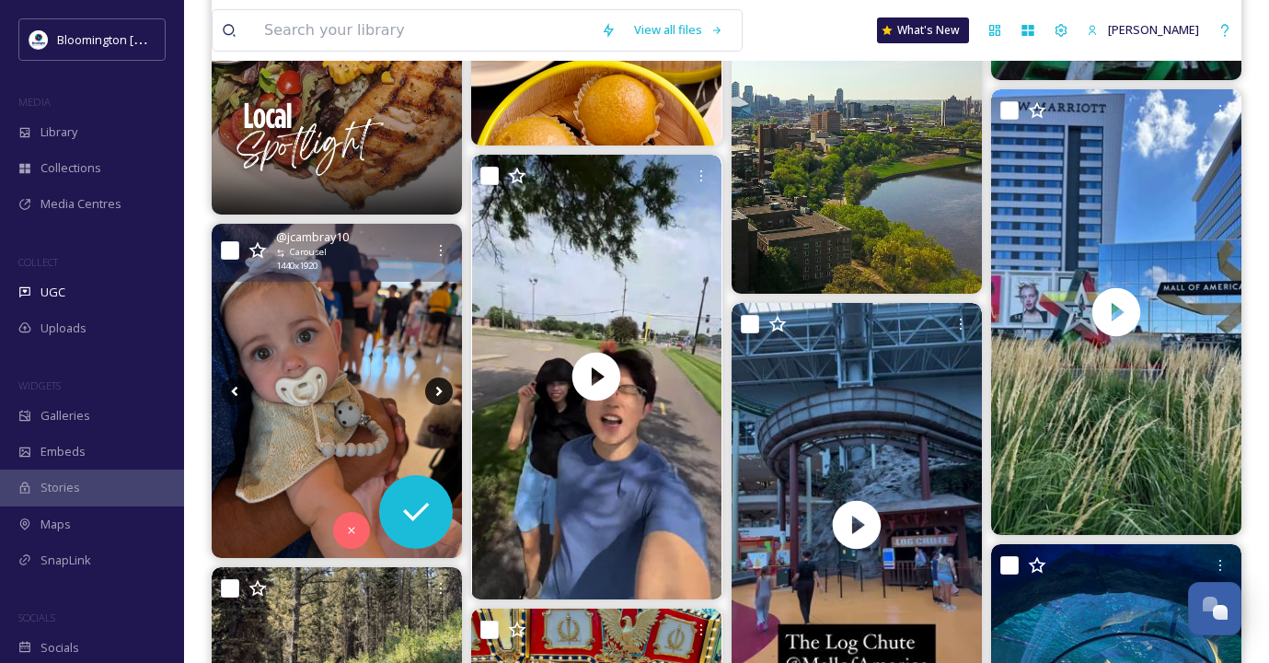
click at [442, 392] on icon at bounding box center [439, 391] width 28 height 28
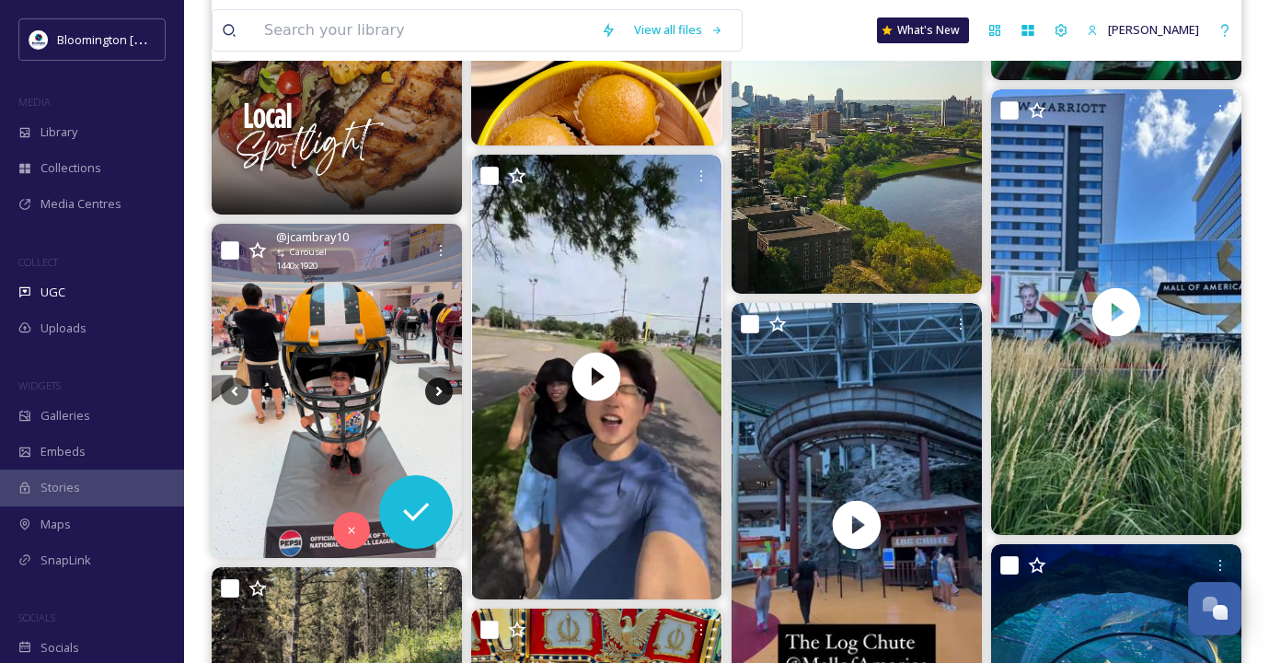
click at [442, 392] on icon at bounding box center [439, 391] width 28 height 28
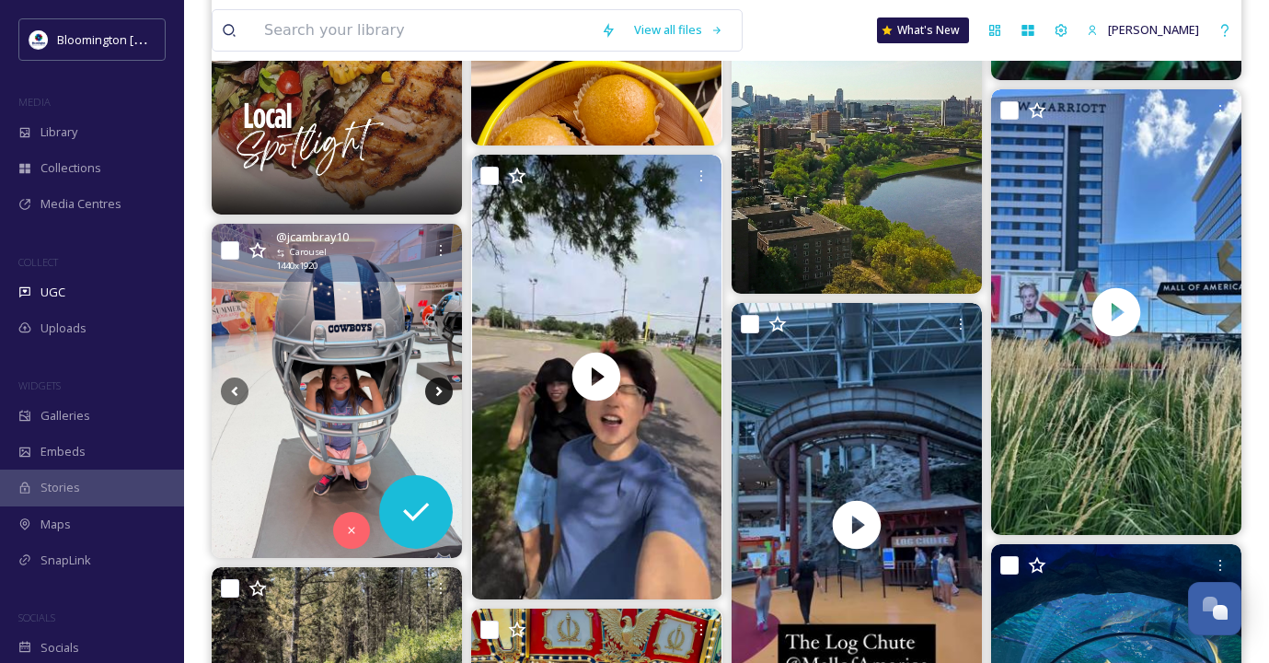
click at [442, 392] on icon at bounding box center [439, 391] width 28 height 28
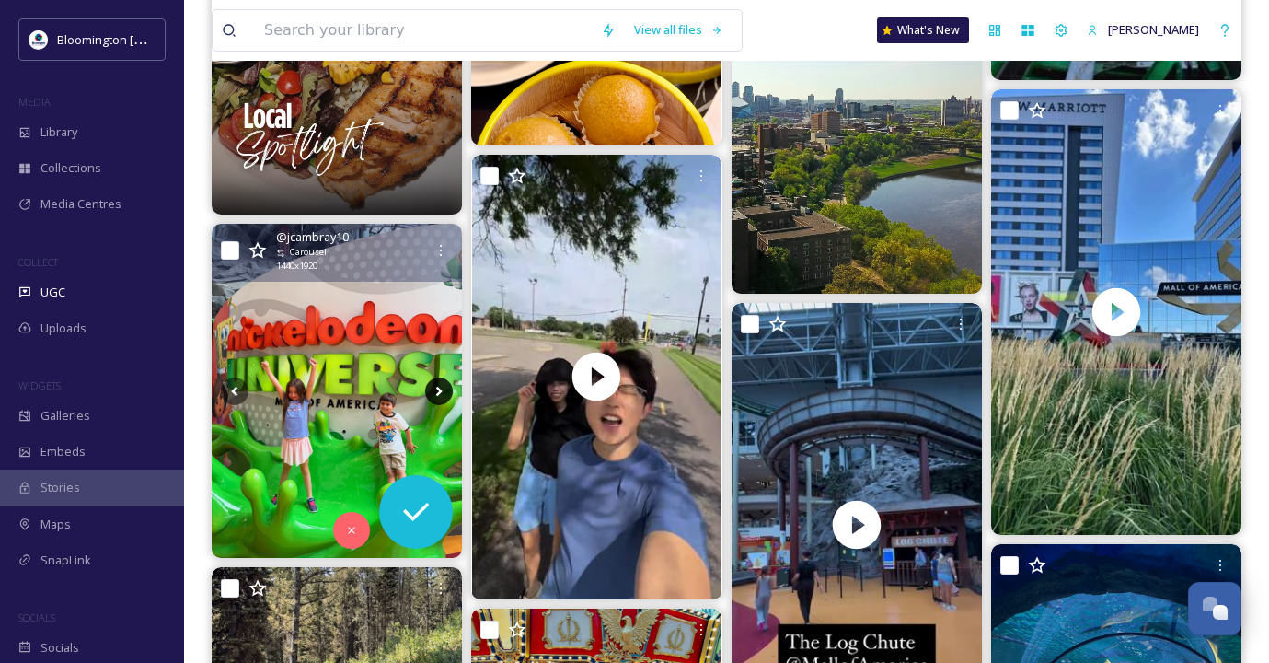
click at [442, 392] on icon at bounding box center [439, 391] width 28 height 28
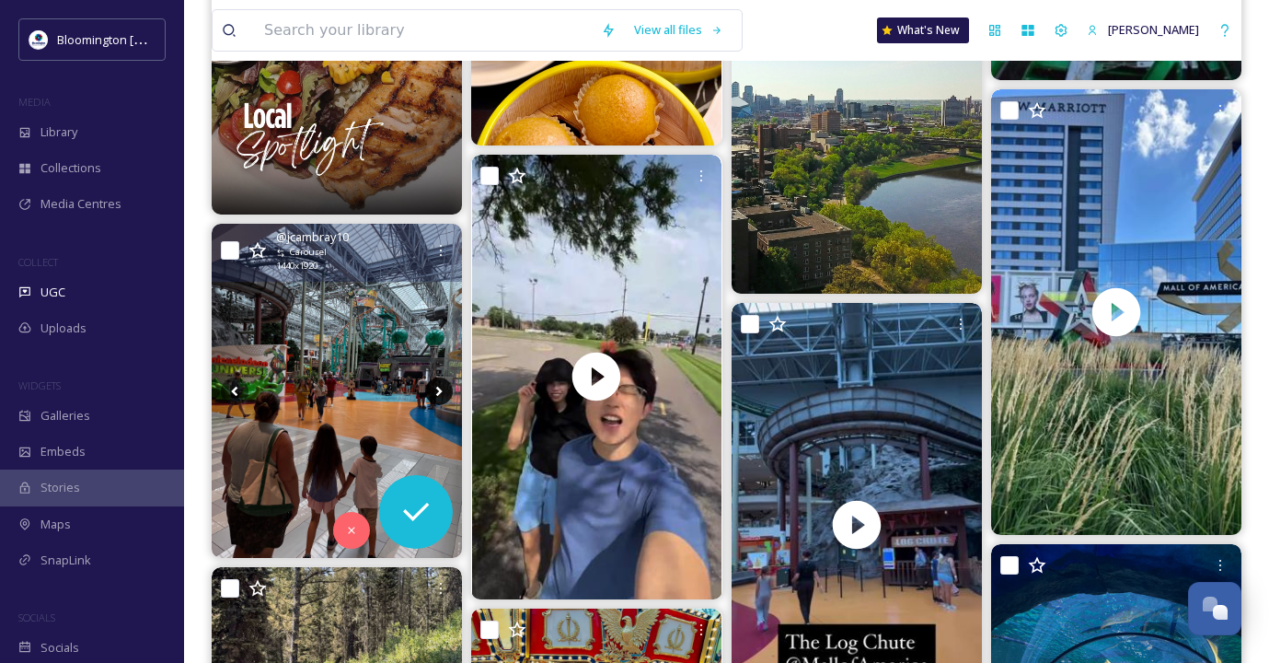
click at [432, 397] on icon at bounding box center [439, 391] width 28 height 28
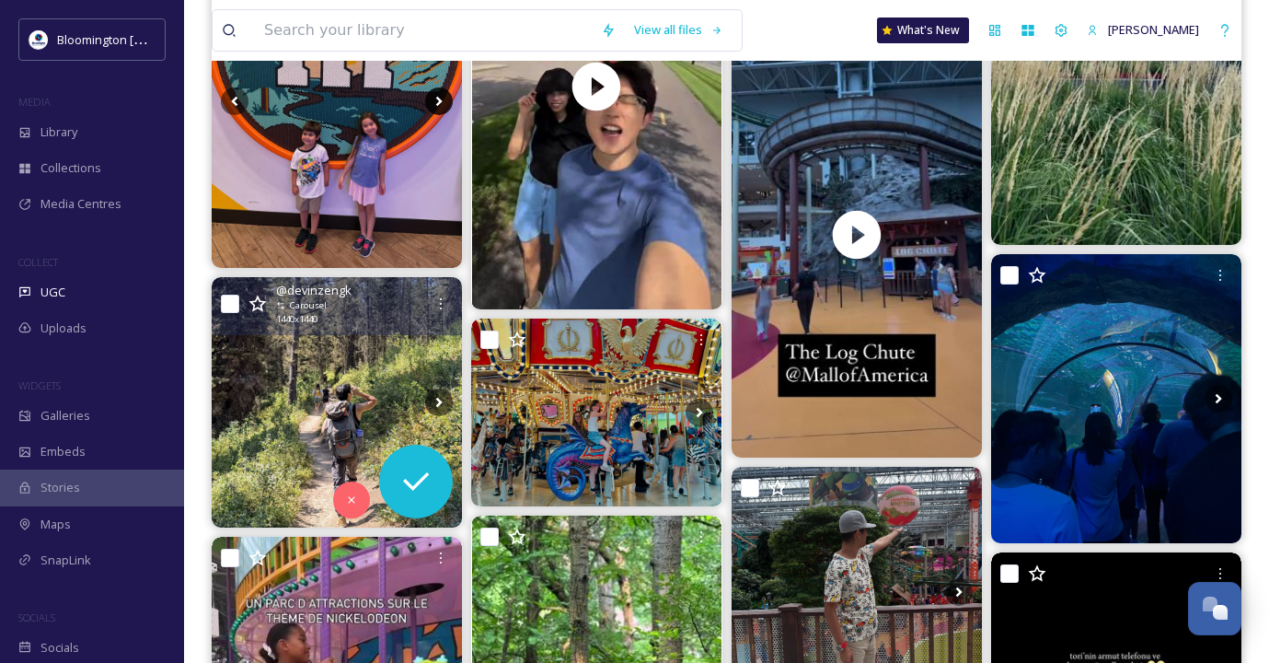
scroll to position [1786, 0]
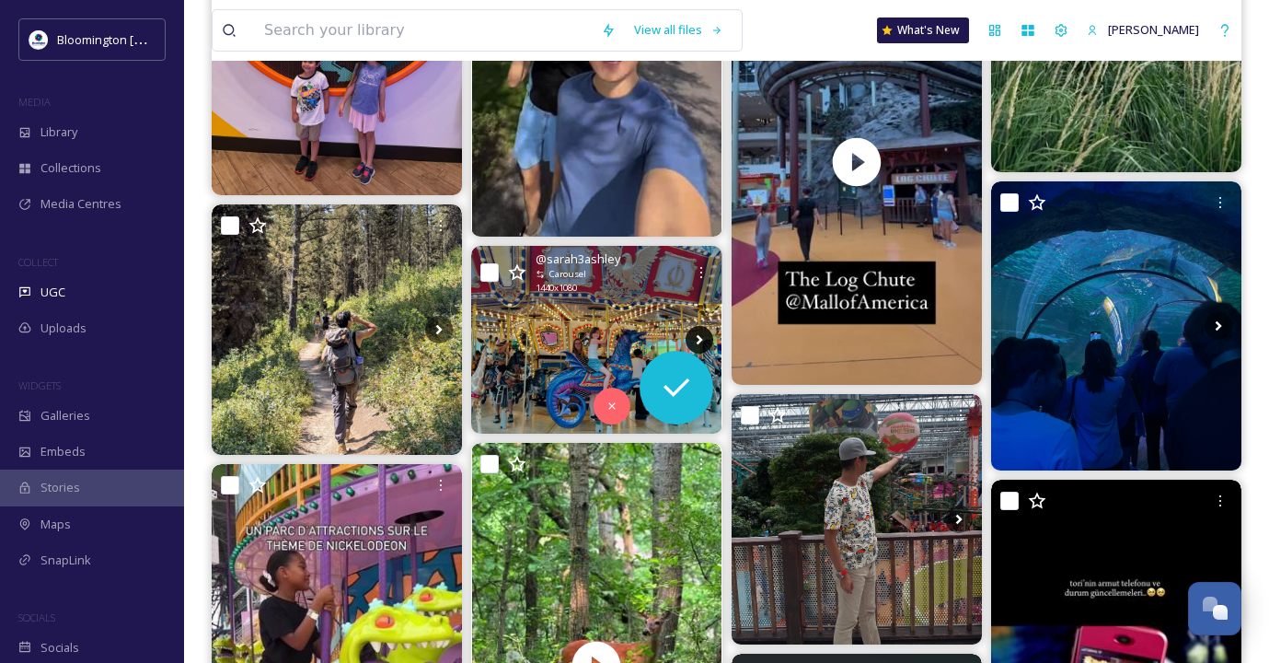
click at [692, 333] on icon at bounding box center [700, 340] width 28 height 28
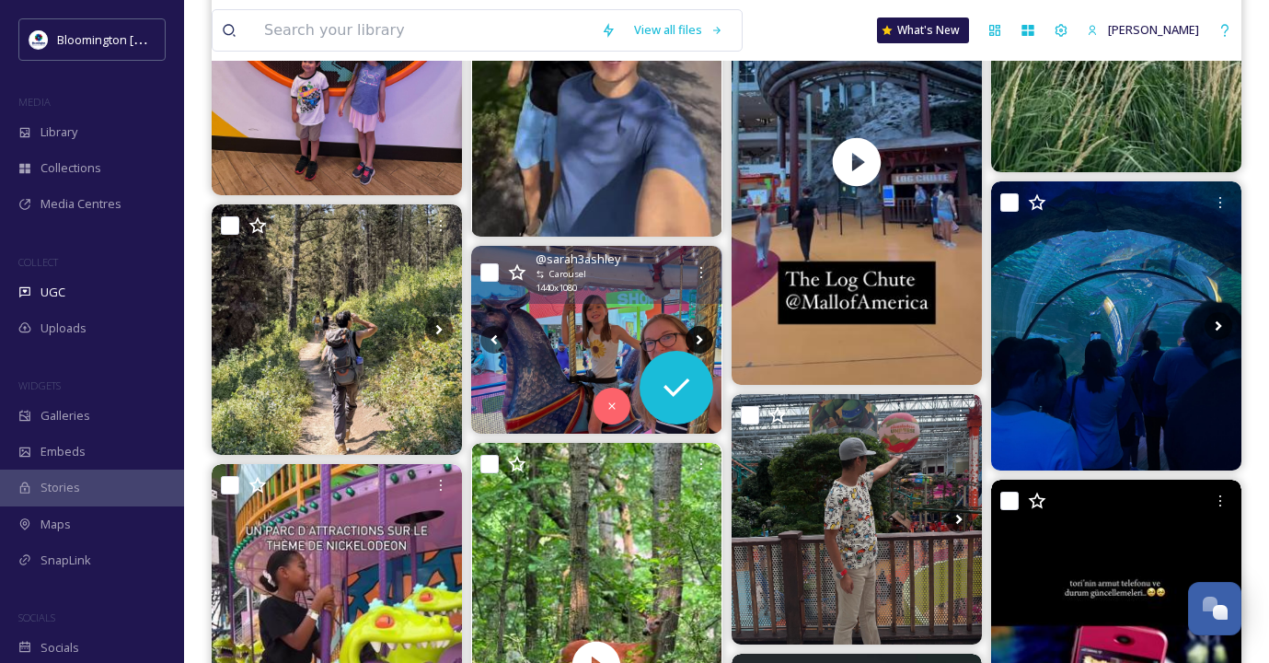
click at [699, 336] on icon at bounding box center [700, 340] width 28 height 28
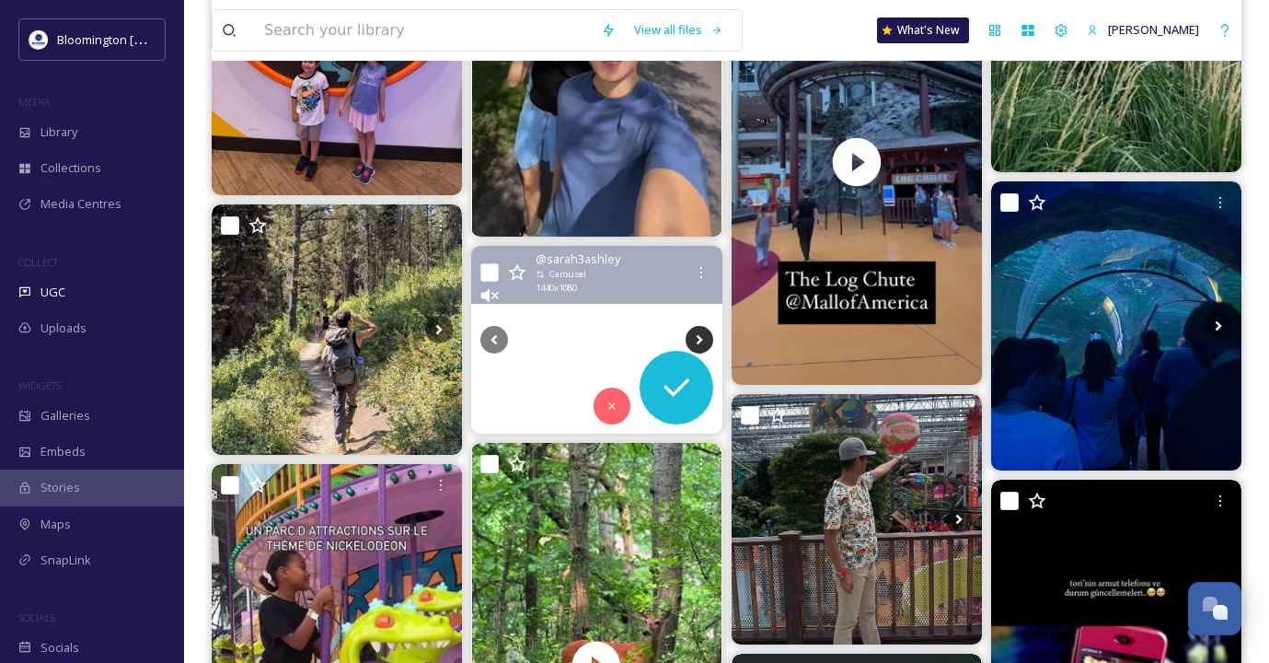
click at [699, 336] on icon at bounding box center [700, 340] width 28 height 28
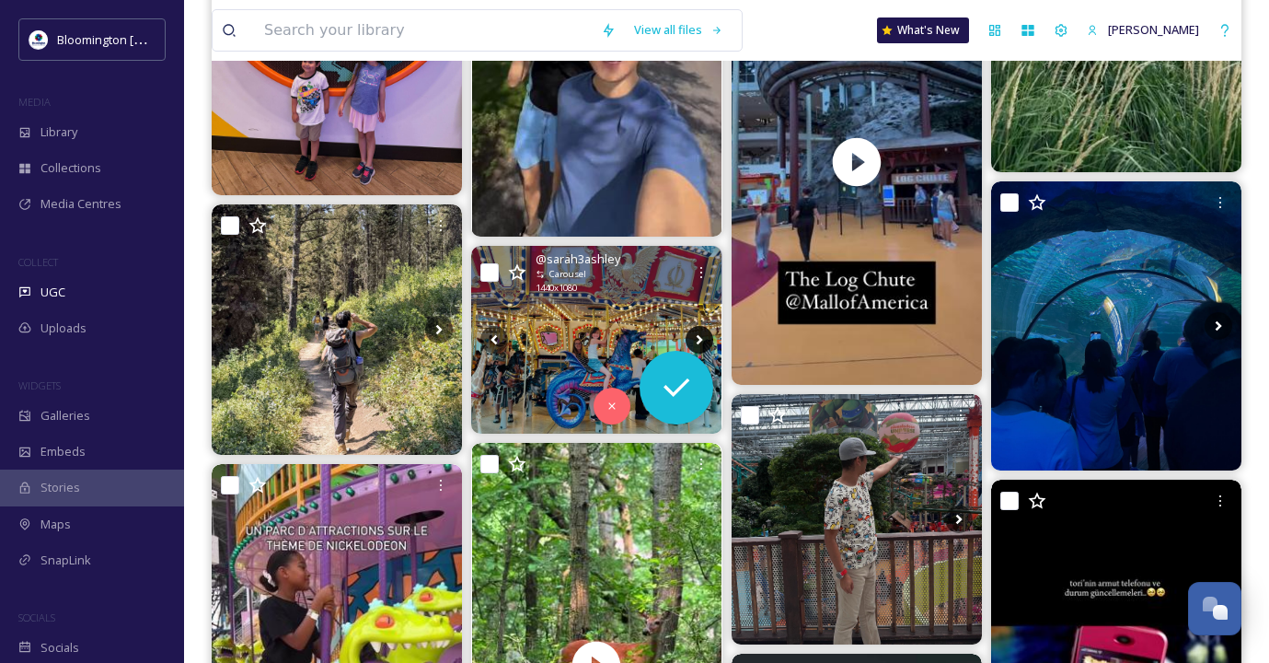
click at [699, 336] on icon at bounding box center [700, 340] width 28 height 28
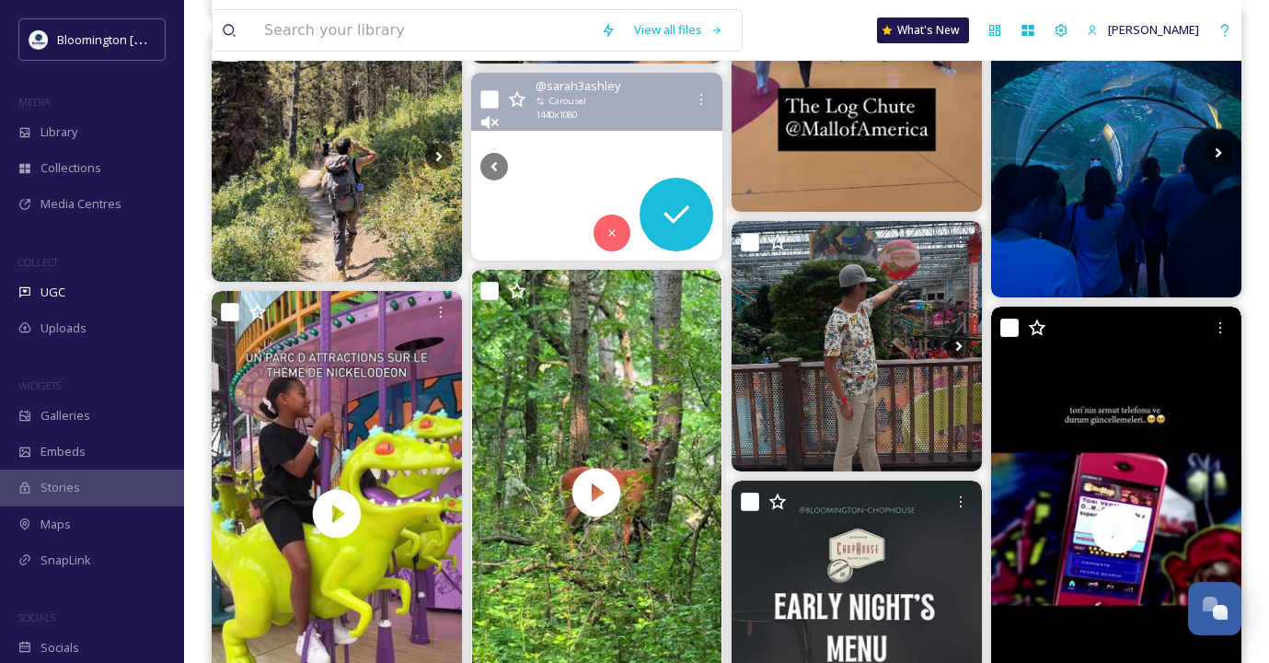
scroll to position [1974, 0]
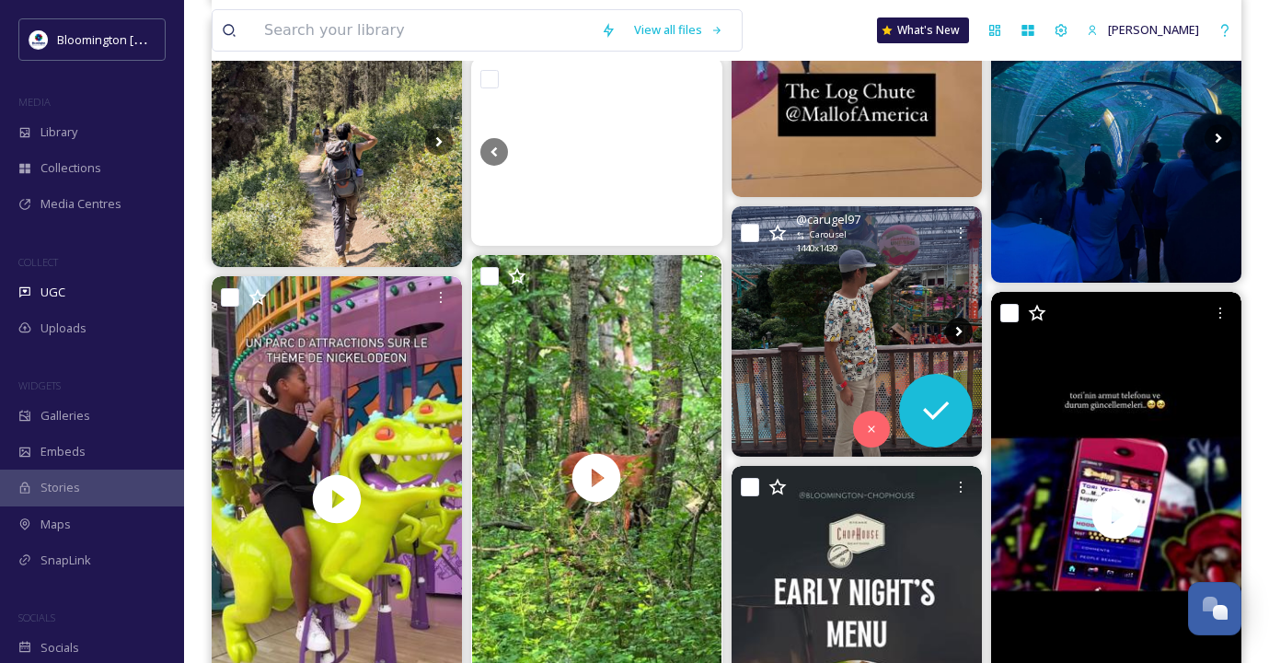
click at [953, 327] on icon at bounding box center [959, 331] width 28 height 28
click at [958, 324] on icon at bounding box center [959, 331] width 28 height 28
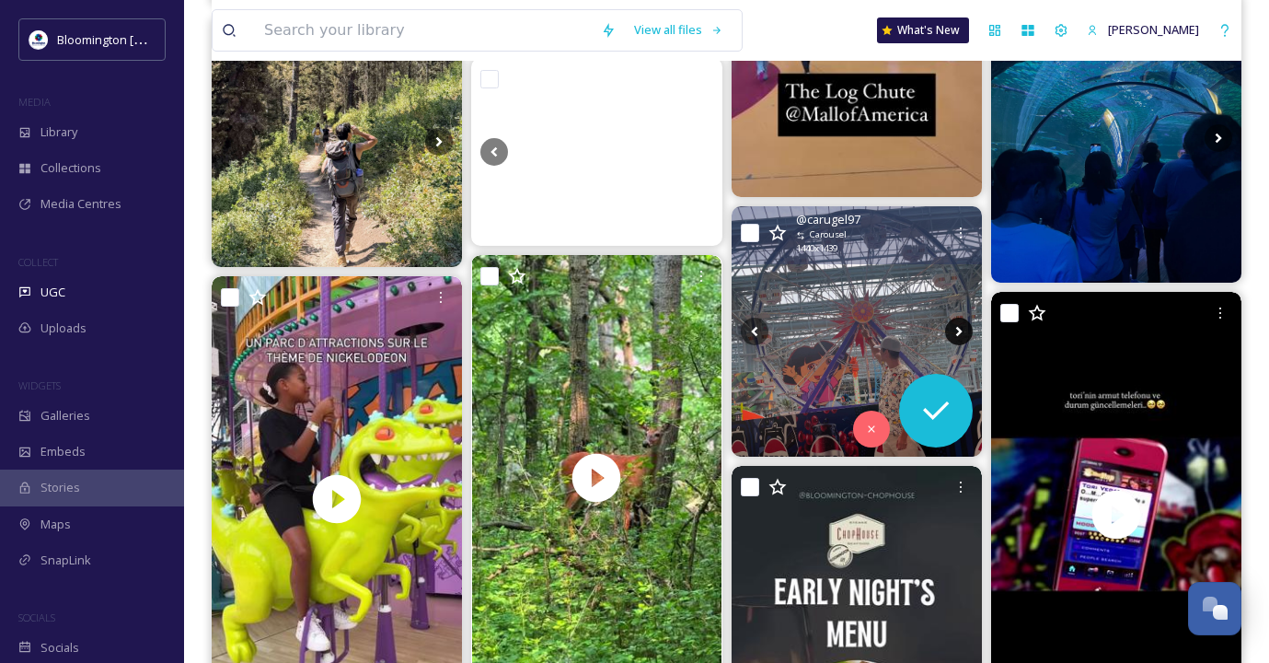
click at [958, 328] on icon at bounding box center [958, 332] width 6 height 10
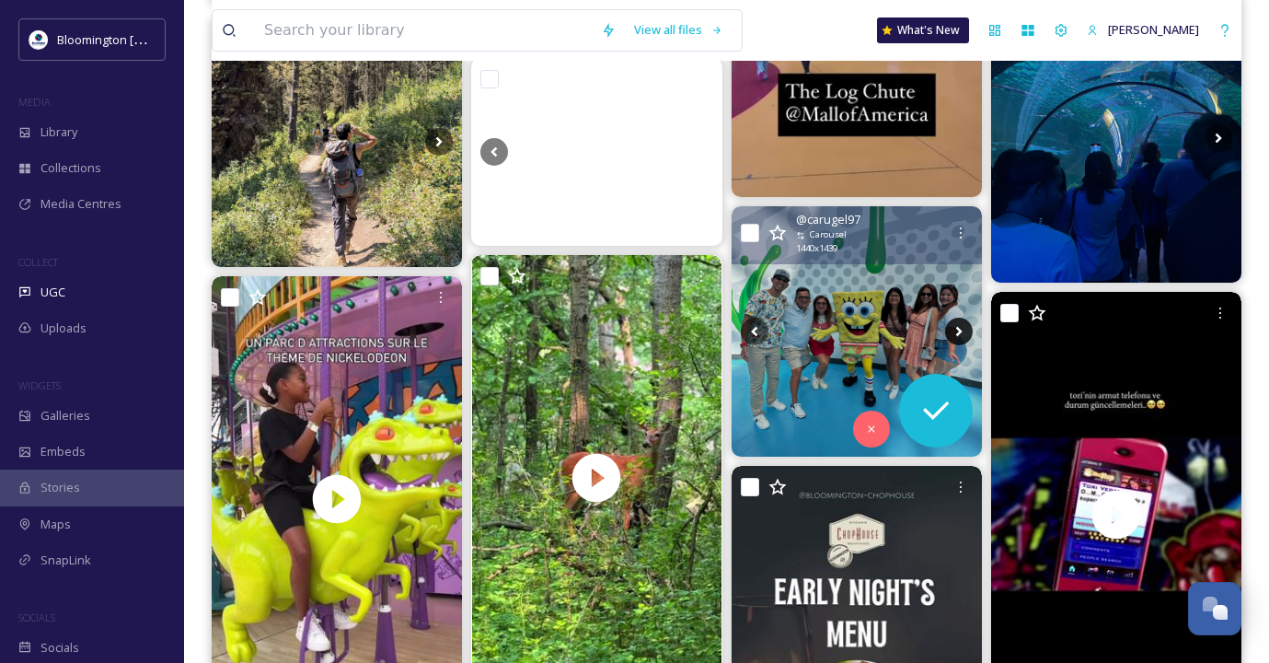
click at [958, 327] on icon at bounding box center [958, 332] width 6 height 10
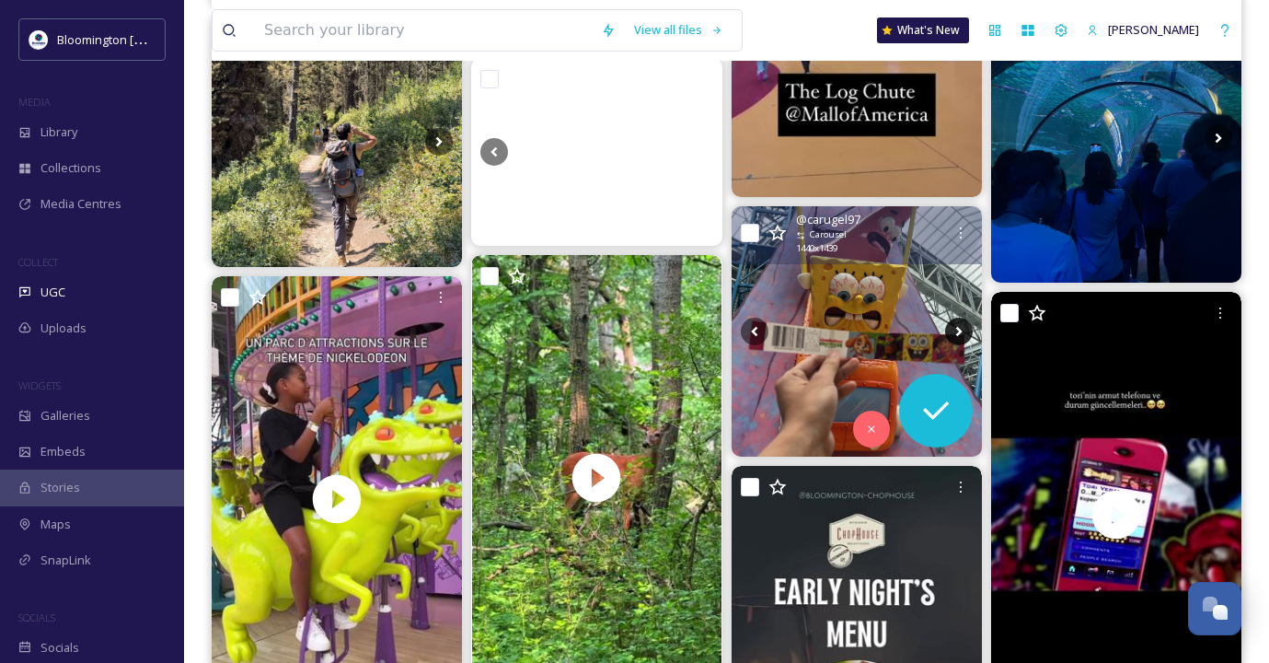
click at [958, 327] on icon at bounding box center [958, 332] width 6 height 10
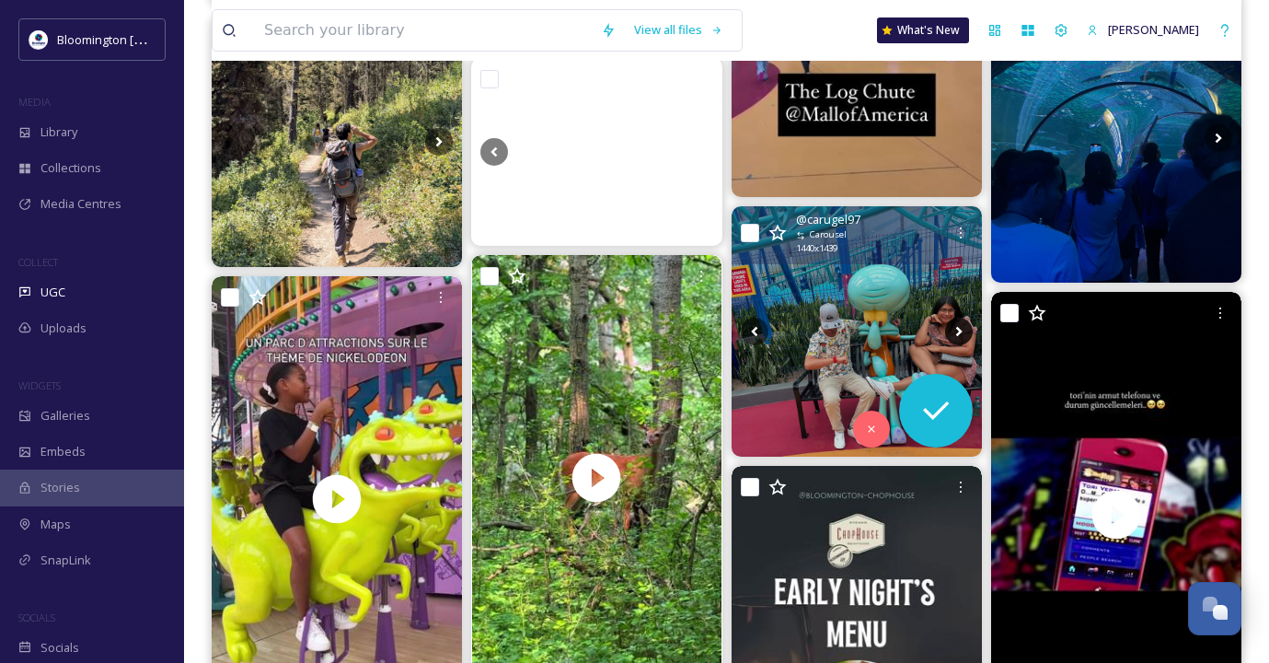
click at [958, 327] on icon at bounding box center [958, 332] width 6 height 10
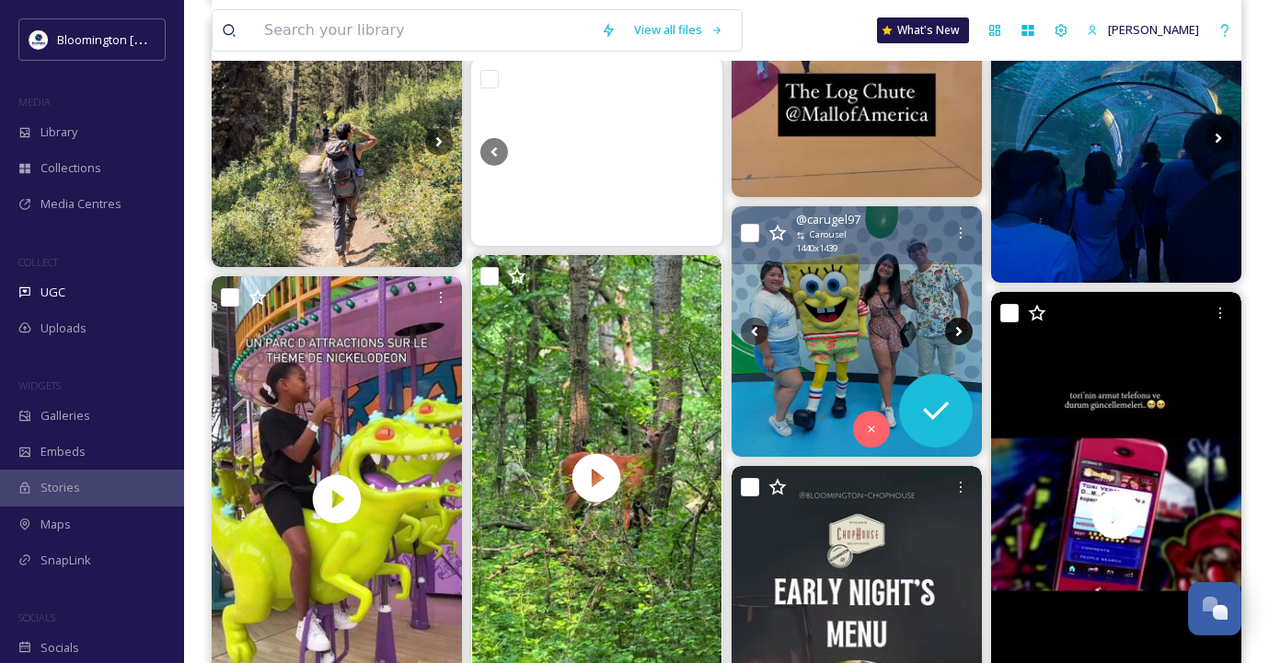
click at [958, 327] on icon at bounding box center [958, 332] width 6 height 10
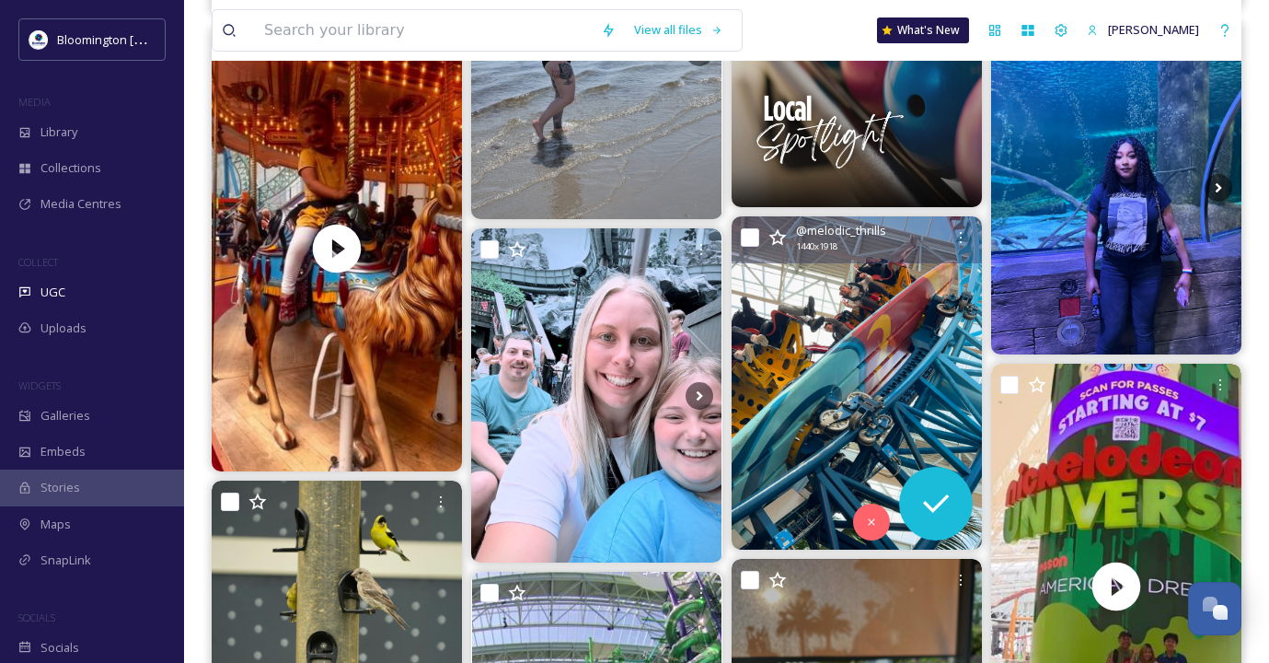
scroll to position [3705, 0]
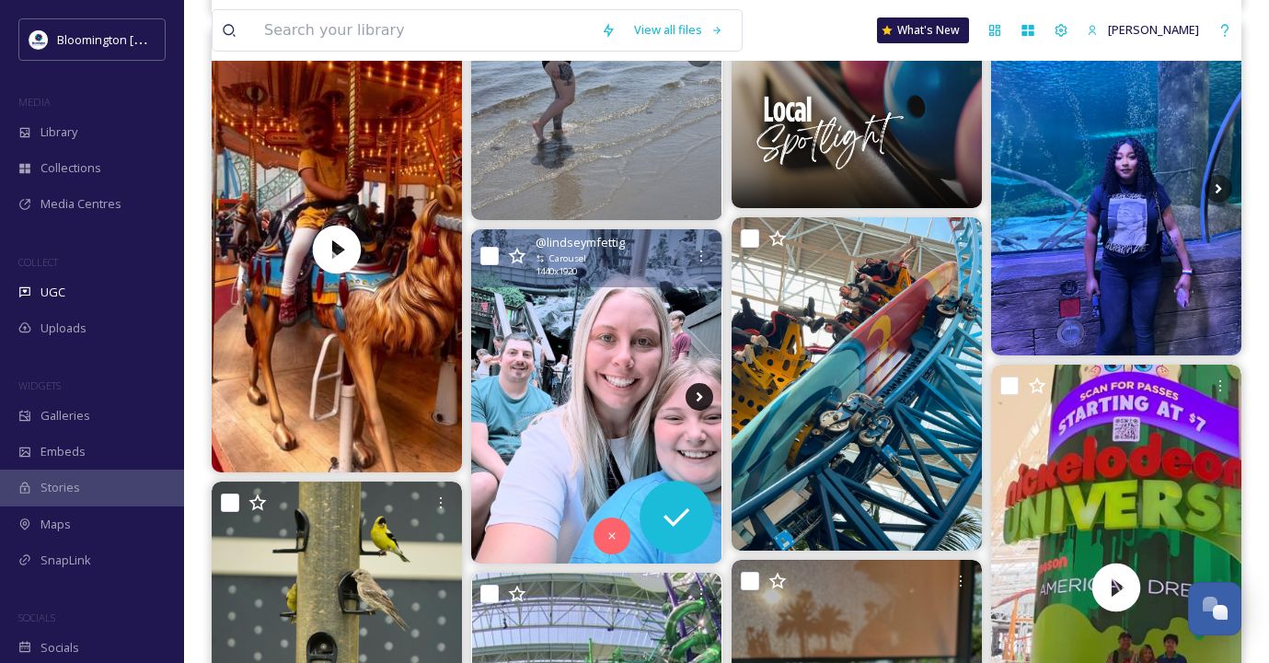
click at [706, 396] on icon at bounding box center [700, 397] width 28 height 28
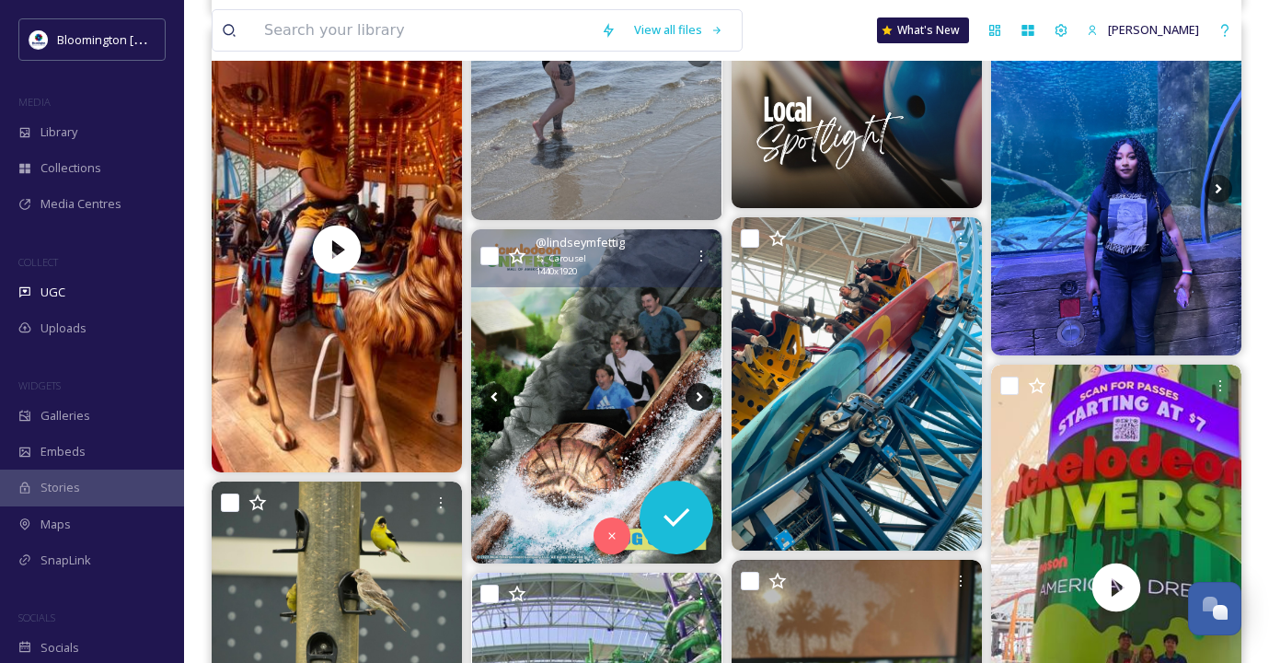
click at [706, 396] on icon at bounding box center [700, 397] width 28 height 28
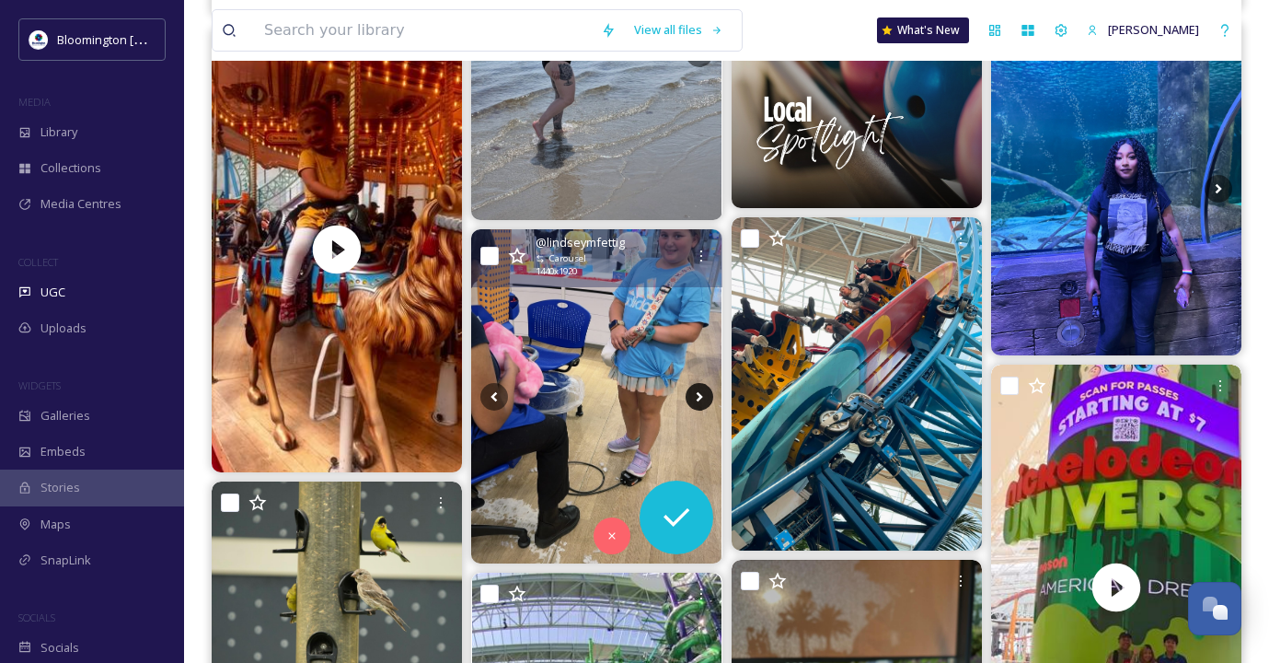
click at [706, 396] on icon at bounding box center [700, 397] width 28 height 28
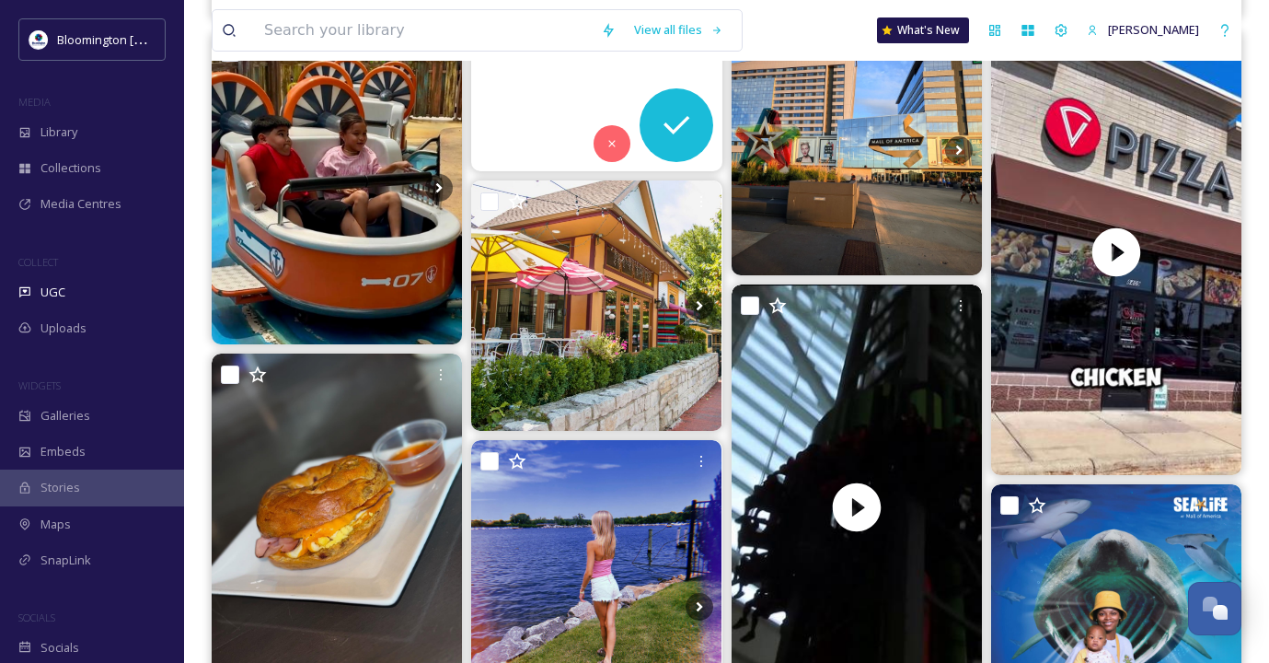
scroll to position [8352, 0]
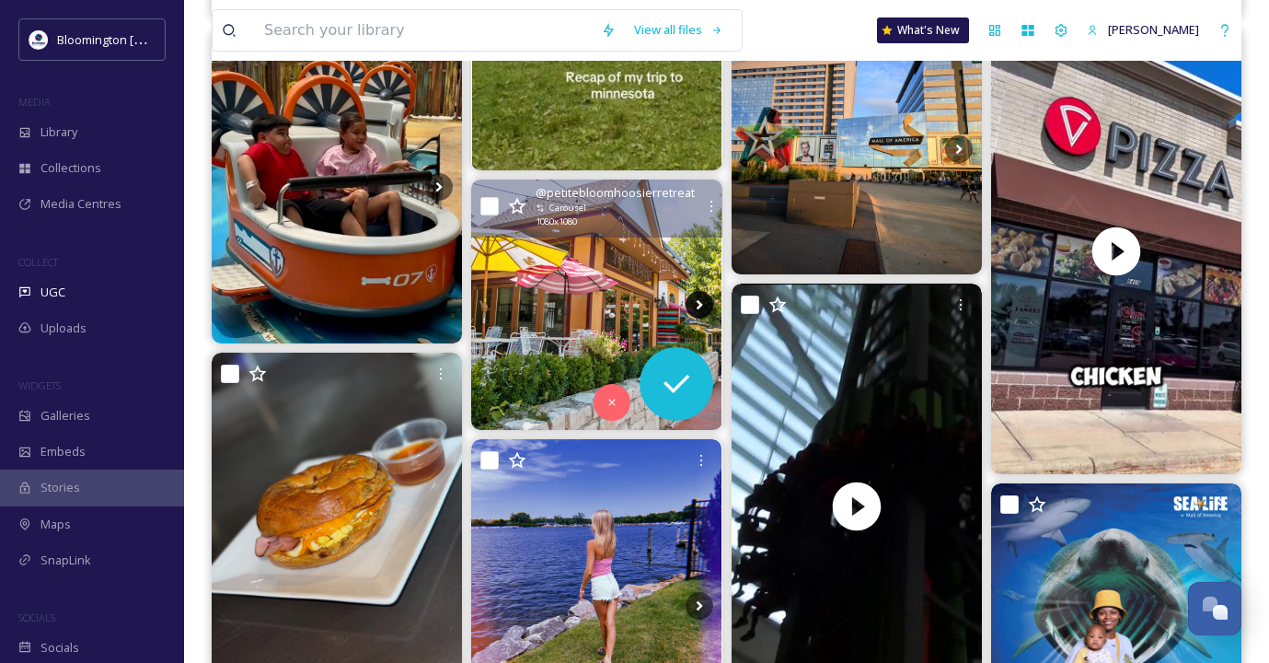
click at [701, 295] on icon at bounding box center [700, 305] width 28 height 28
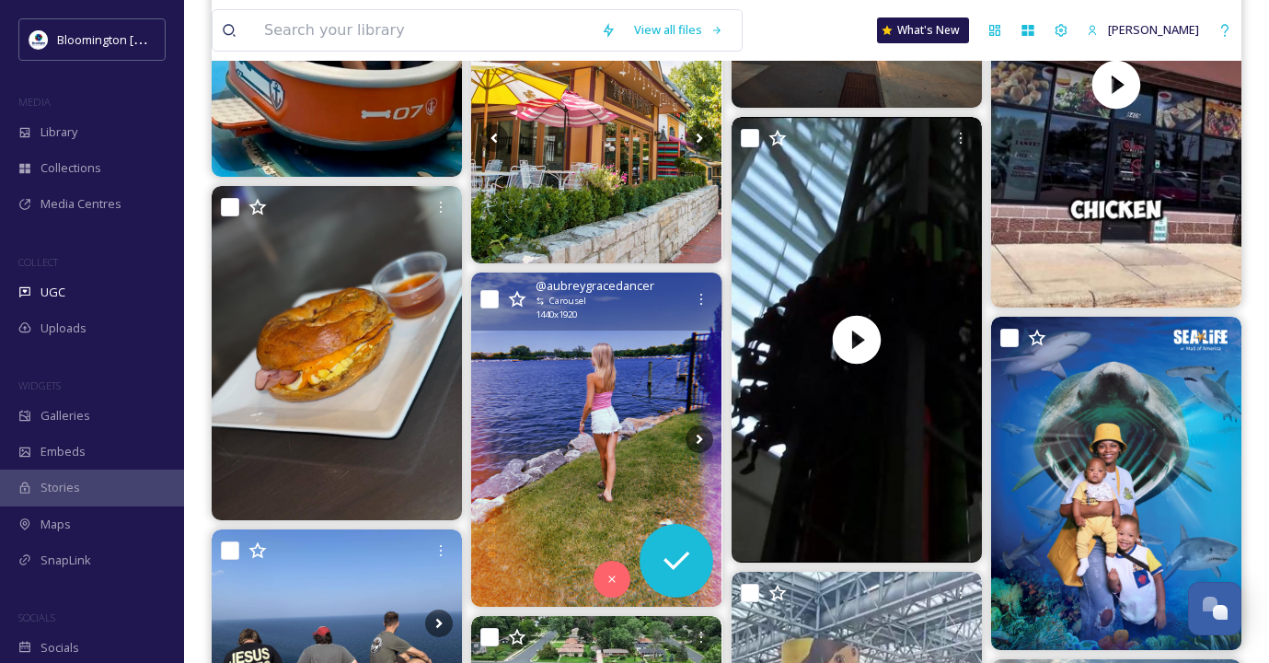
scroll to position [8662, 0]
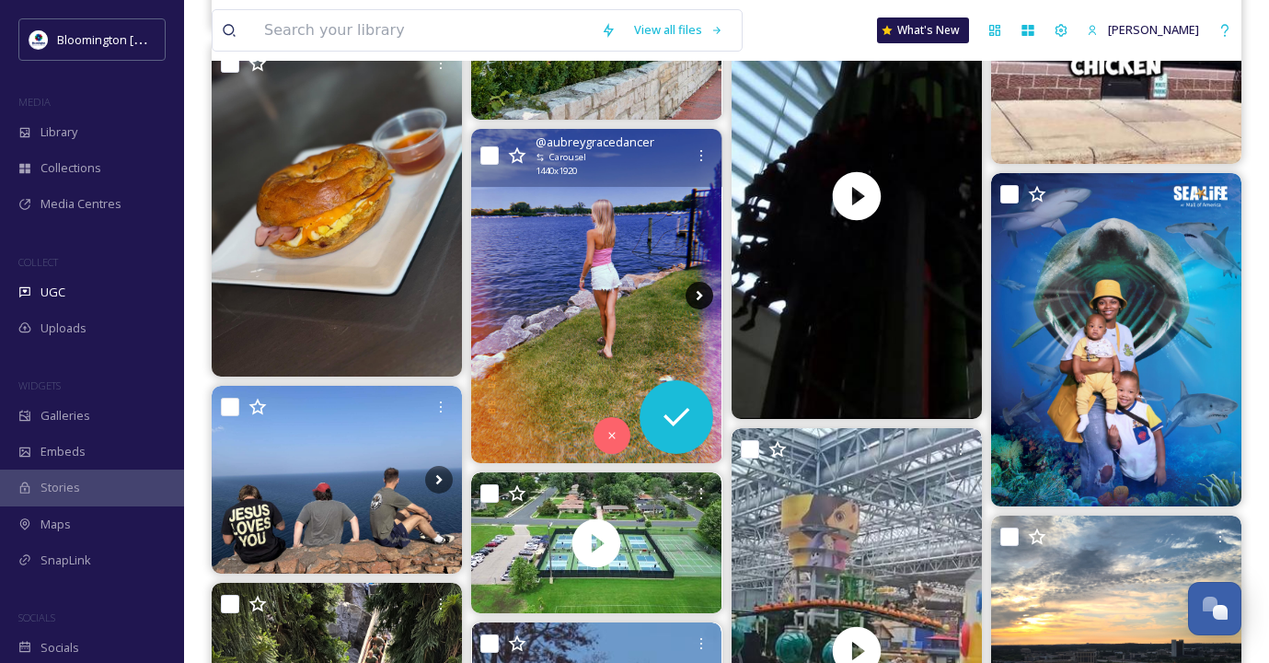
click at [700, 298] on icon at bounding box center [700, 296] width 28 height 28
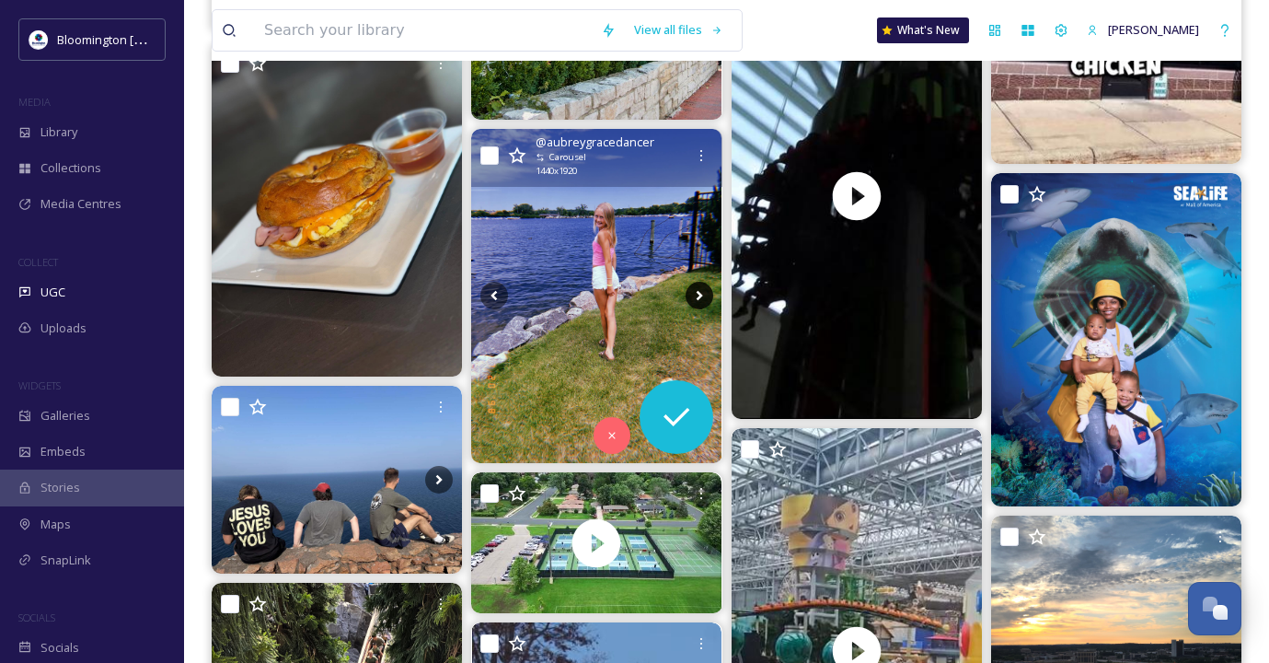
click at [700, 298] on icon at bounding box center [700, 296] width 28 height 28
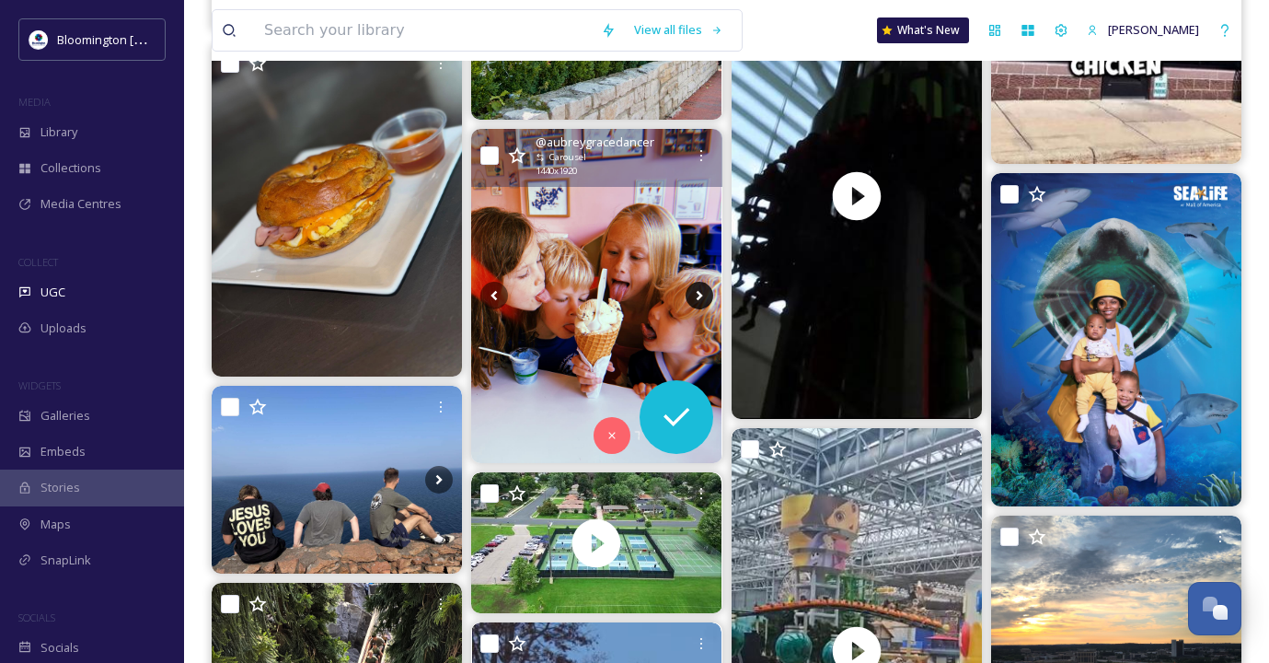
click at [700, 298] on icon at bounding box center [700, 296] width 28 height 28
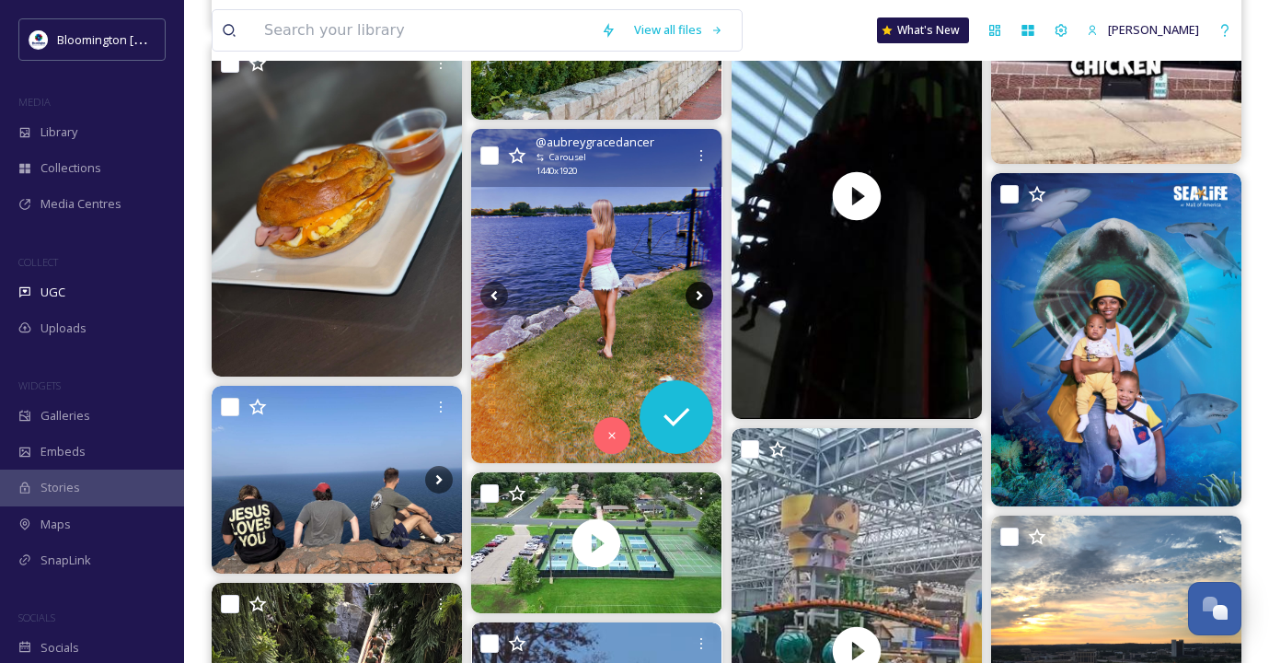
click at [700, 298] on icon at bounding box center [700, 296] width 28 height 28
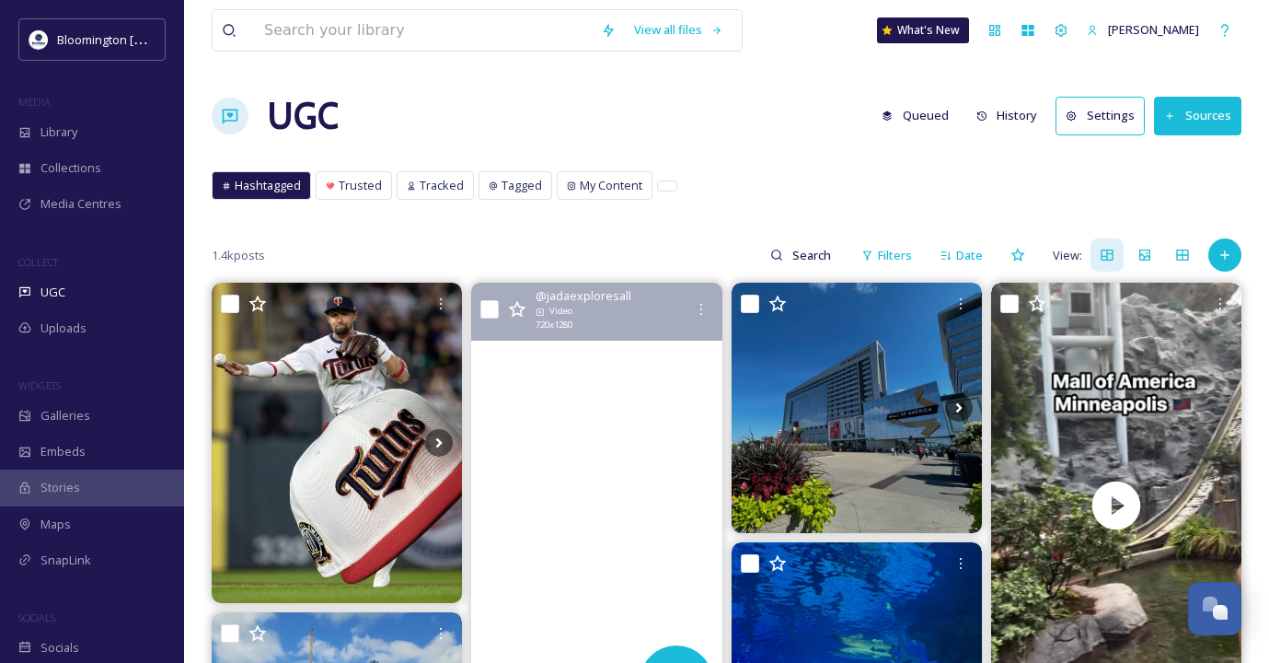
scroll to position [83, 0]
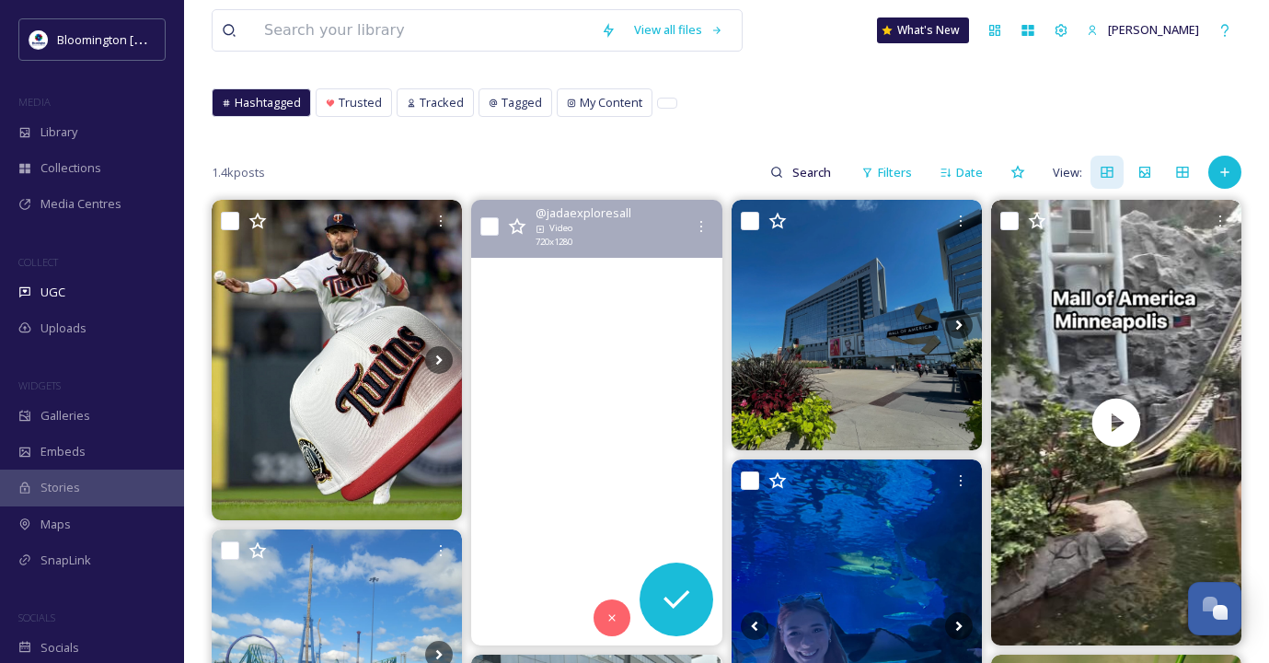
click at [627, 409] on video "24 hours in Minnesota🌟\a\aStayed at Hampton Inn Suites Minneapolis St Paul Arpt…" at bounding box center [596, 422] width 250 height 445
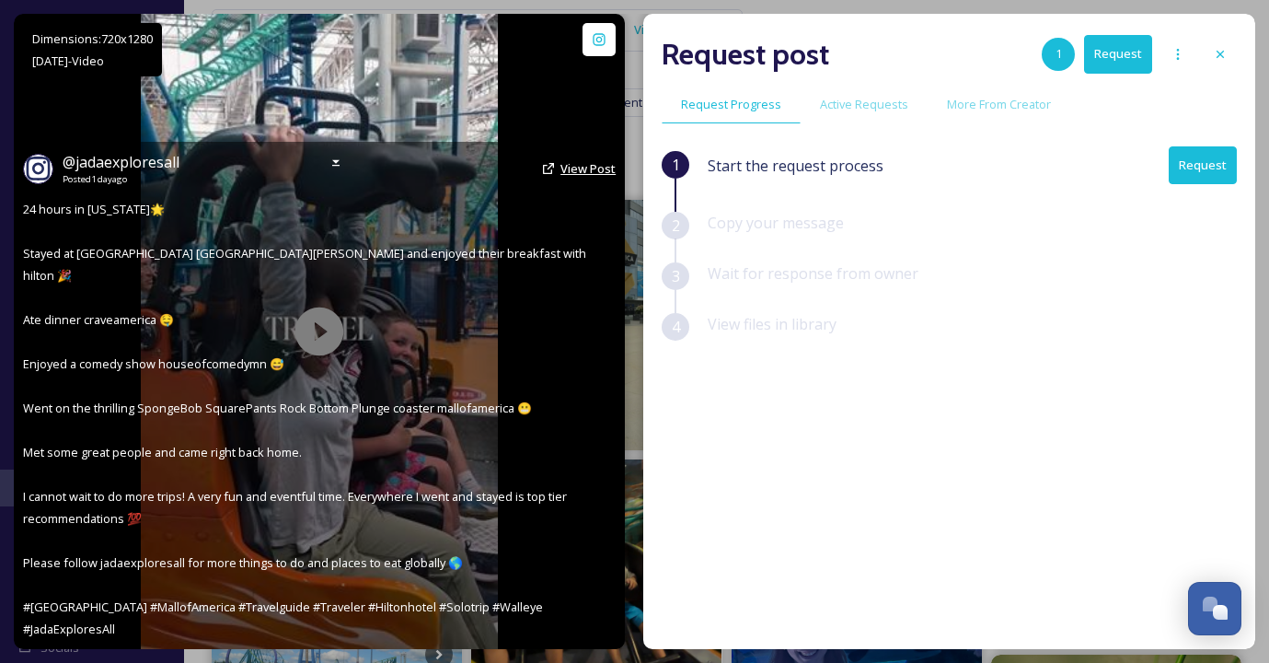
click at [578, 177] on span "View Post" at bounding box center [587, 168] width 55 height 17
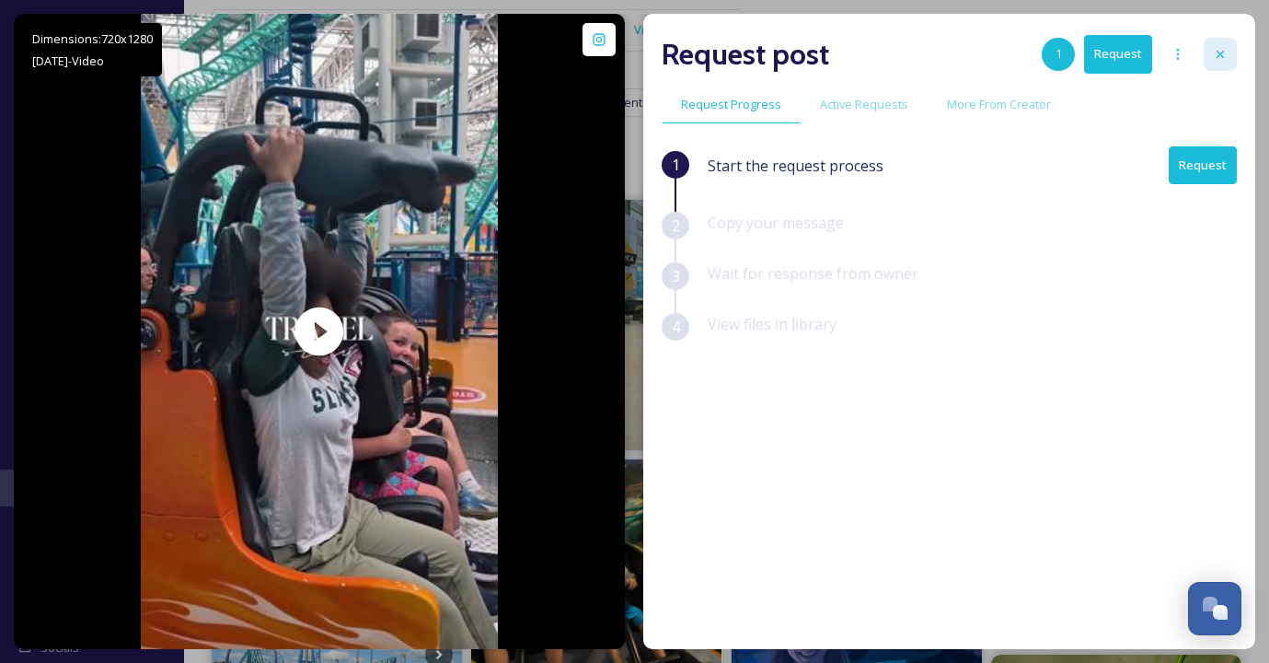
click at [1217, 50] on icon at bounding box center [1220, 54] width 15 height 15
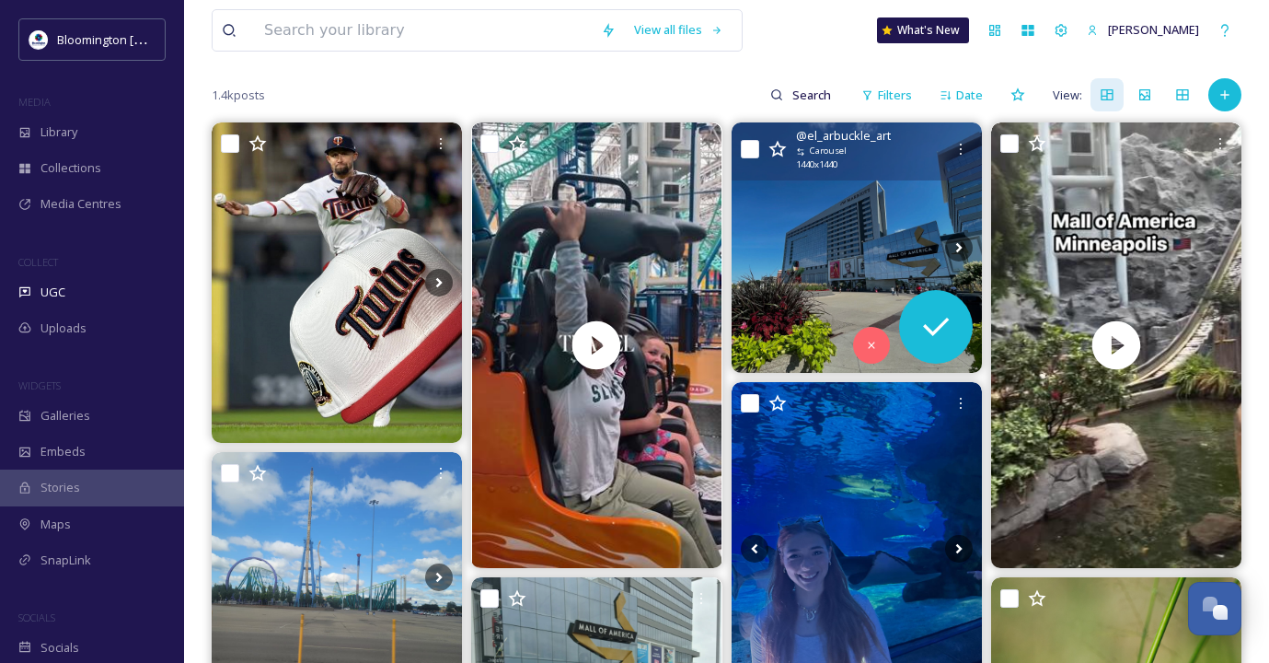
scroll to position [161, 0]
